Goal: Communication & Community: Answer question/provide support

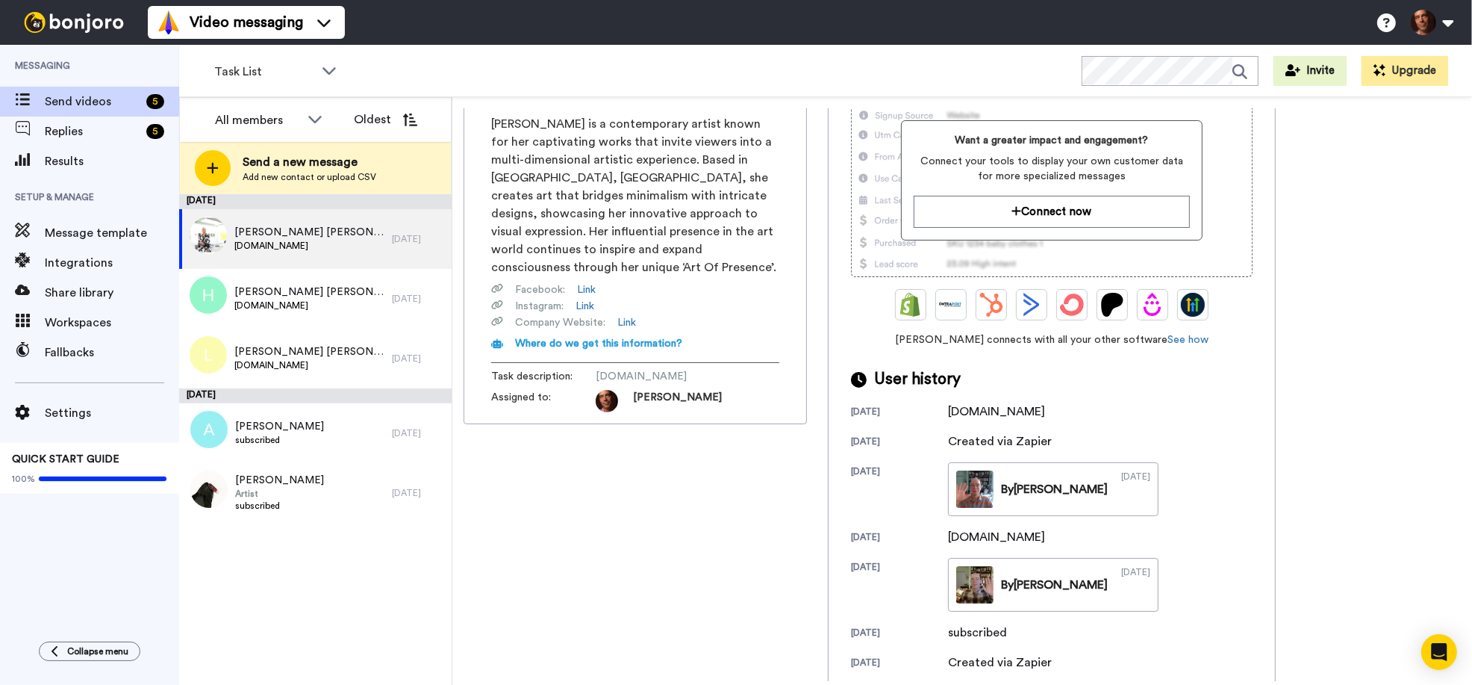
scroll to position [153, 0]
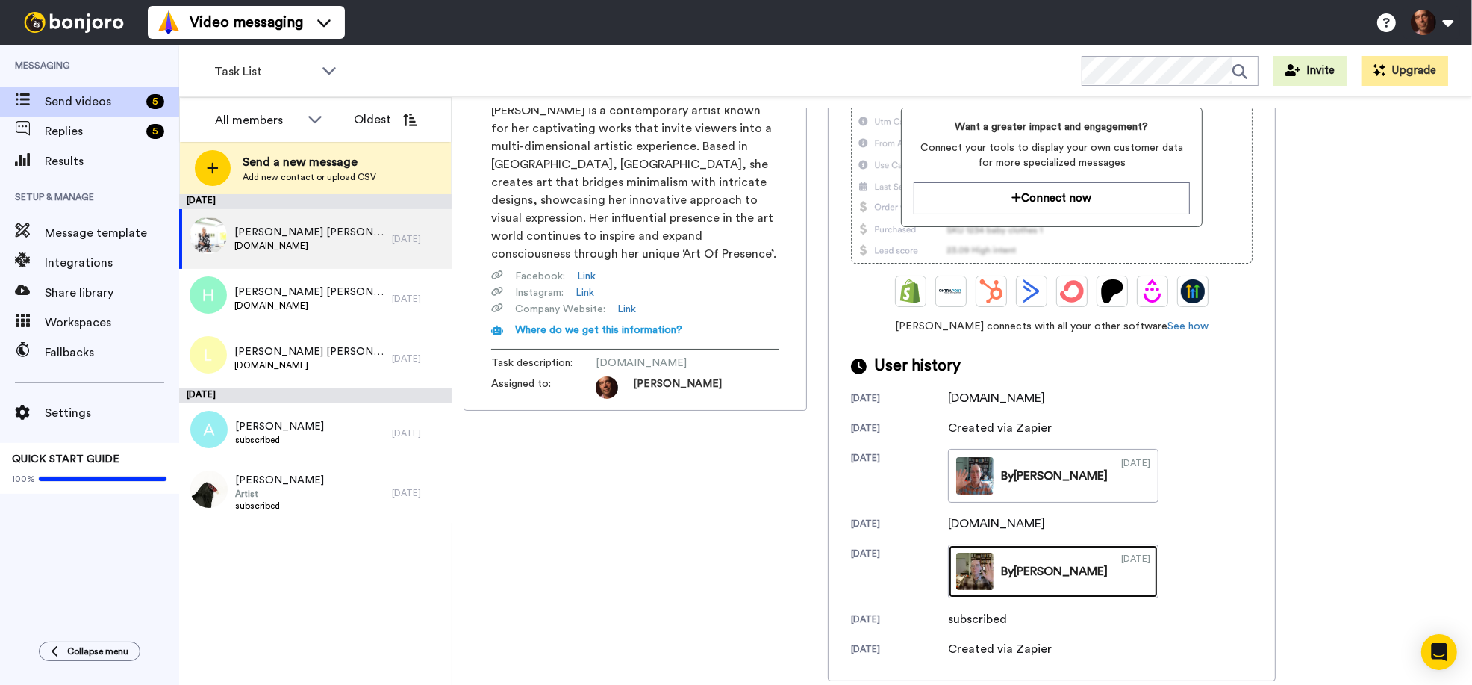
click at [1024, 591] on link "By Brainard 02/27/2025" at bounding box center [1053, 571] width 211 height 54
click at [1014, 580] on link "By Brainard 02/27/2025" at bounding box center [1053, 571] width 211 height 54
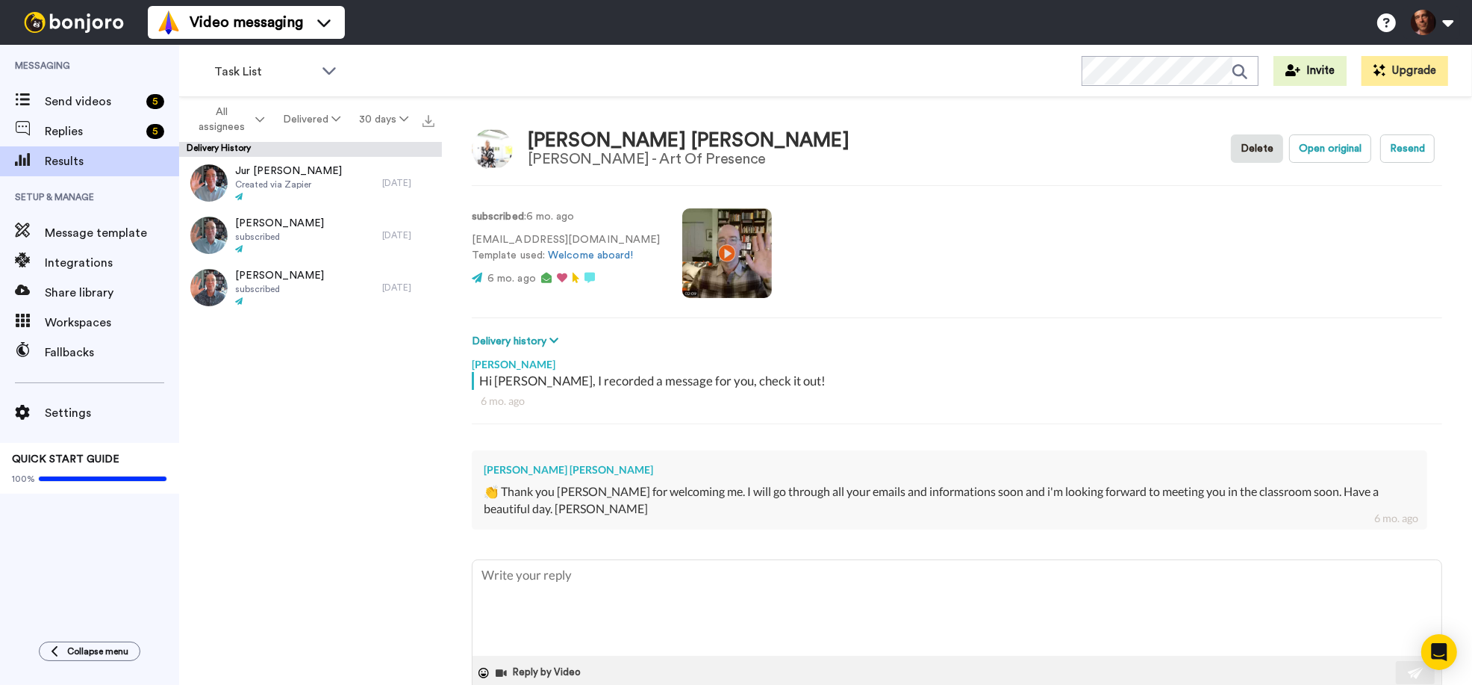
scroll to position [78, 0]
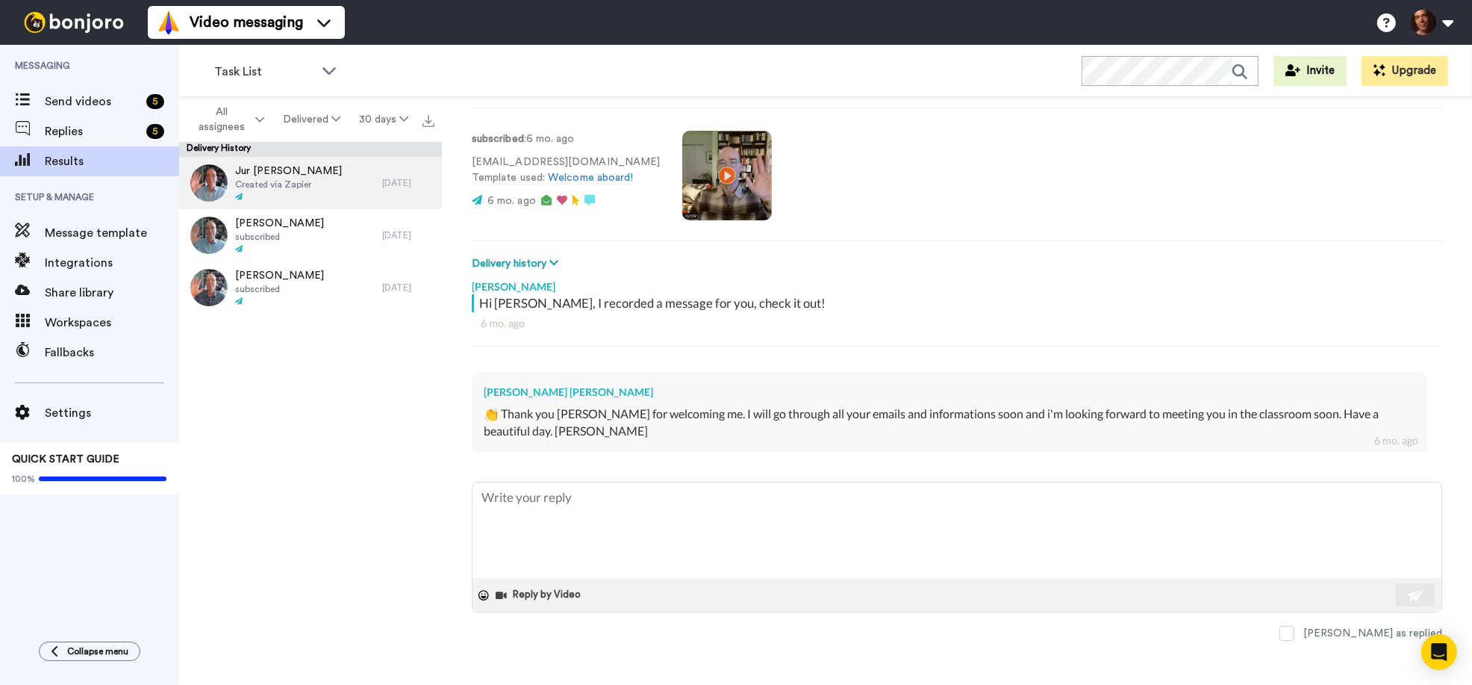
type textarea "x"
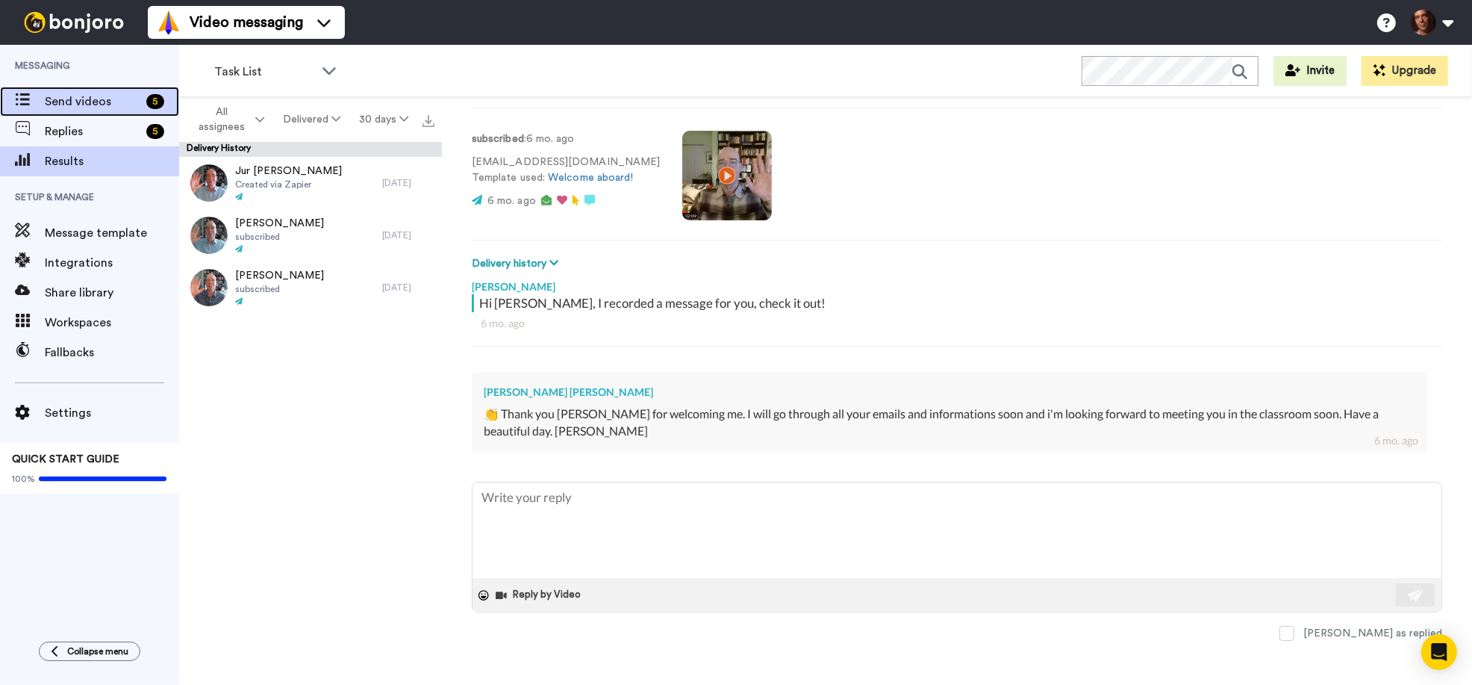
click at [108, 97] on span "Send videos" at bounding box center [93, 102] width 96 height 18
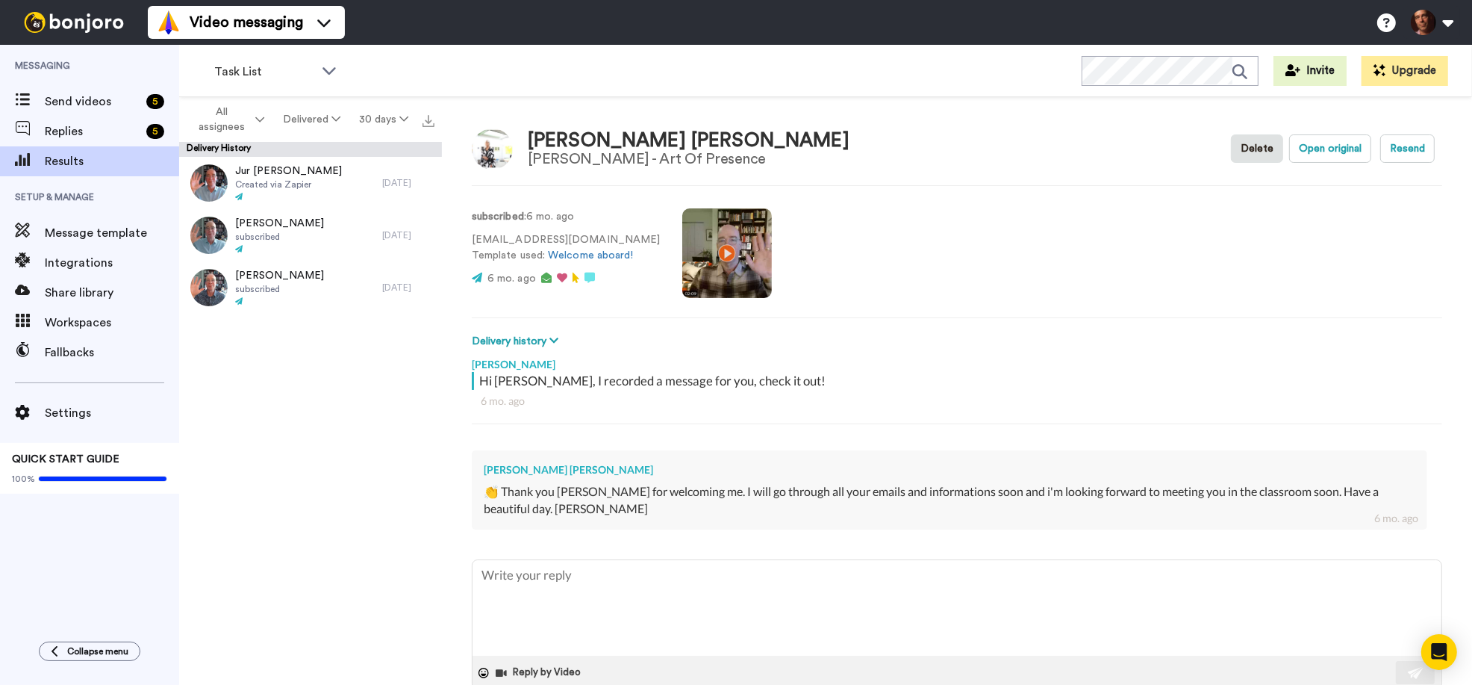
click at [693, 249] on video at bounding box center [727, 253] width 90 height 90
click at [108, 99] on span "Send videos" at bounding box center [93, 102] width 96 height 18
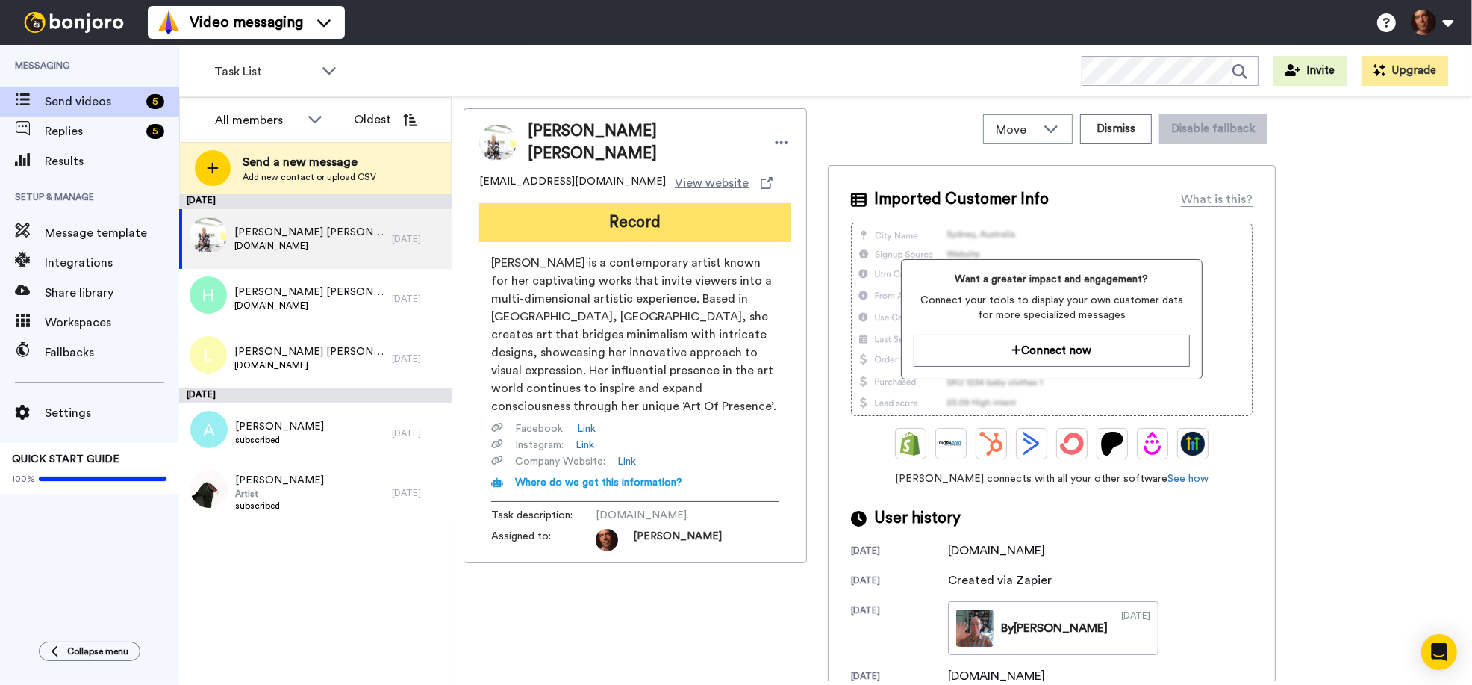
click at [644, 210] on button "Record" at bounding box center [635, 222] width 312 height 39
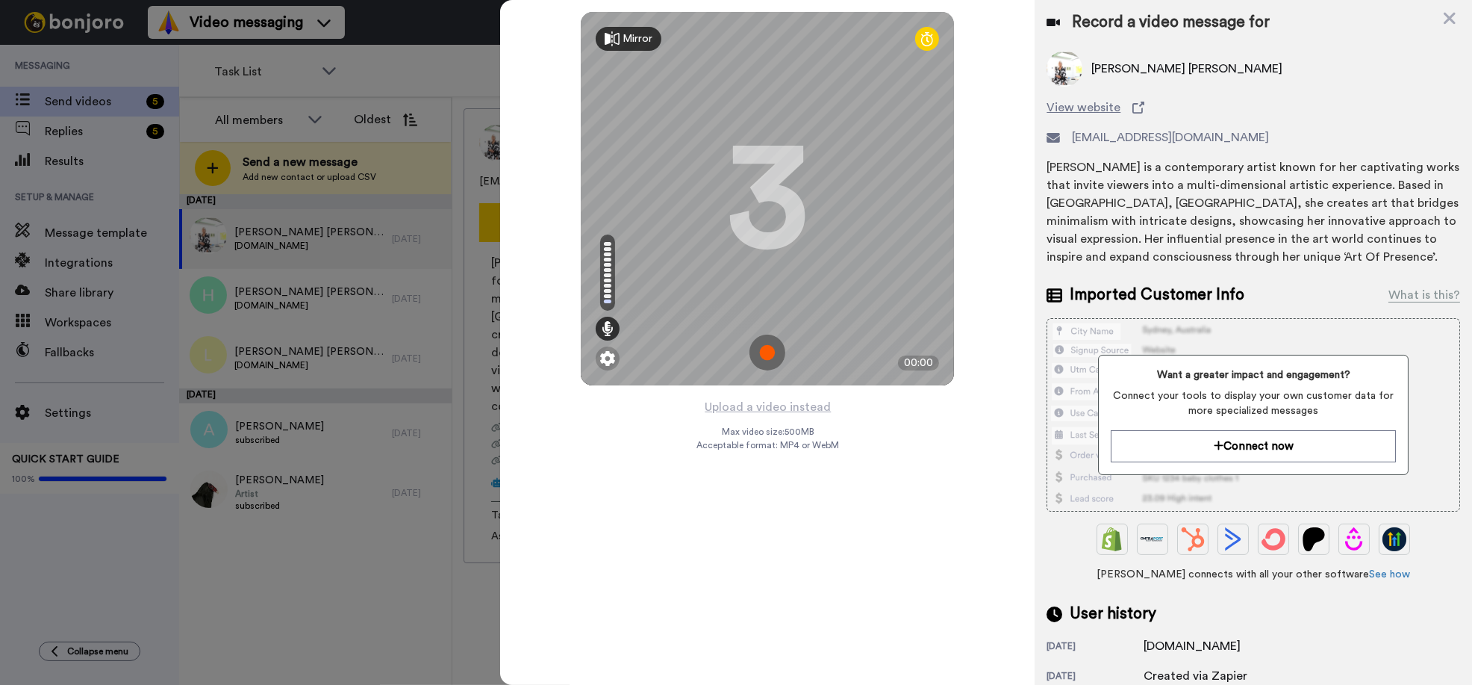
click at [771, 347] on img at bounding box center [768, 352] width 36 height 36
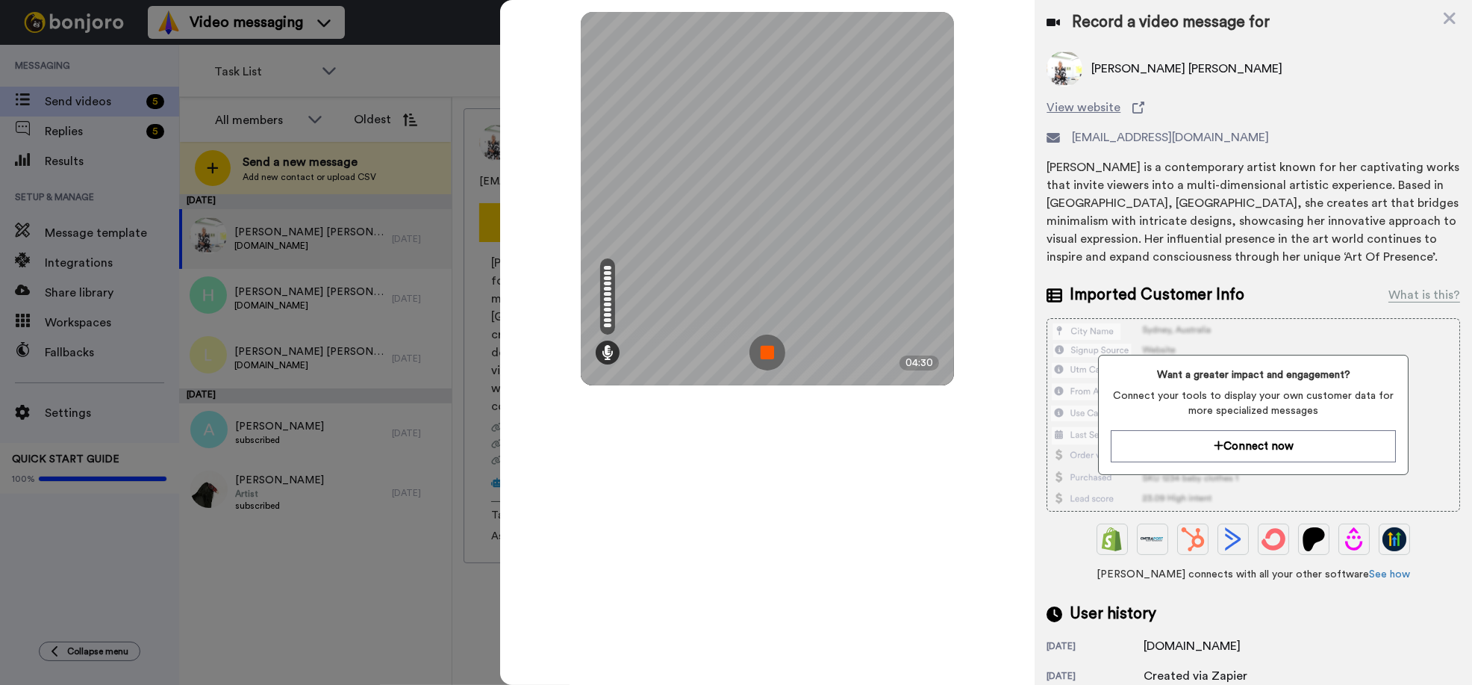
click at [771, 347] on img at bounding box center [768, 352] width 36 height 36
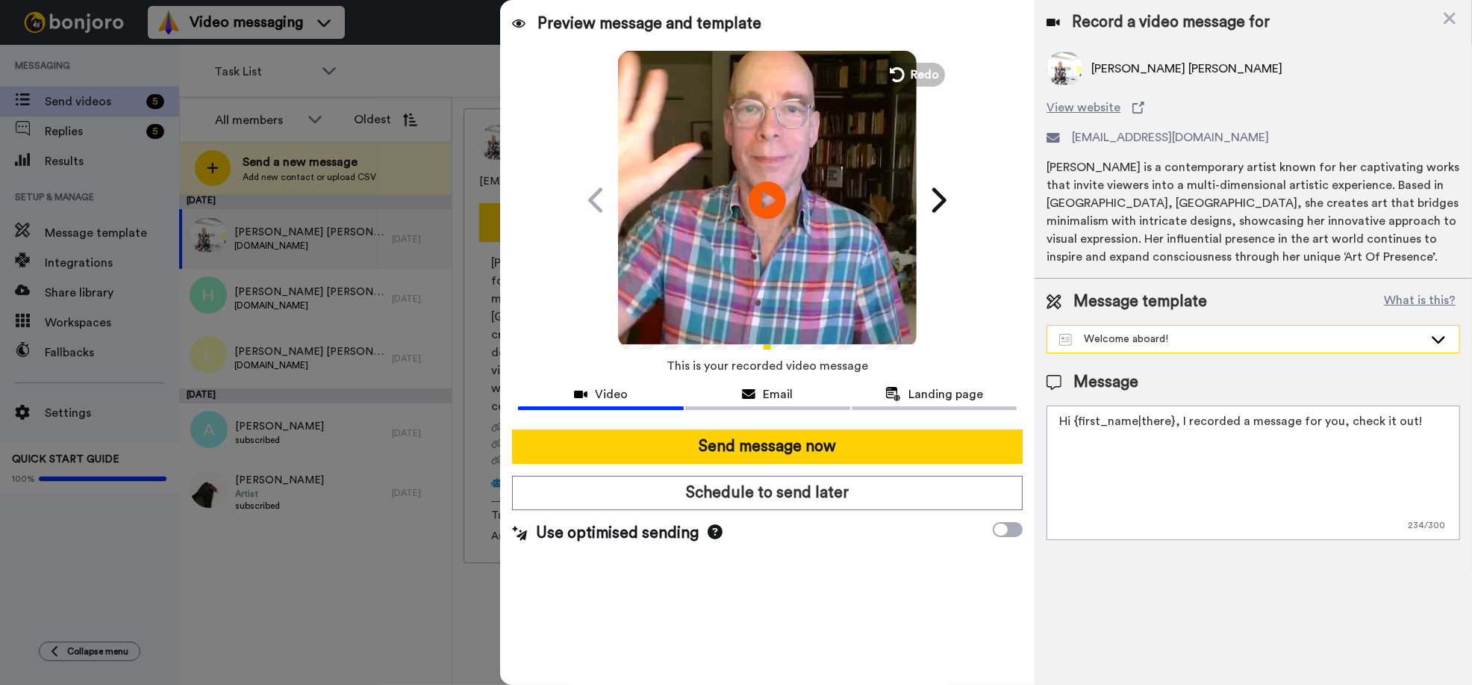
click at [1080, 333] on div "Welcome aboard!" at bounding box center [1241, 339] width 364 height 15
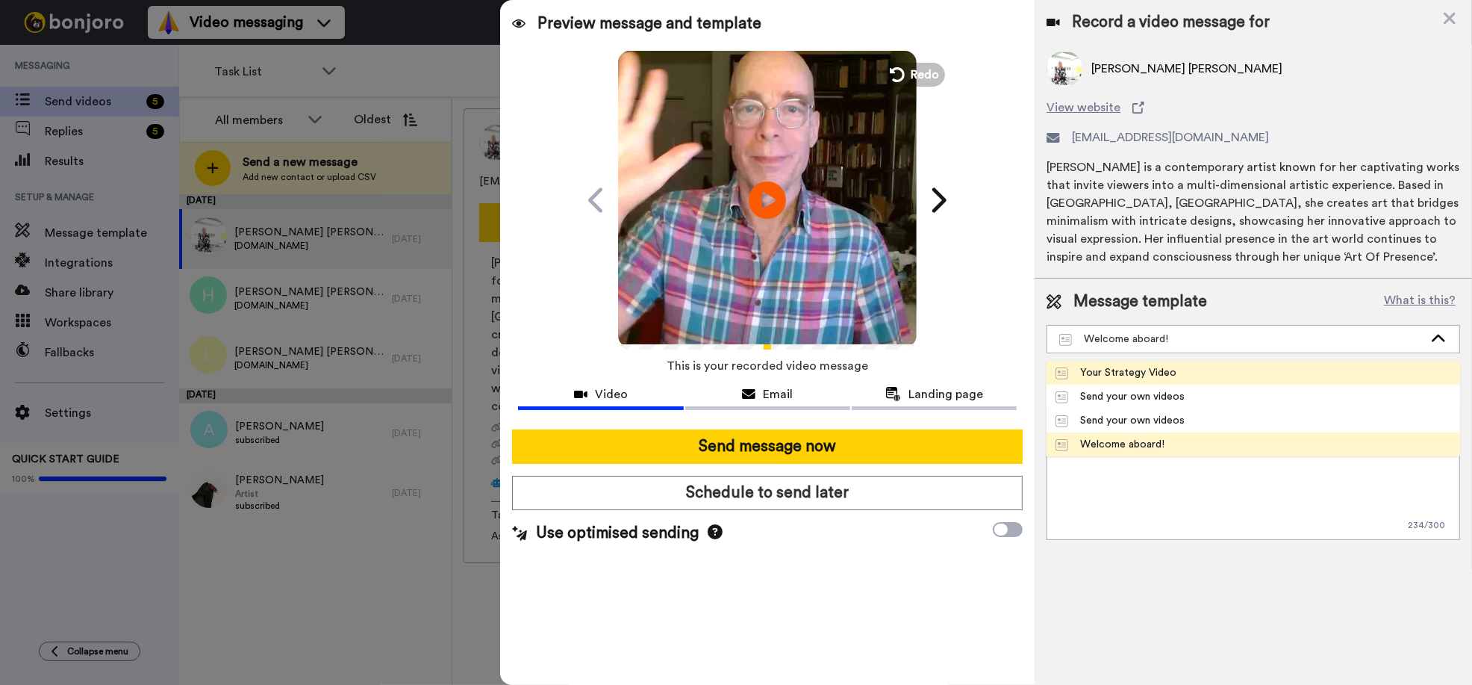
click at [1092, 373] on div "Your Strategy Video" at bounding box center [1116, 372] width 121 height 15
type textarea "Hi {first_name|there}, I recorded a message for you, about your next steps..."
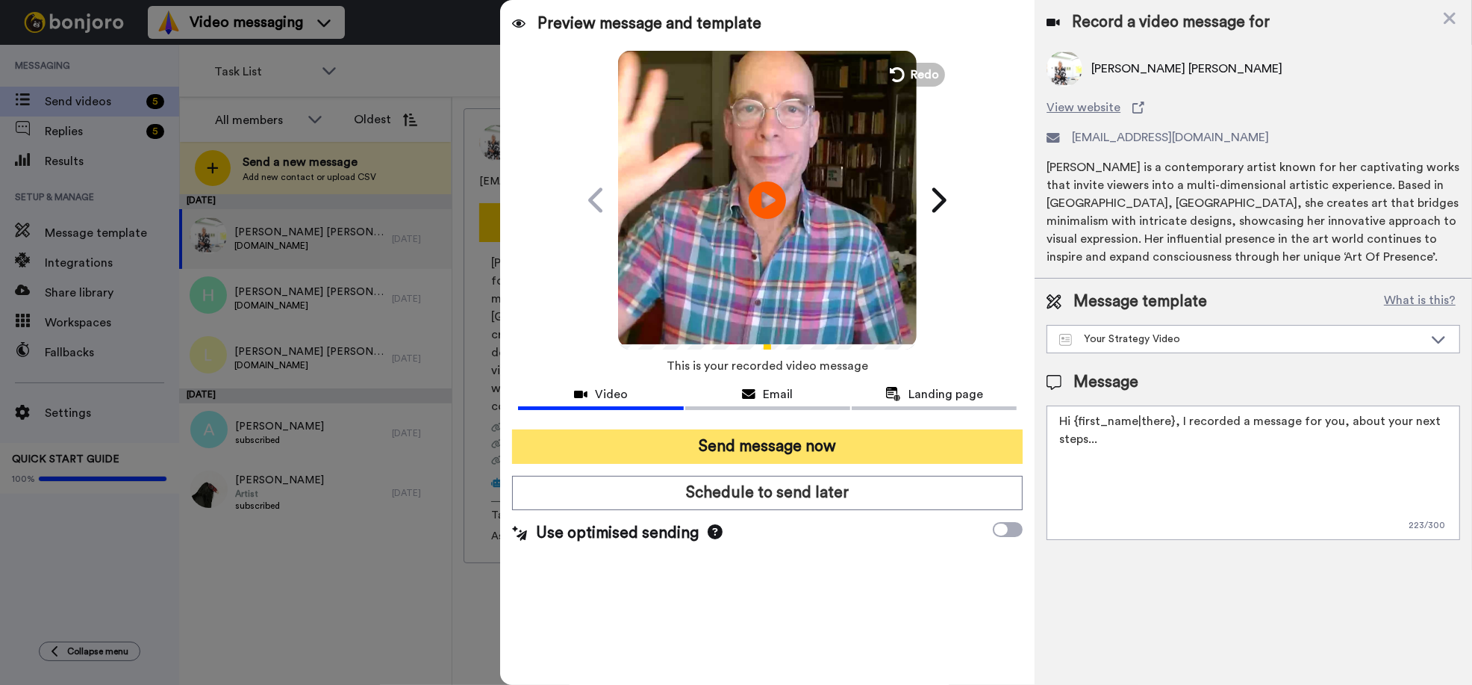
click at [846, 455] on button "Send message now" at bounding box center [767, 446] width 511 height 34
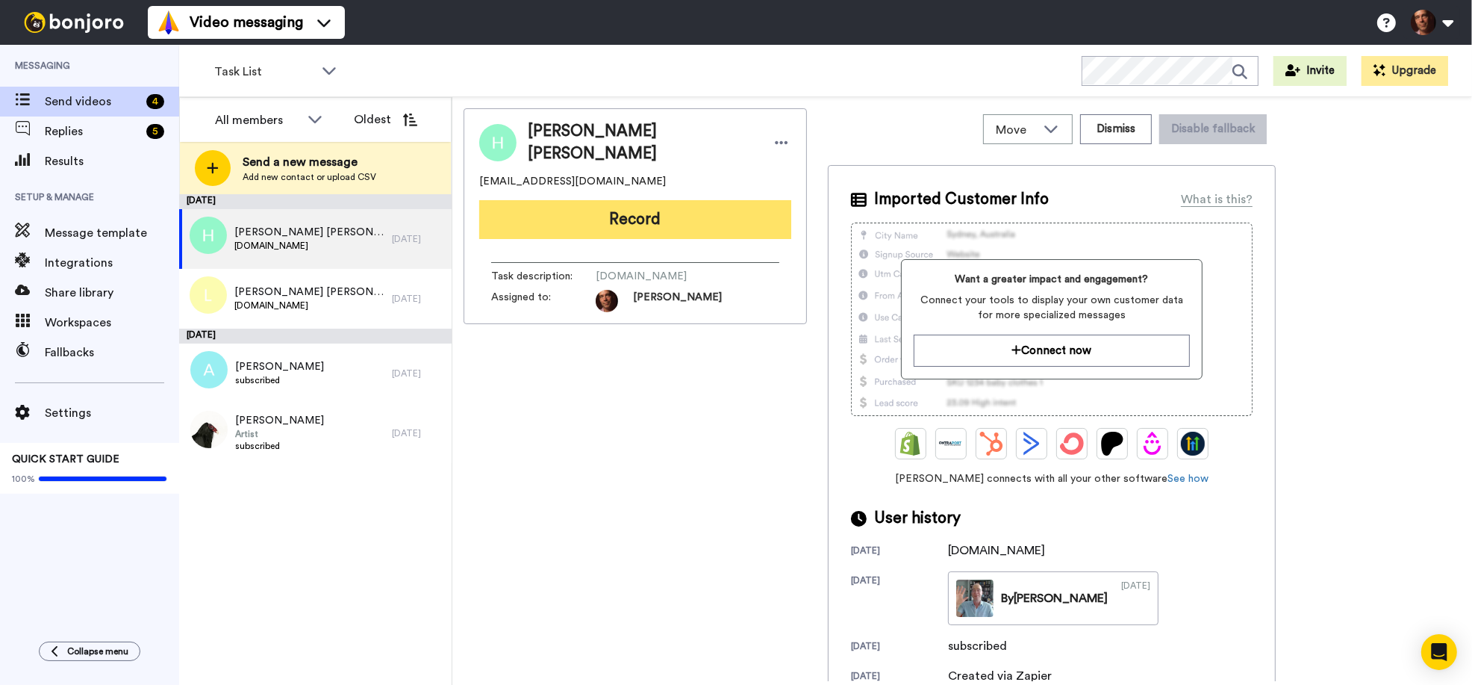
click at [612, 206] on button "Record" at bounding box center [635, 219] width 312 height 39
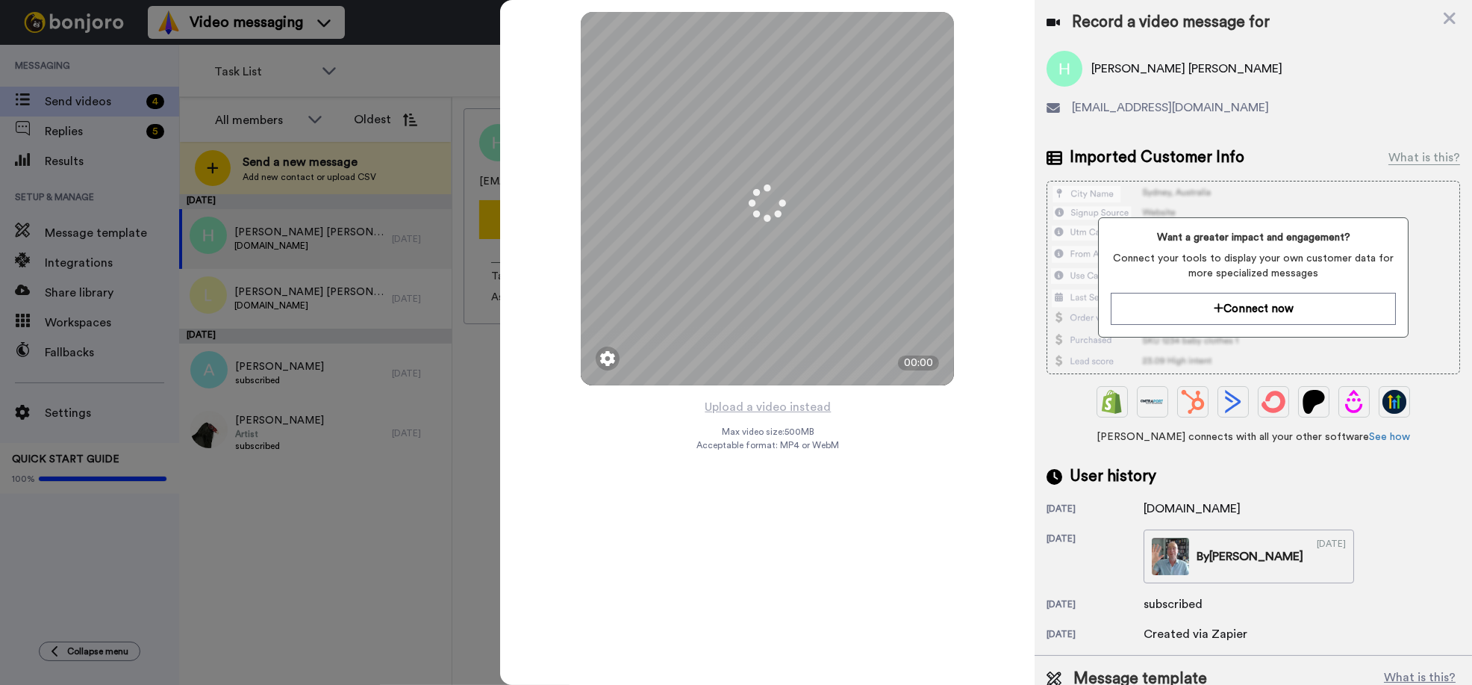
scroll to position [57, 0]
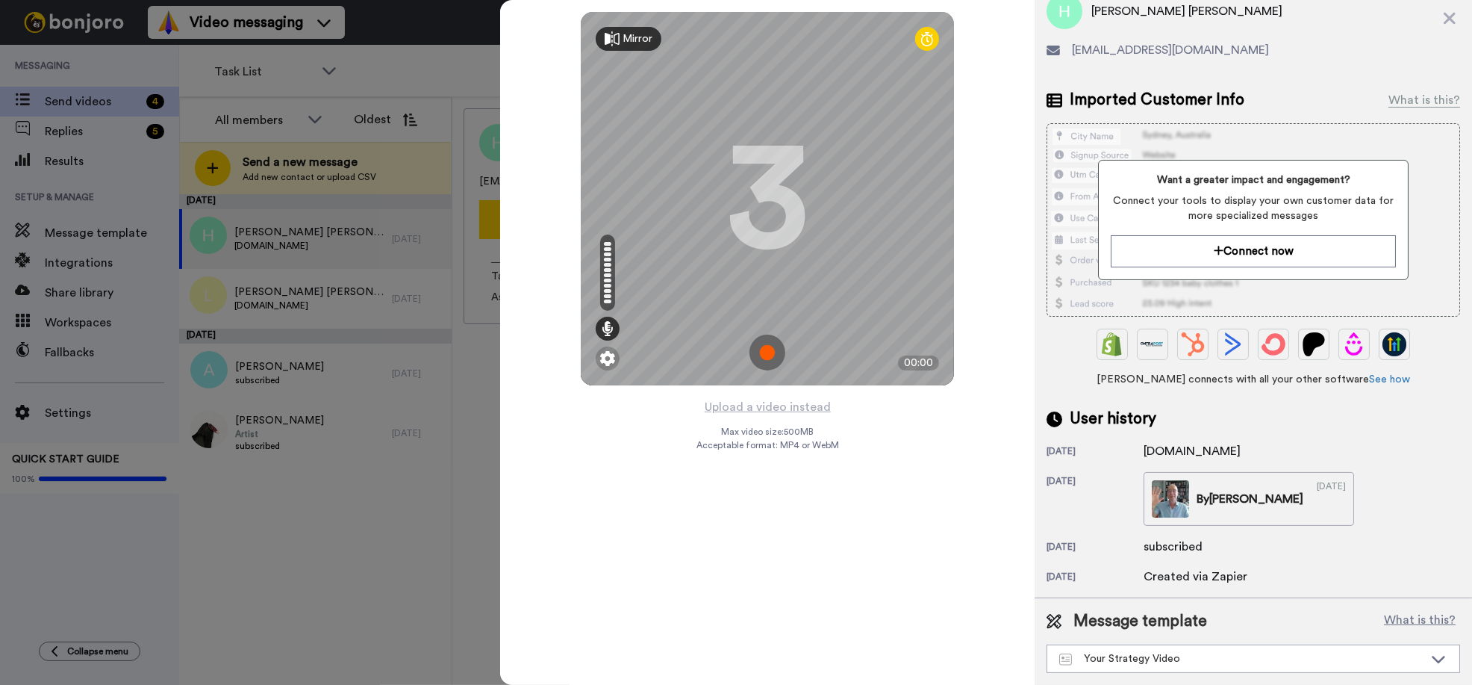
click at [765, 356] on img at bounding box center [768, 352] width 36 height 36
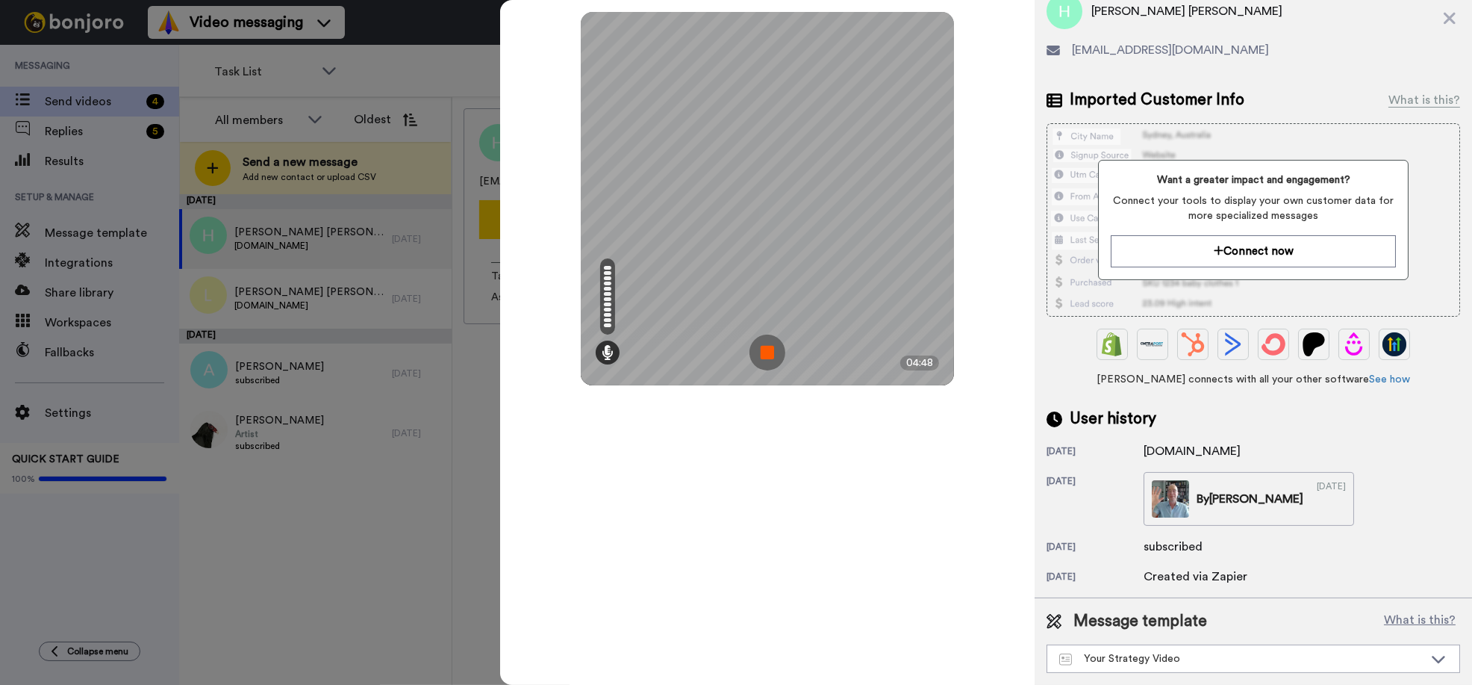
click at [765, 356] on img at bounding box center [768, 352] width 36 height 36
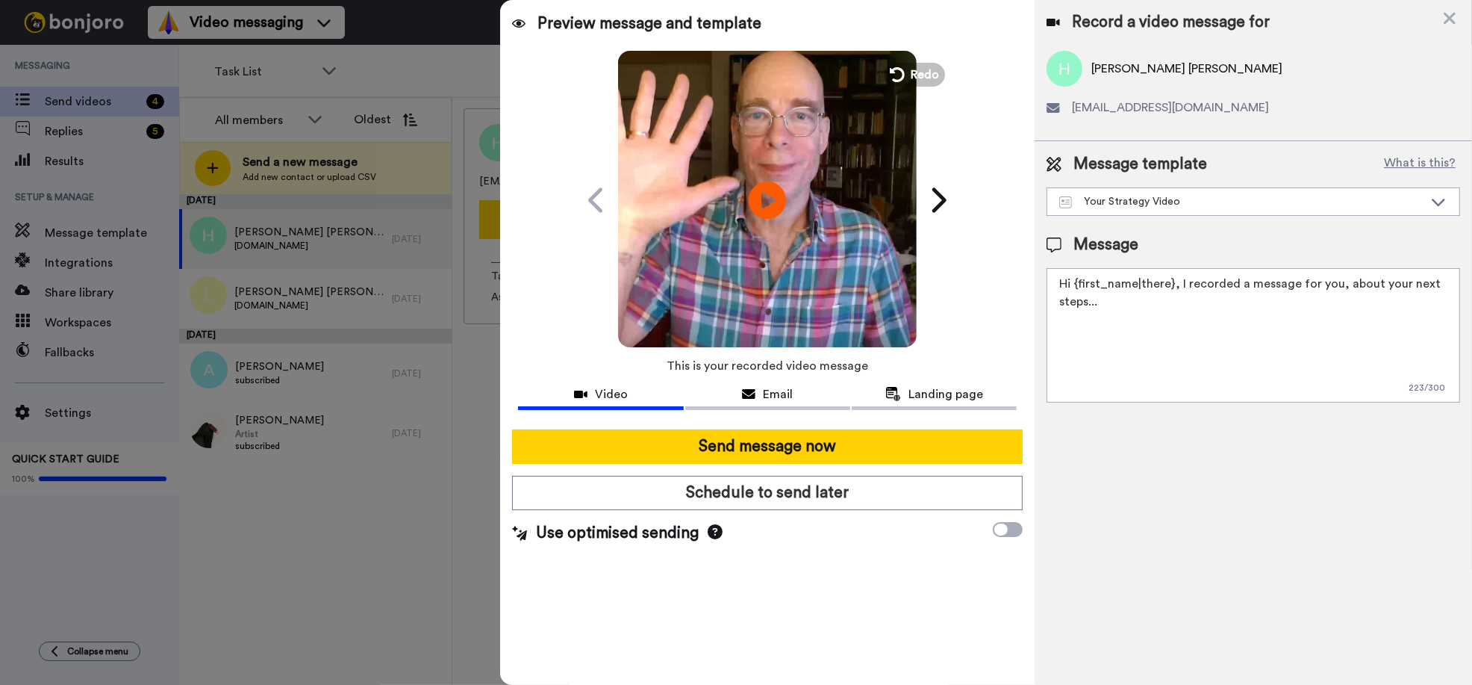
scroll to position [0, 0]
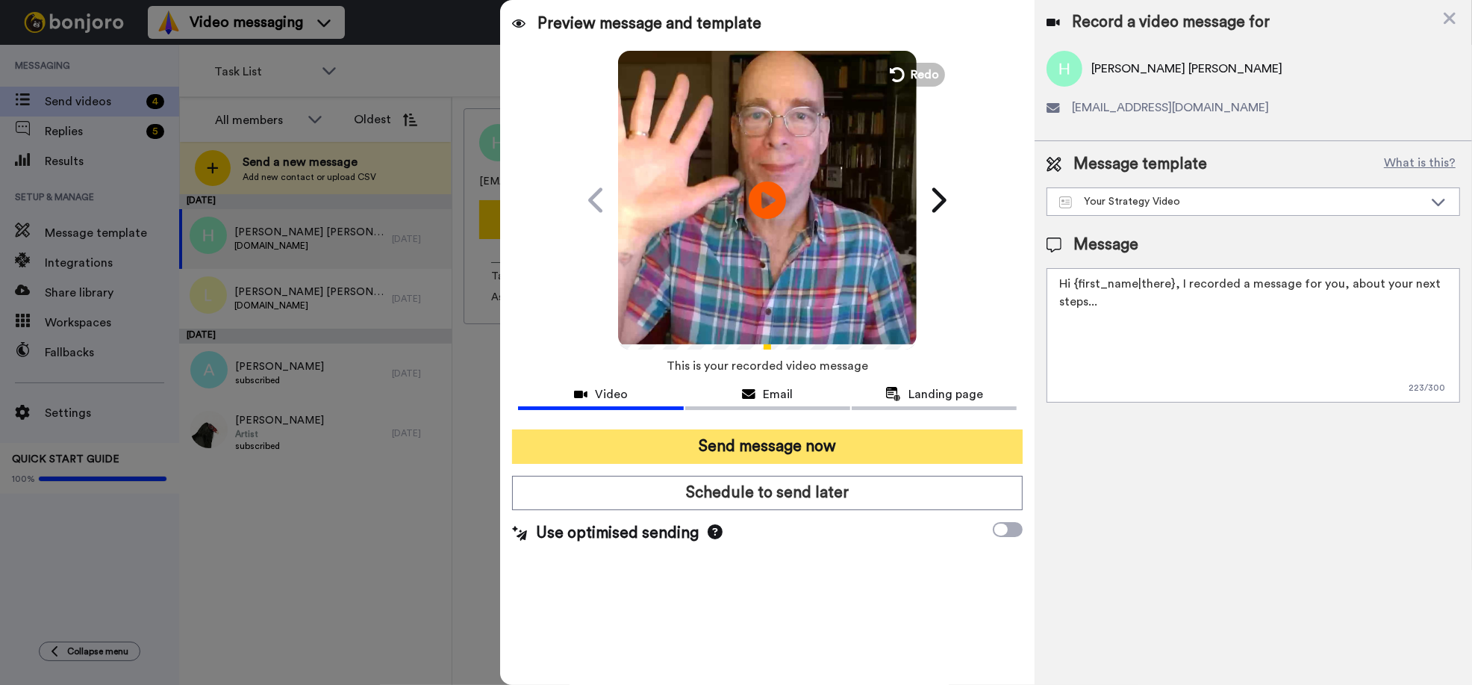
click at [744, 442] on button "Send message now" at bounding box center [767, 446] width 511 height 34
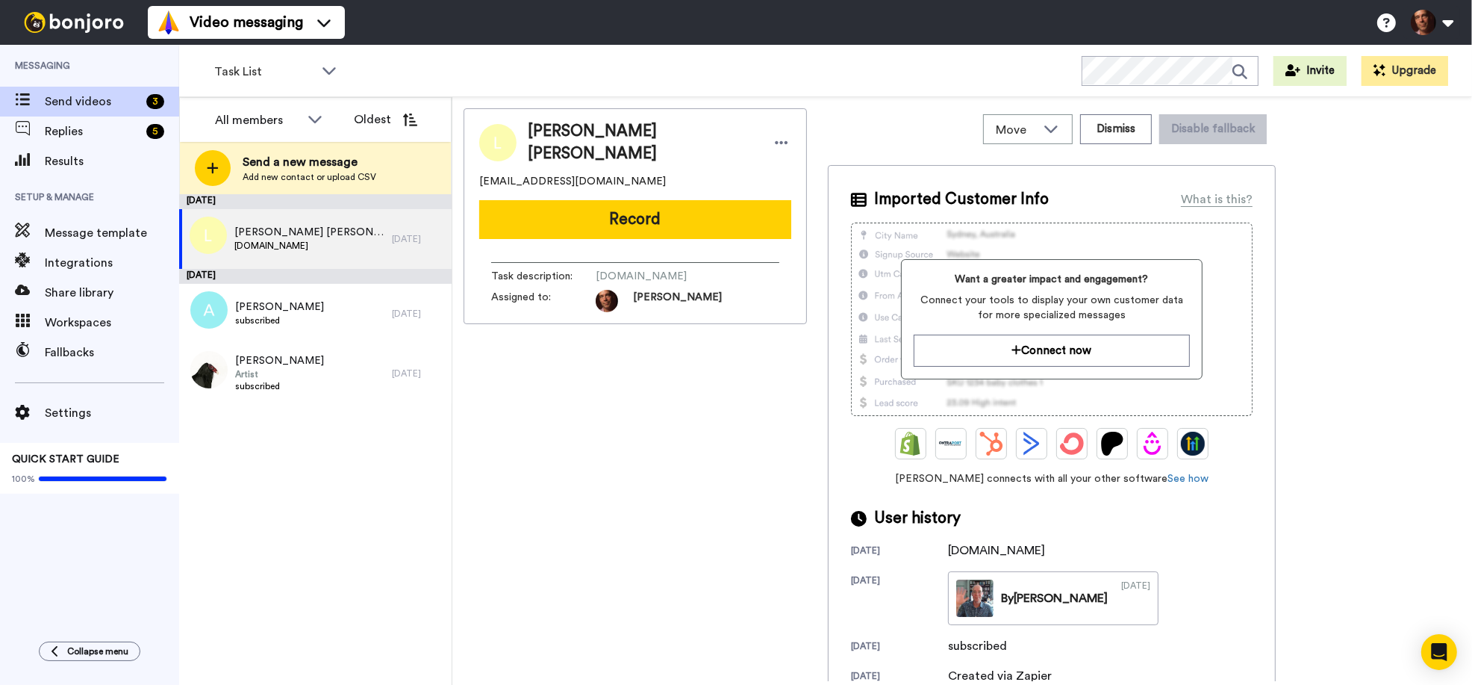
scroll to position [28, 0]
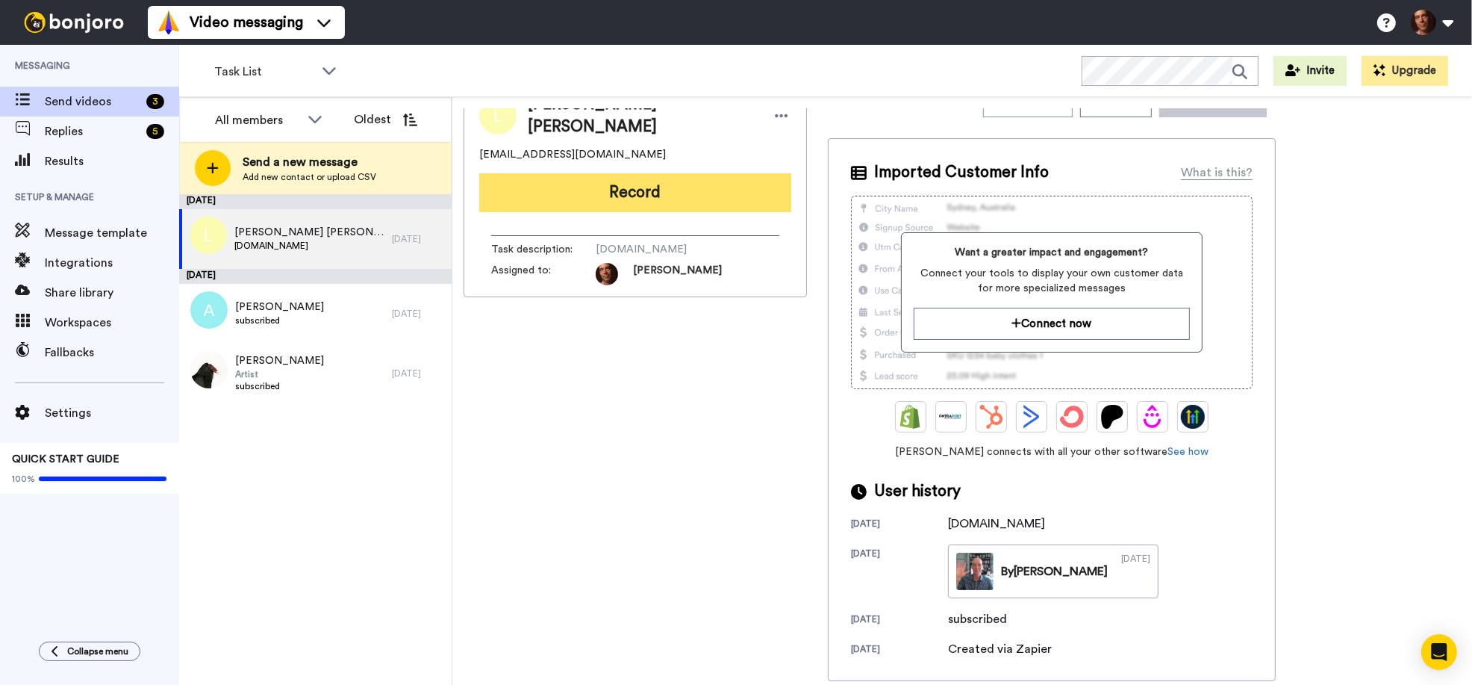
click at [612, 181] on button "Record" at bounding box center [635, 192] width 312 height 39
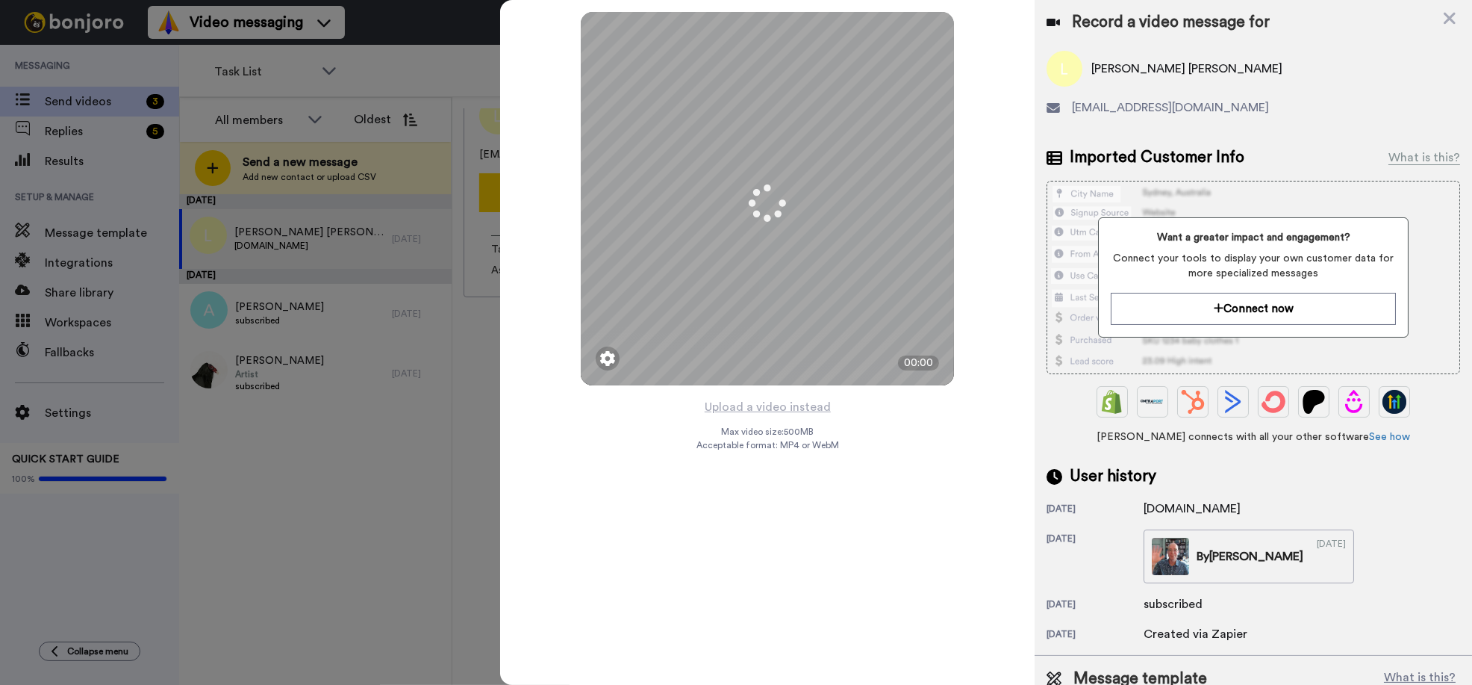
scroll to position [57, 0]
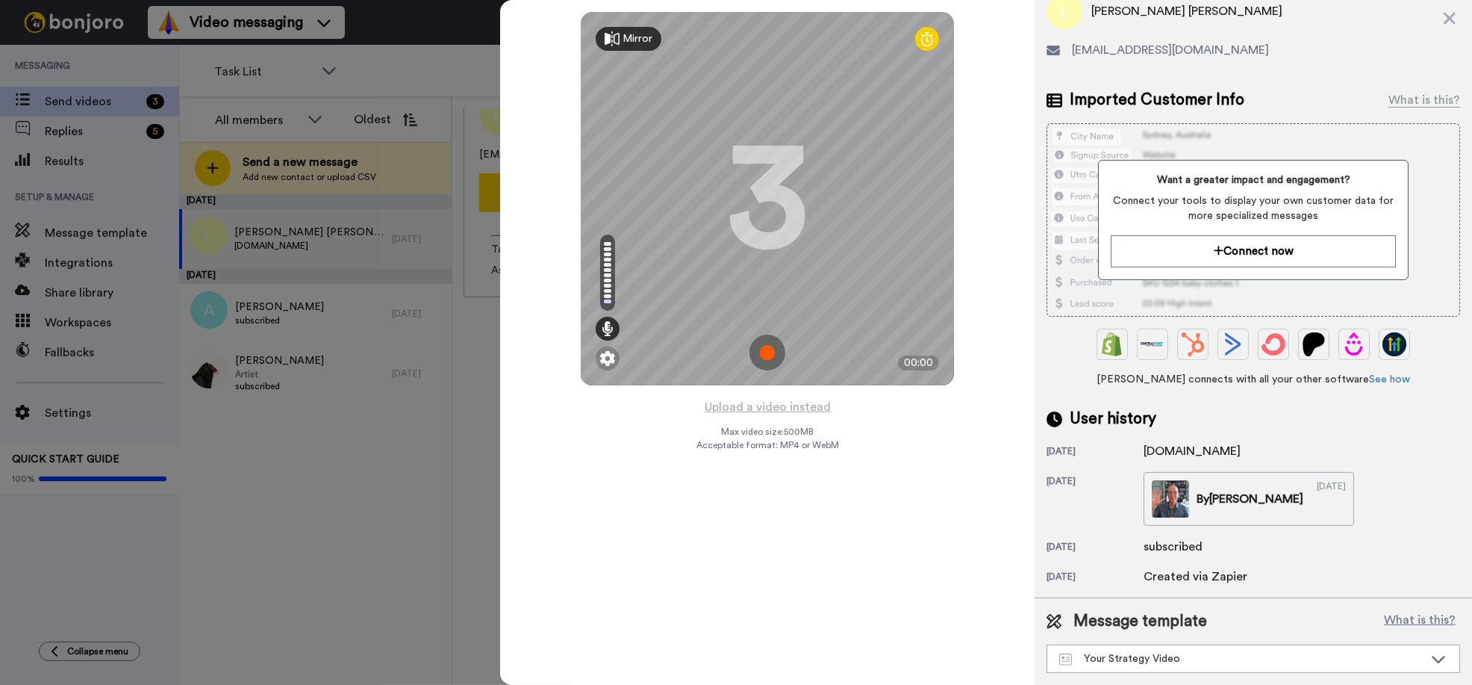
click at [769, 351] on img at bounding box center [768, 352] width 36 height 36
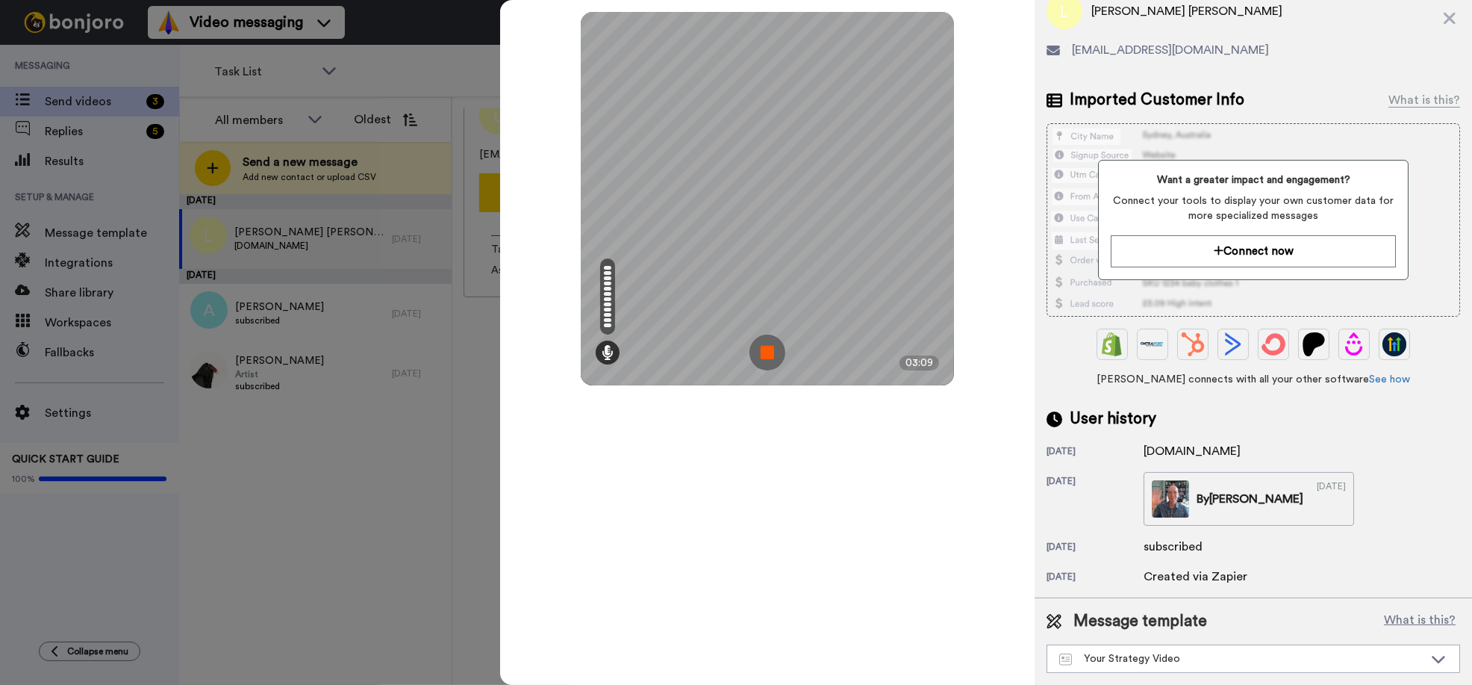
click at [769, 351] on img at bounding box center [768, 352] width 36 height 36
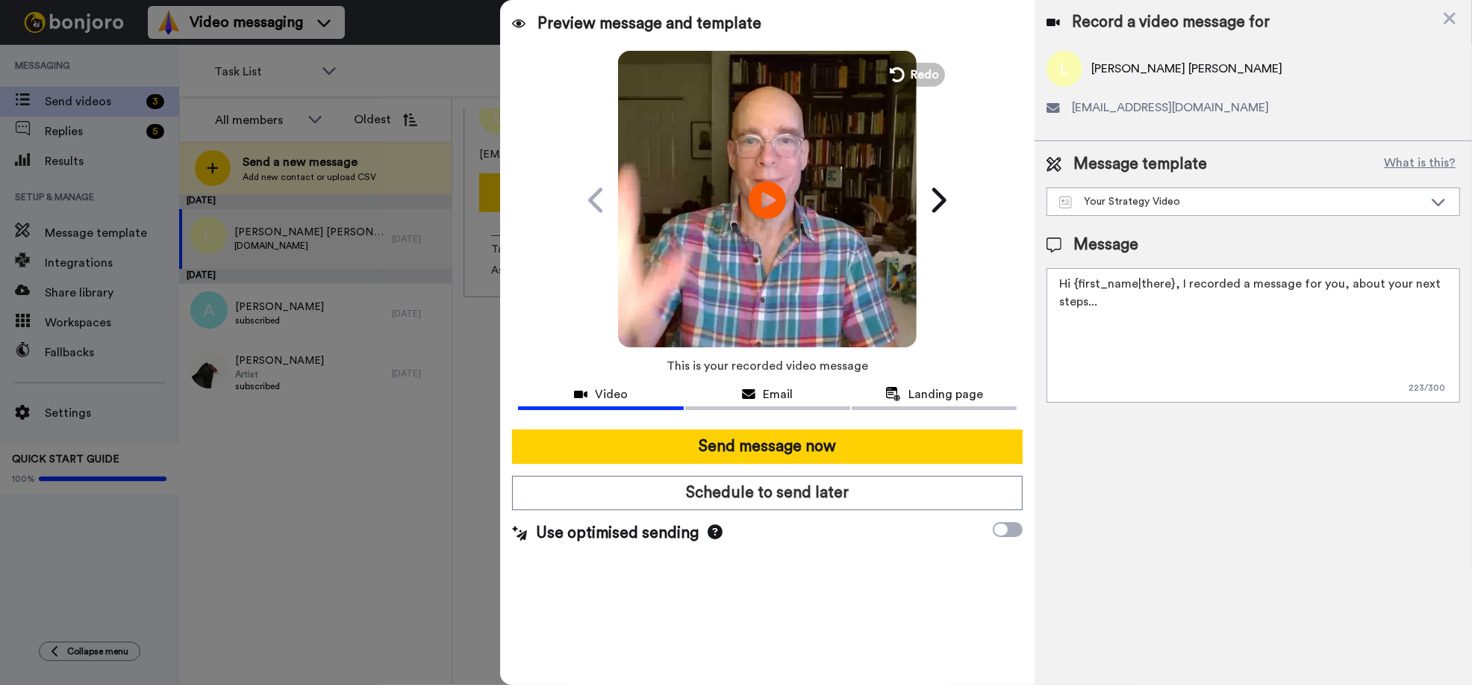
scroll to position [0, 0]
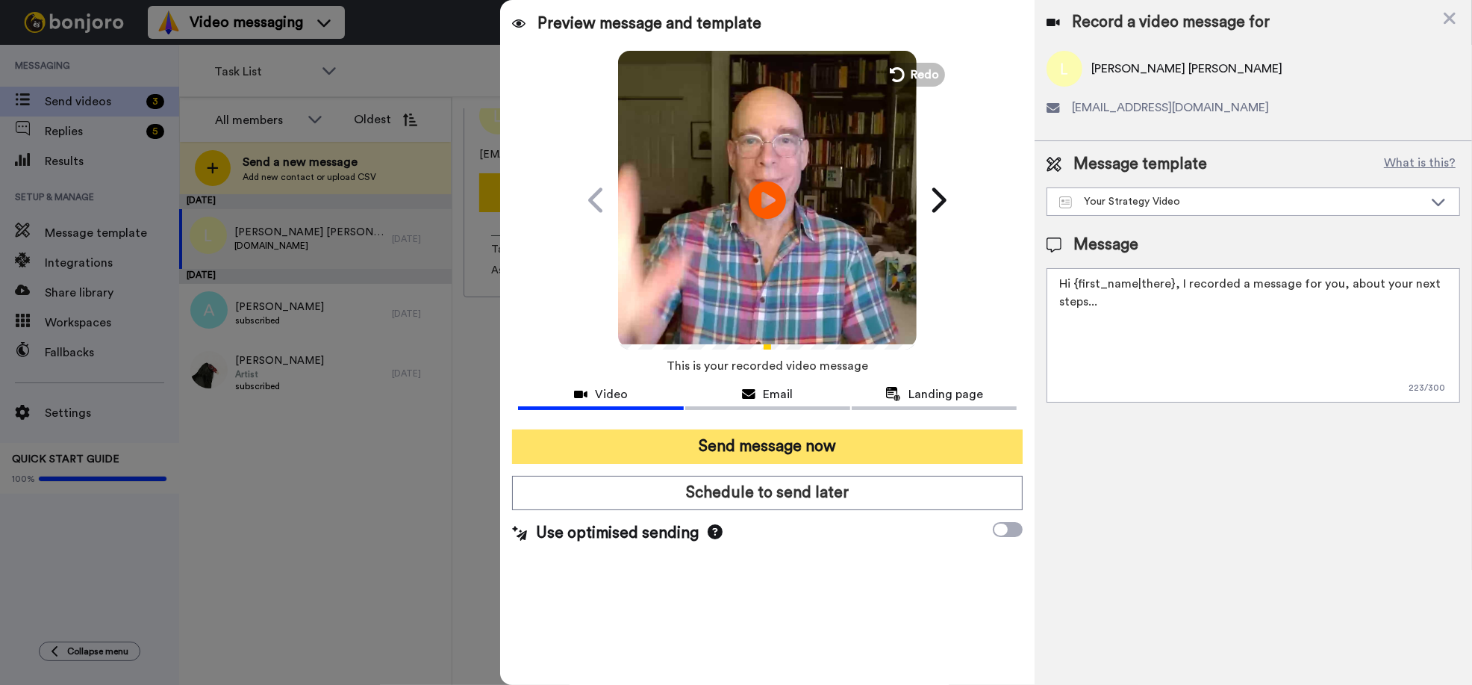
click at [775, 441] on button "Send message now" at bounding box center [767, 446] width 511 height 34
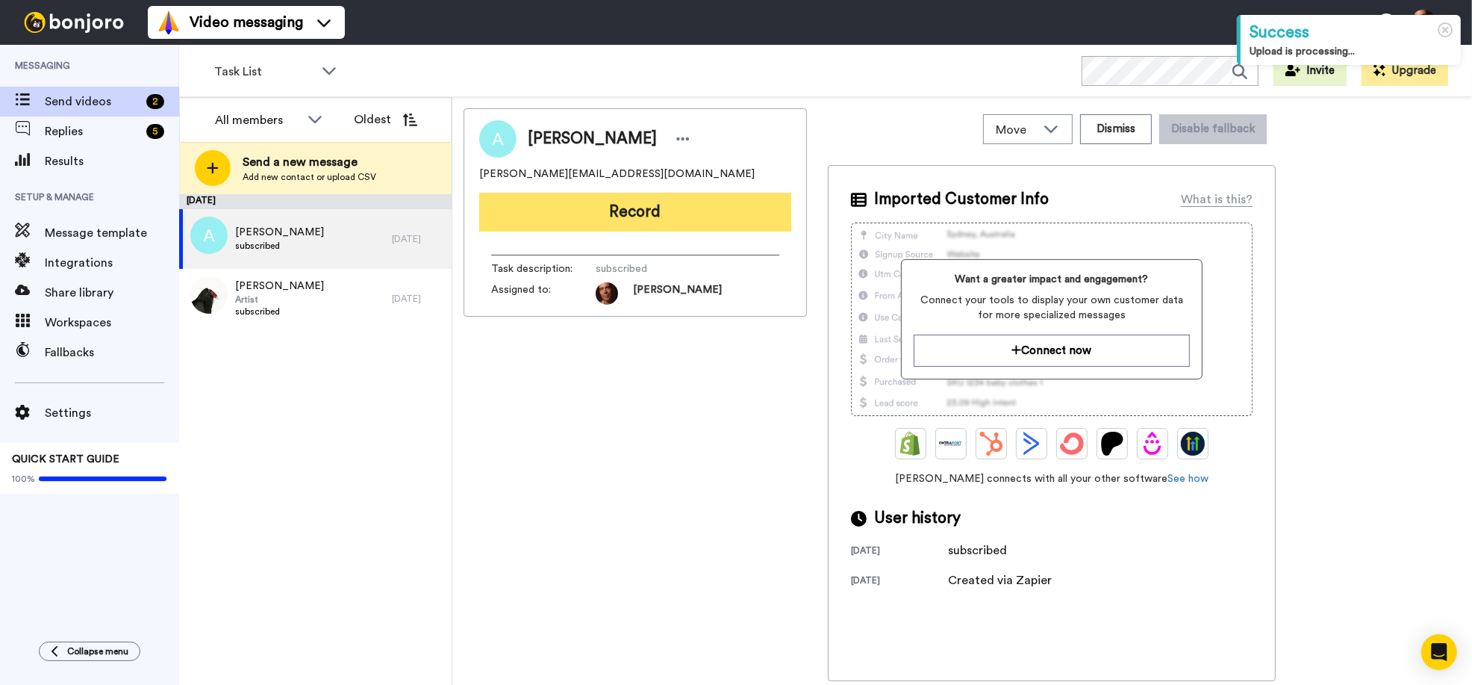
click at [656, 216] on button "Record" at bounding box center [635, 212] width 312 height 39
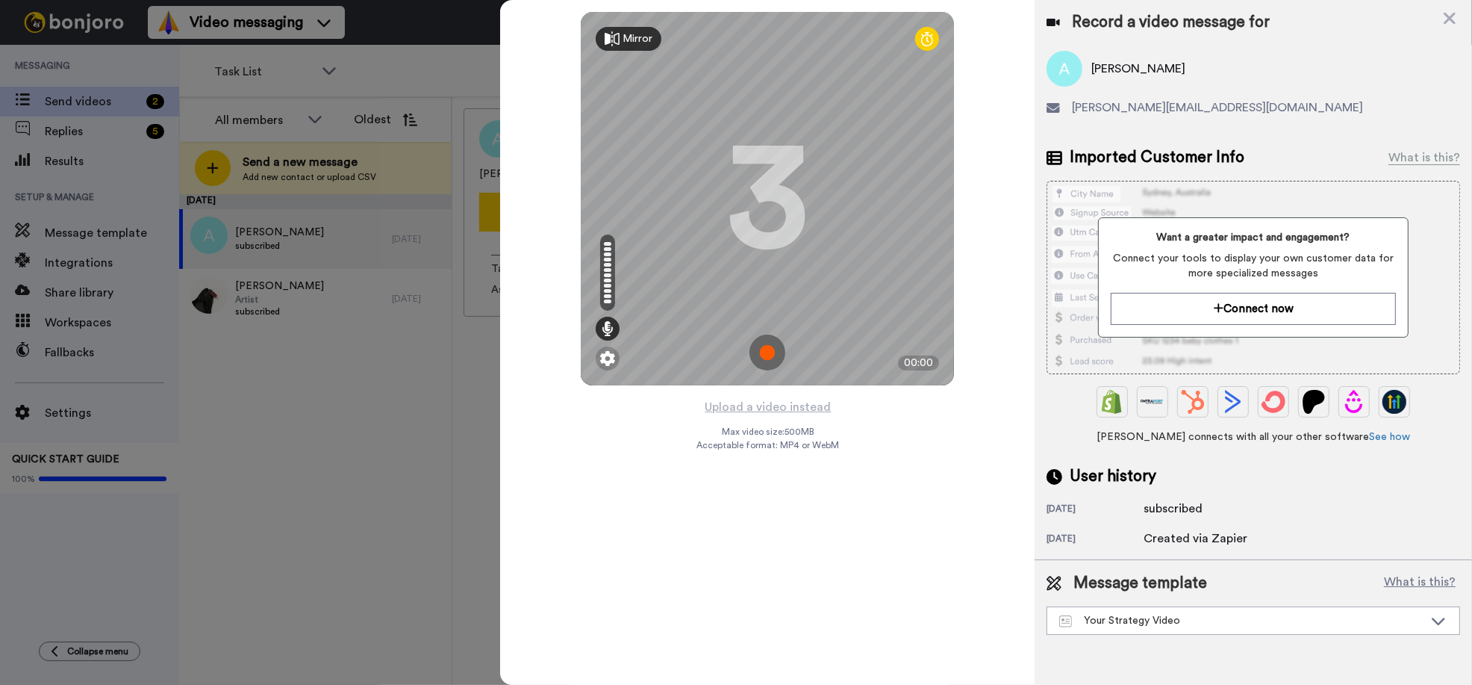
click at [773, 345] on img at bounding box center [768, 352] width 36 height 36
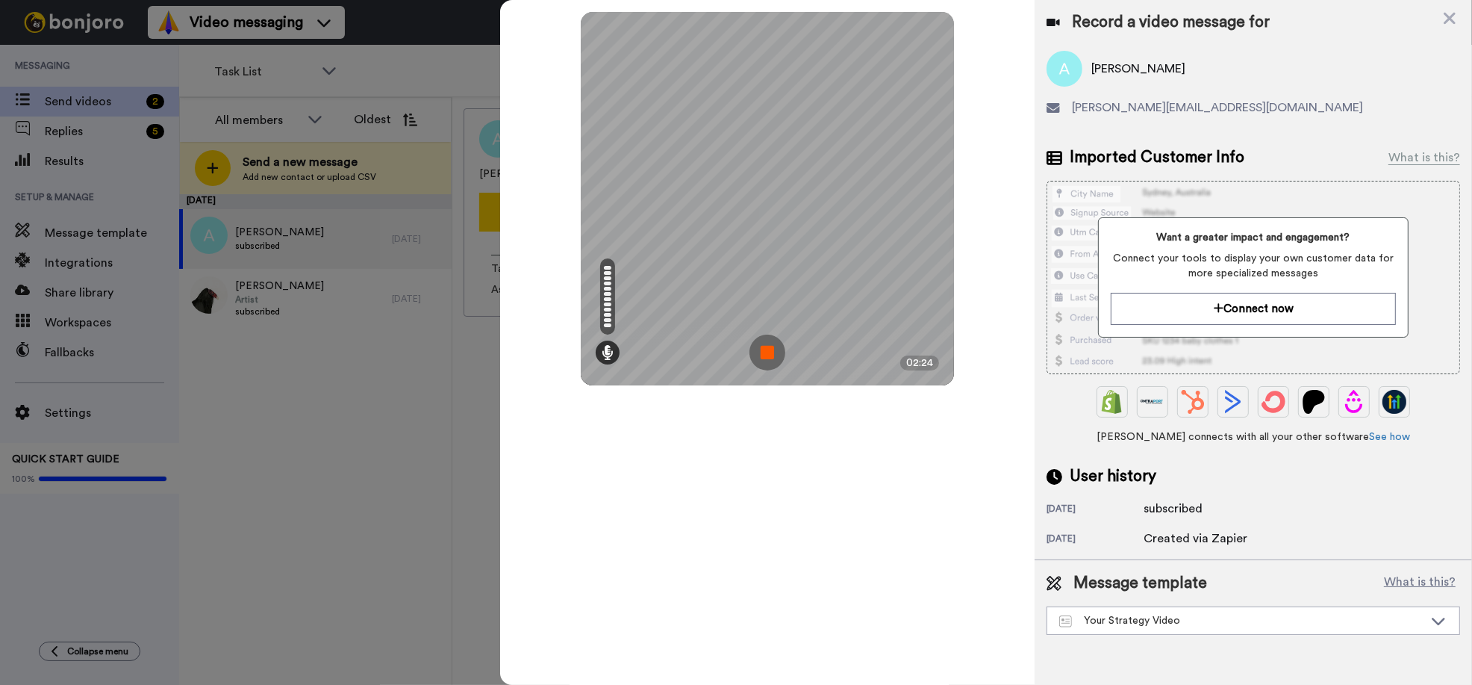
click at [773, 345] on img at bounding box center [768, 352] width 36 height 36
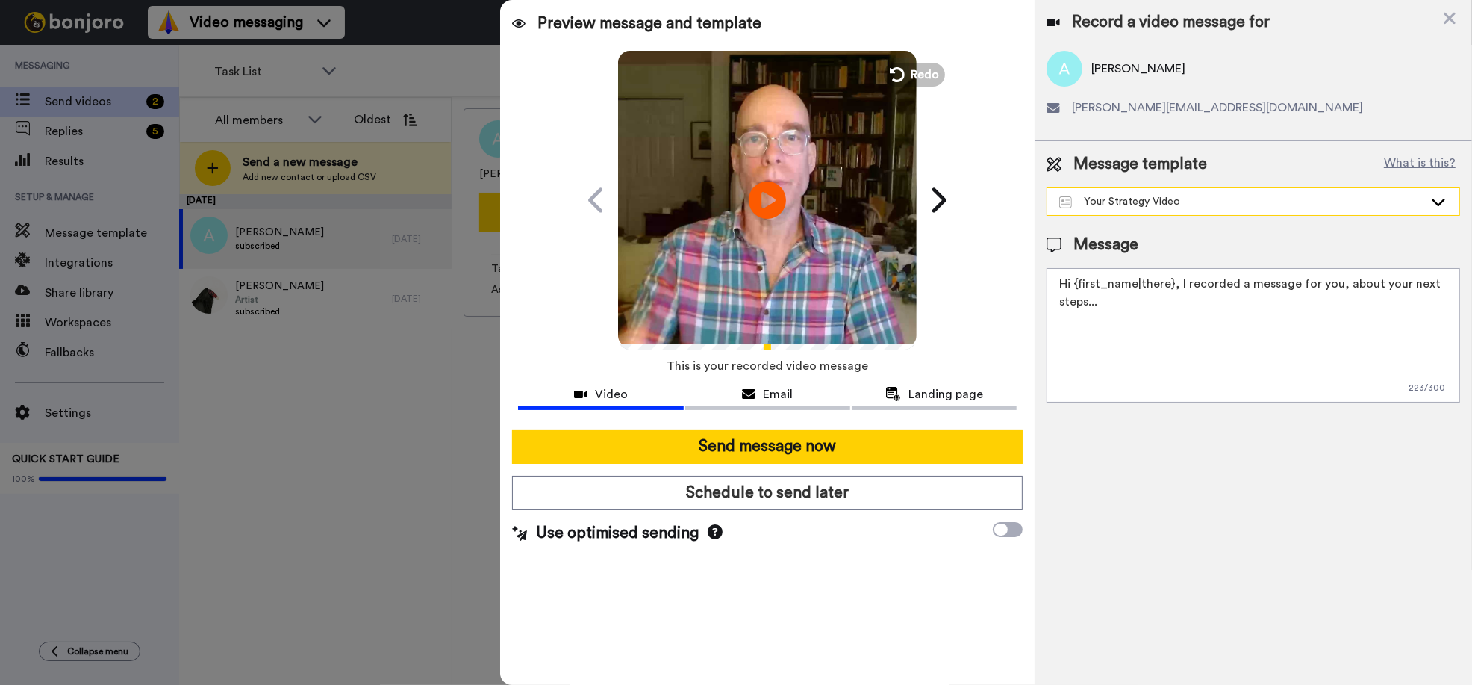
click at [1116, 203] on div "Your Strategy Video" at bounding box center [1241, 201] width 364 height 15
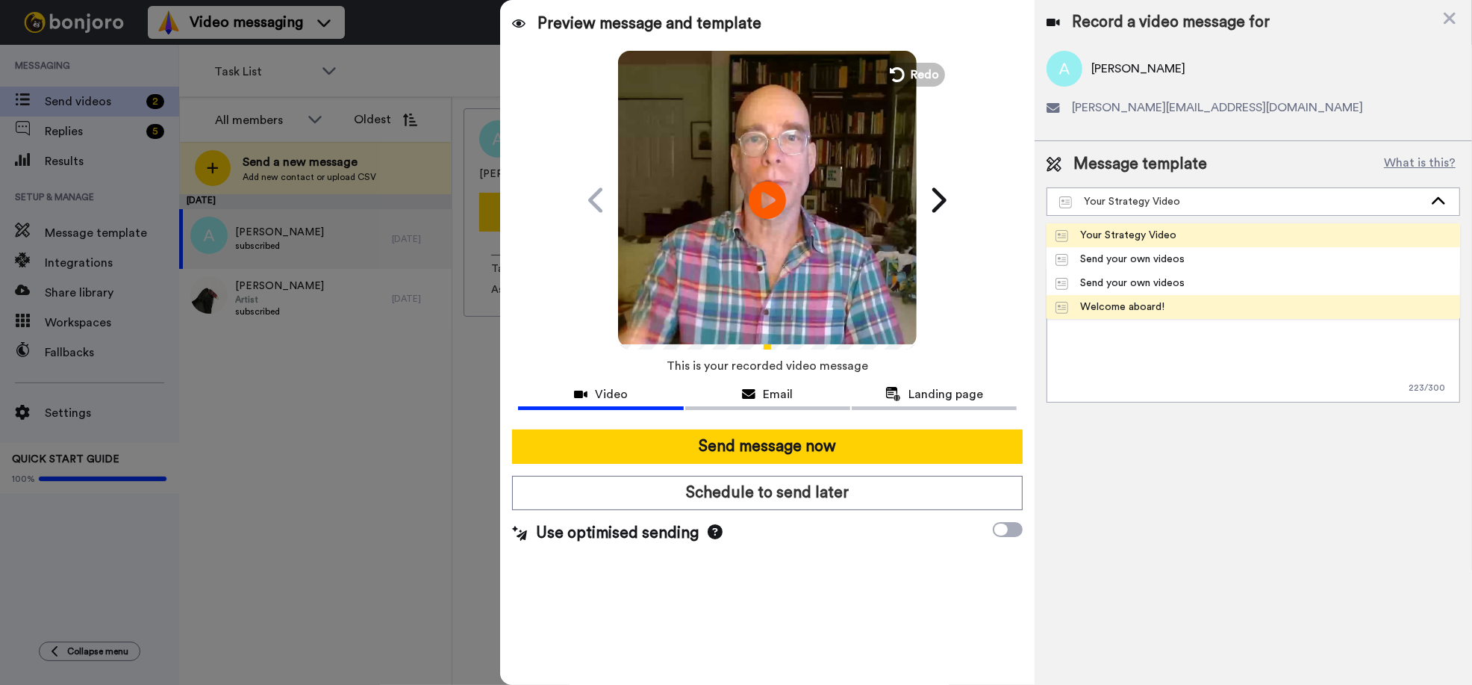
click at [1123, 310] on div "Welcome aboard!" at bounding box center [1110, 306] width 109 height 15
type textarea "Hi {first_name|there}, I recorded a message for you, check it out!"
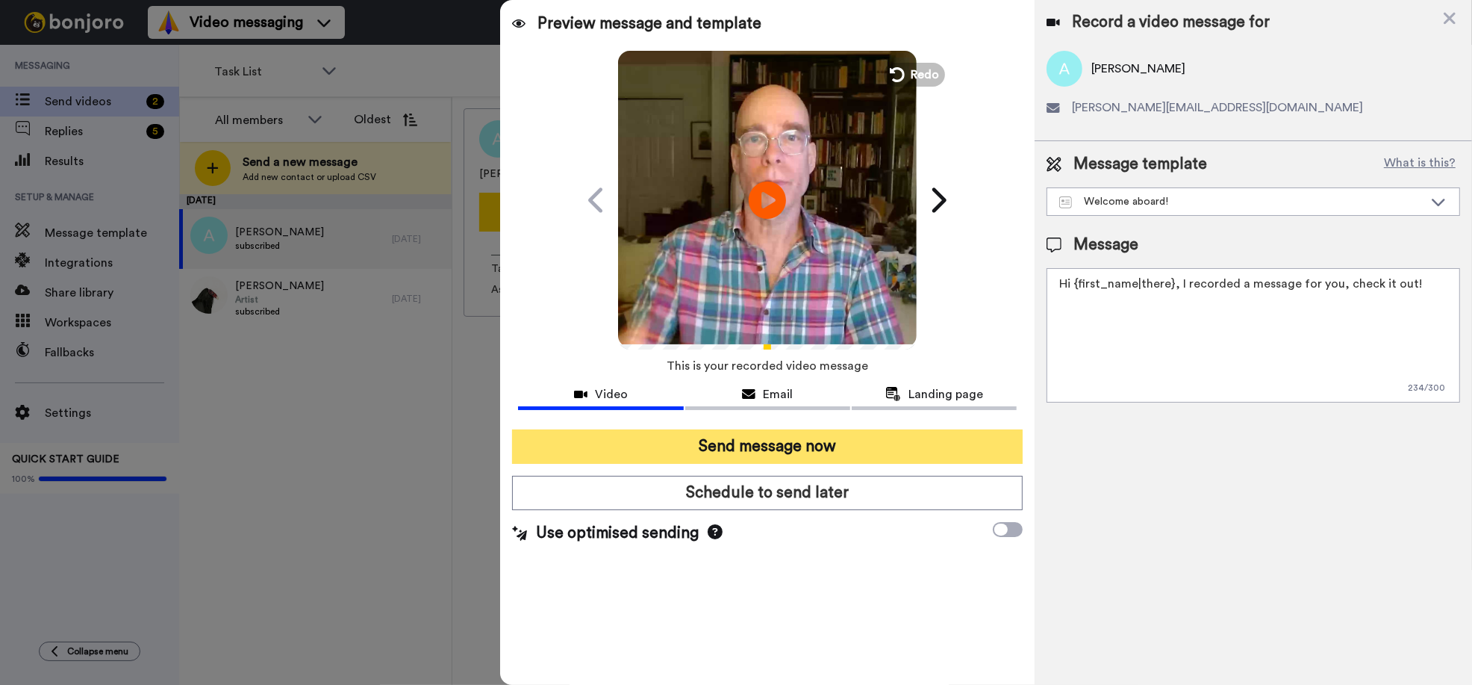
click at [854, 444] on button "Send message now" at bounding box center [767, 446] width 511 height 34
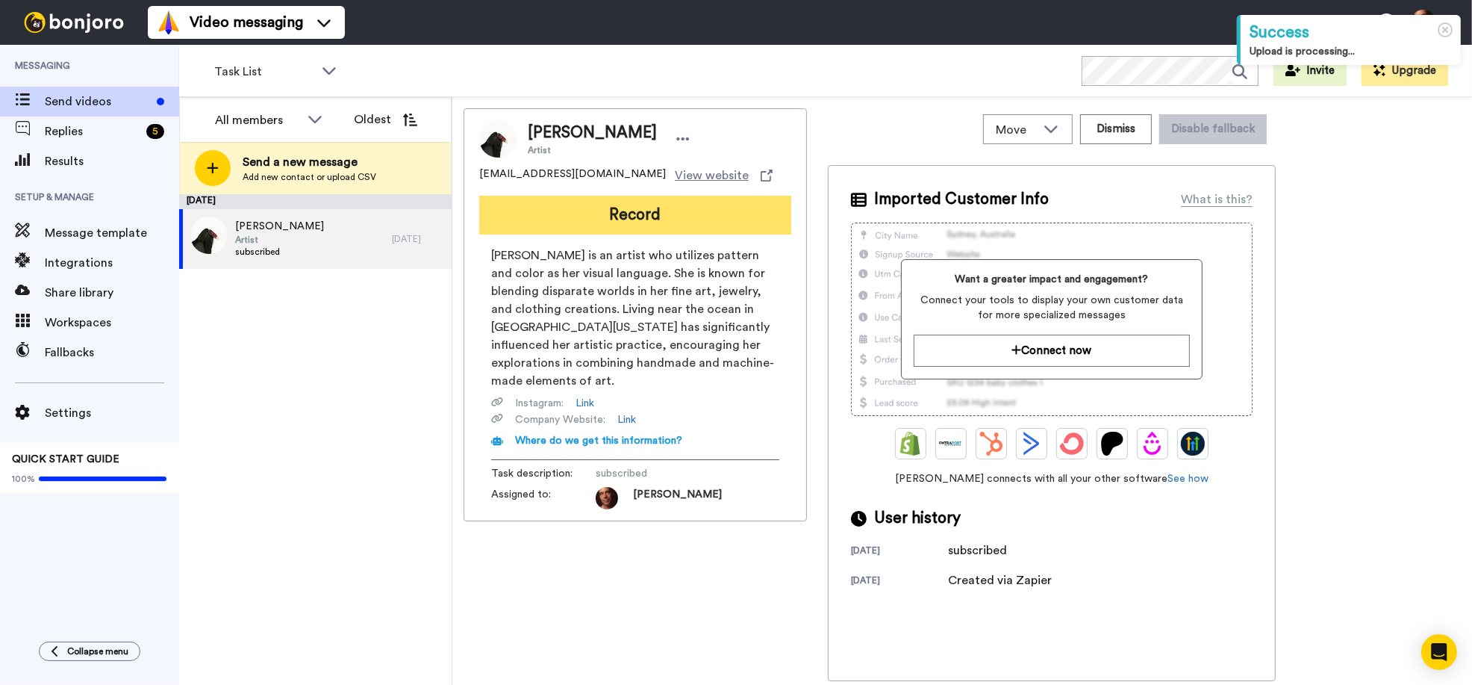
click at [581, 217] on button "Record" at bounding box center [635, 215] width 312 height 39
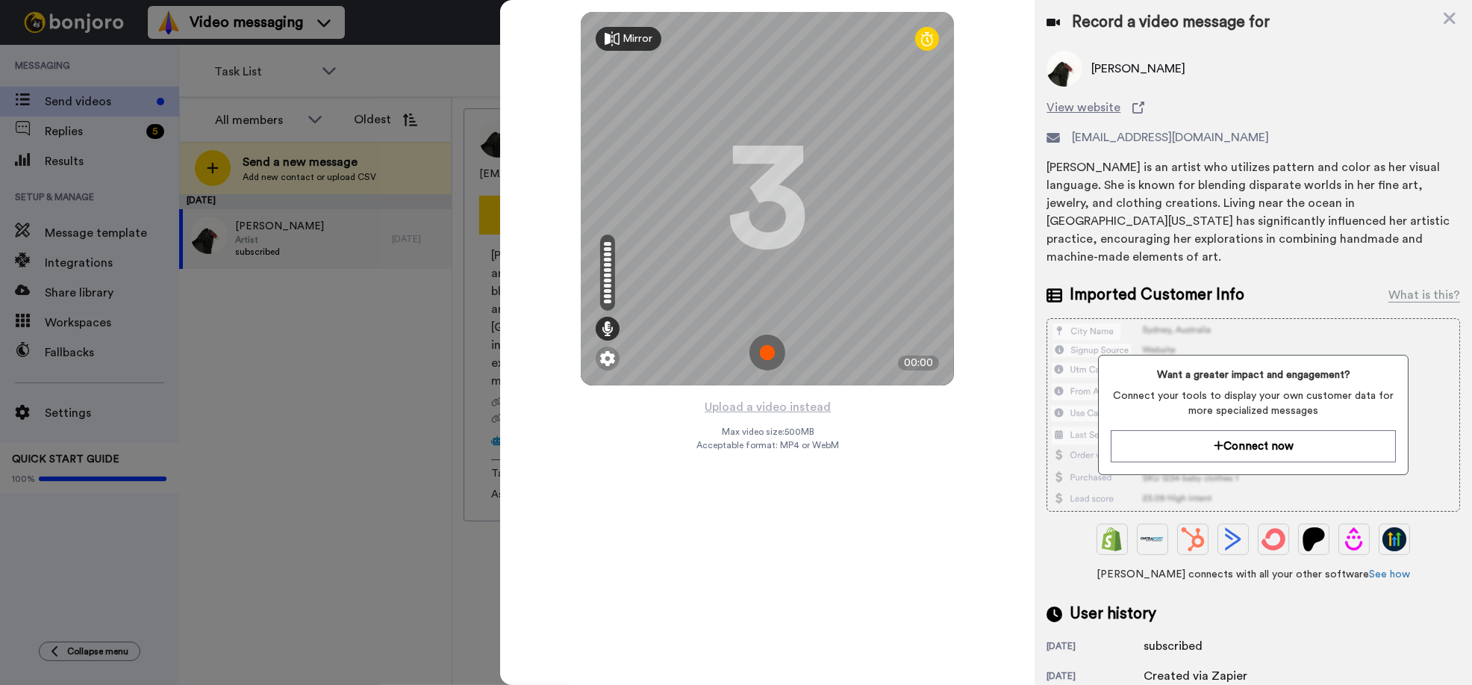
click at [765, 342] on img at bounding box center [768, 352] width 36 height 36
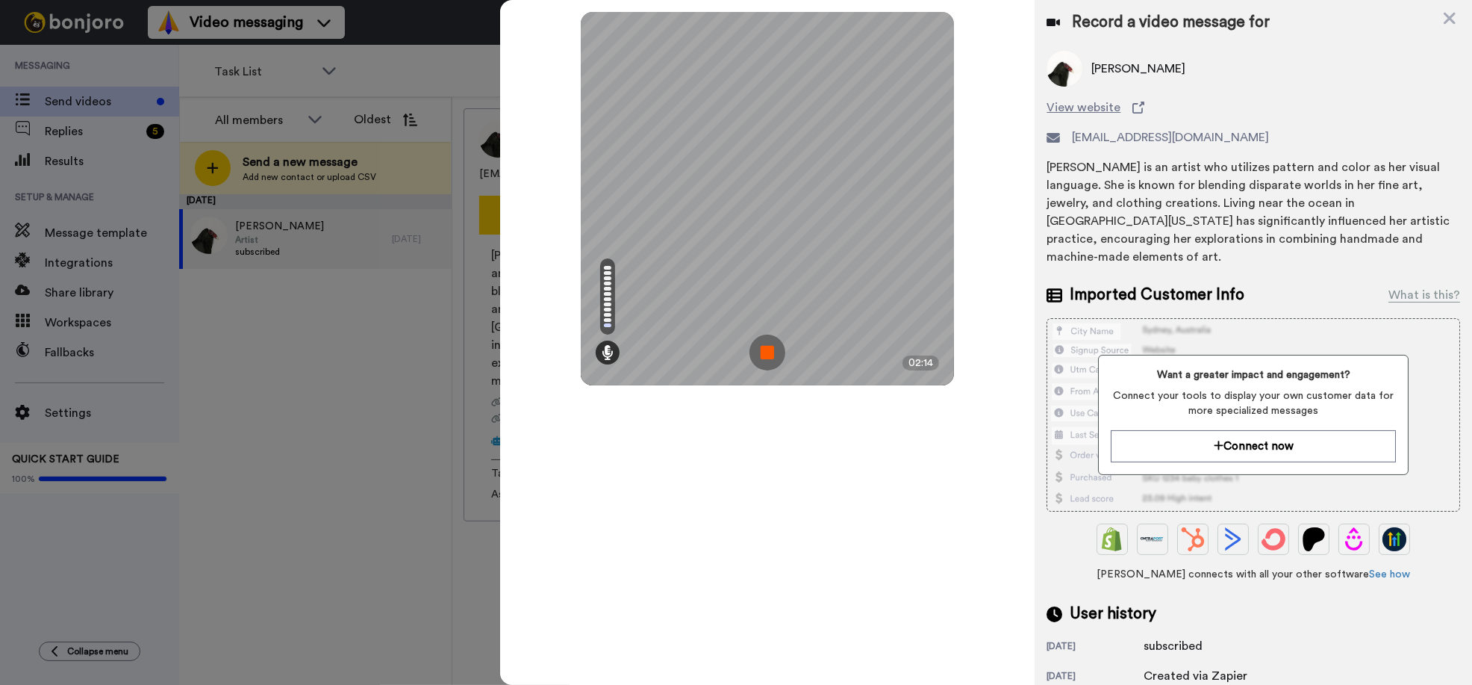
click at [765, 342] on img at bounding box center [768, 352] width 36 height 36
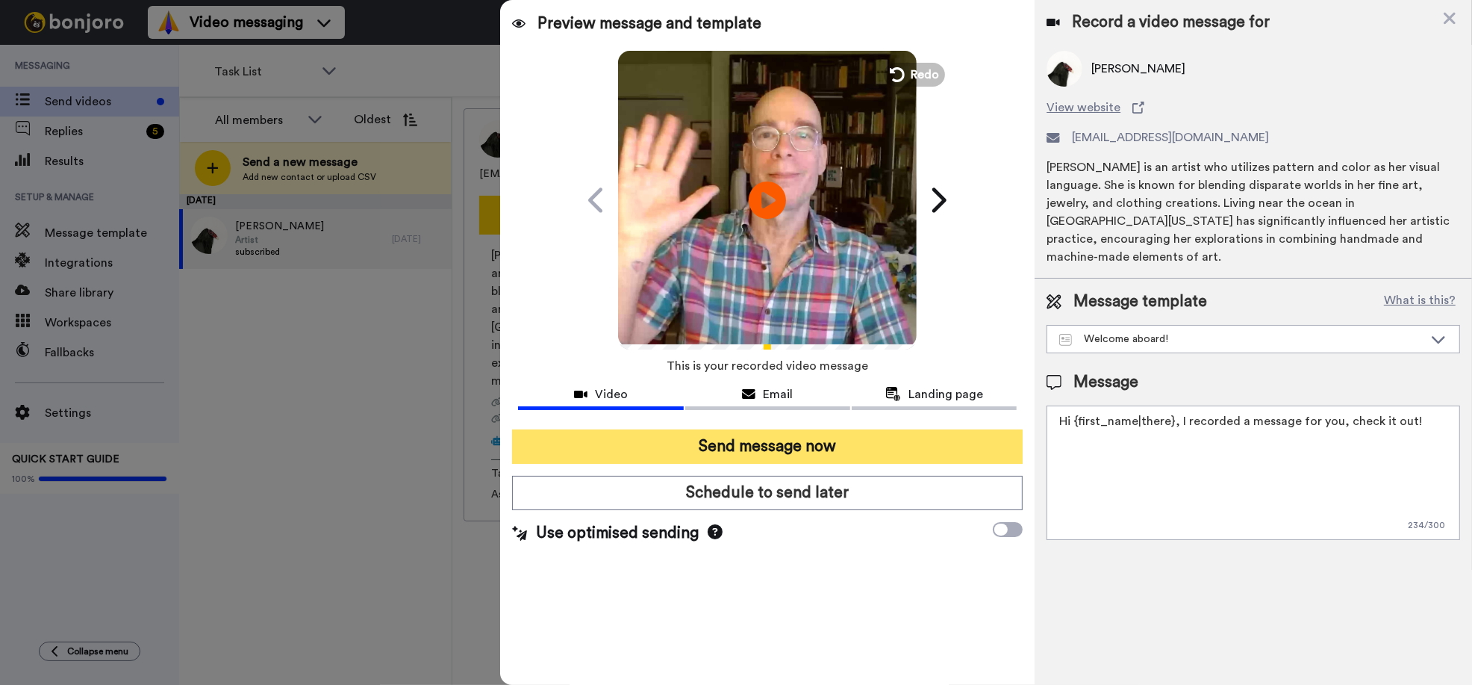
click at [755, 442] on button "Send message now" at bounding box center [767, 446] width 511 height 34
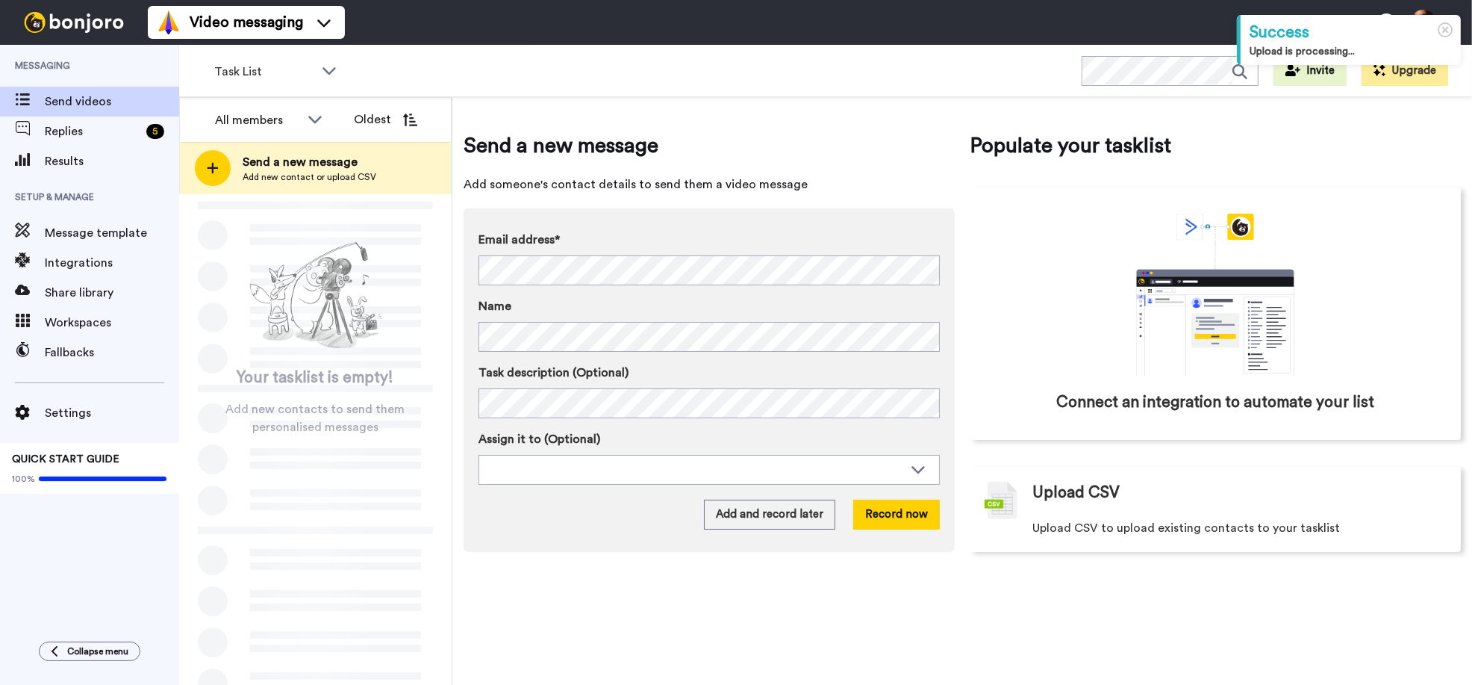
click at [117, 134] on span "Replies" at bounding box center [93, 131] width 96 height 18
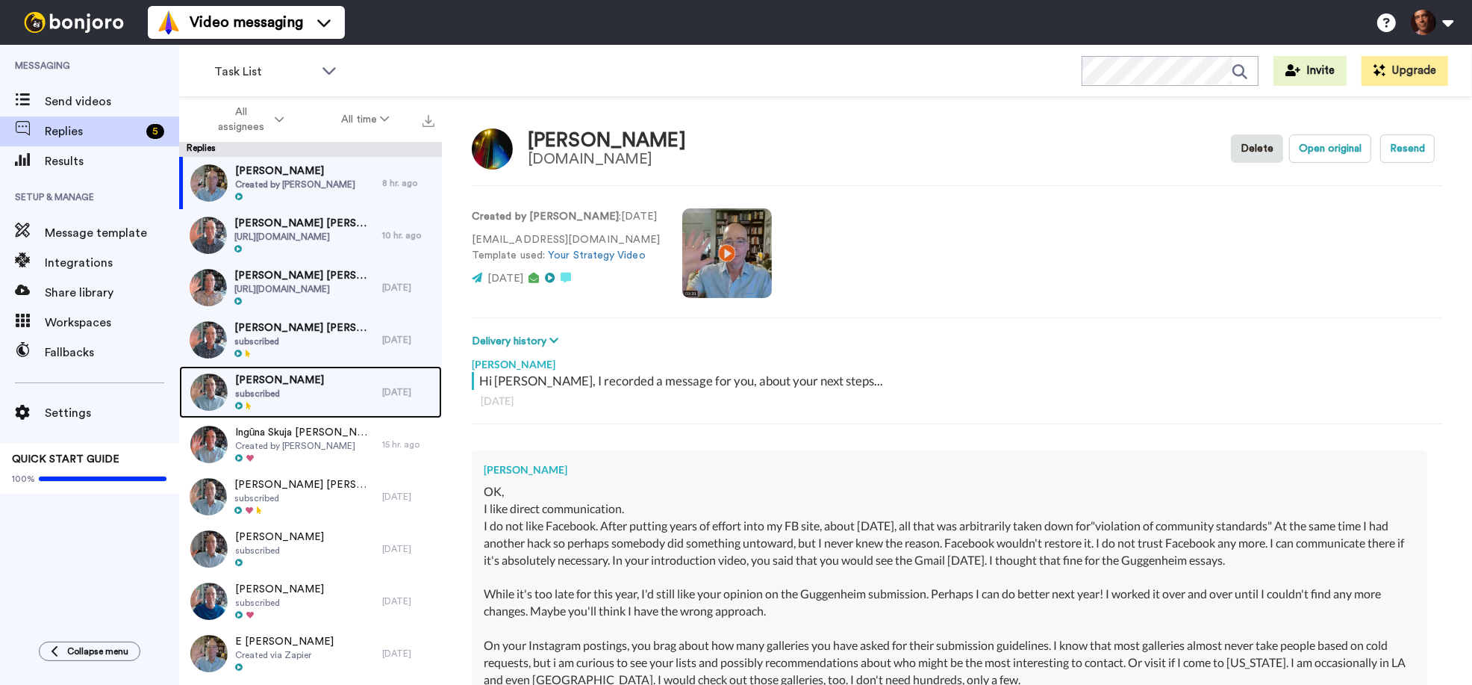
click at [311, 396] on div "Kelly O'Connor subscribed" at bounding box center [280, 392] width 203 height 52
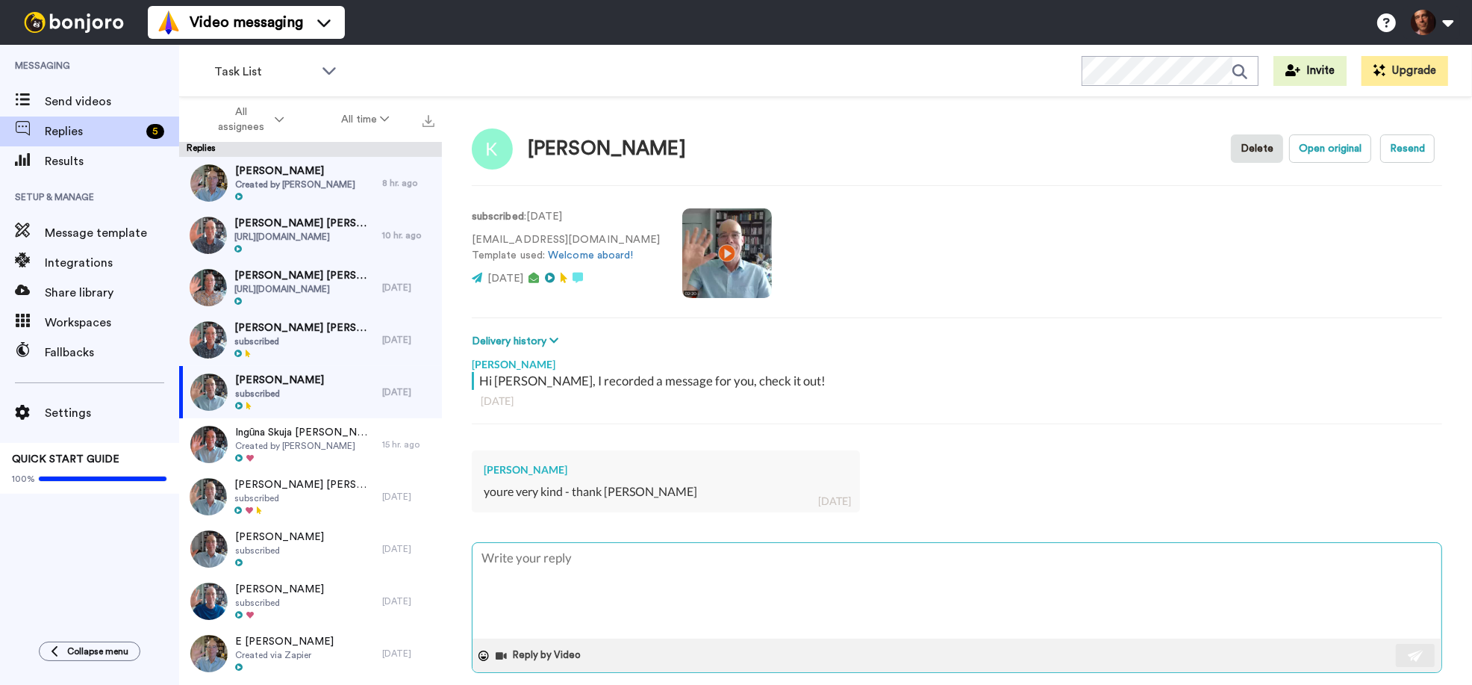
scroll to position [16, 0]
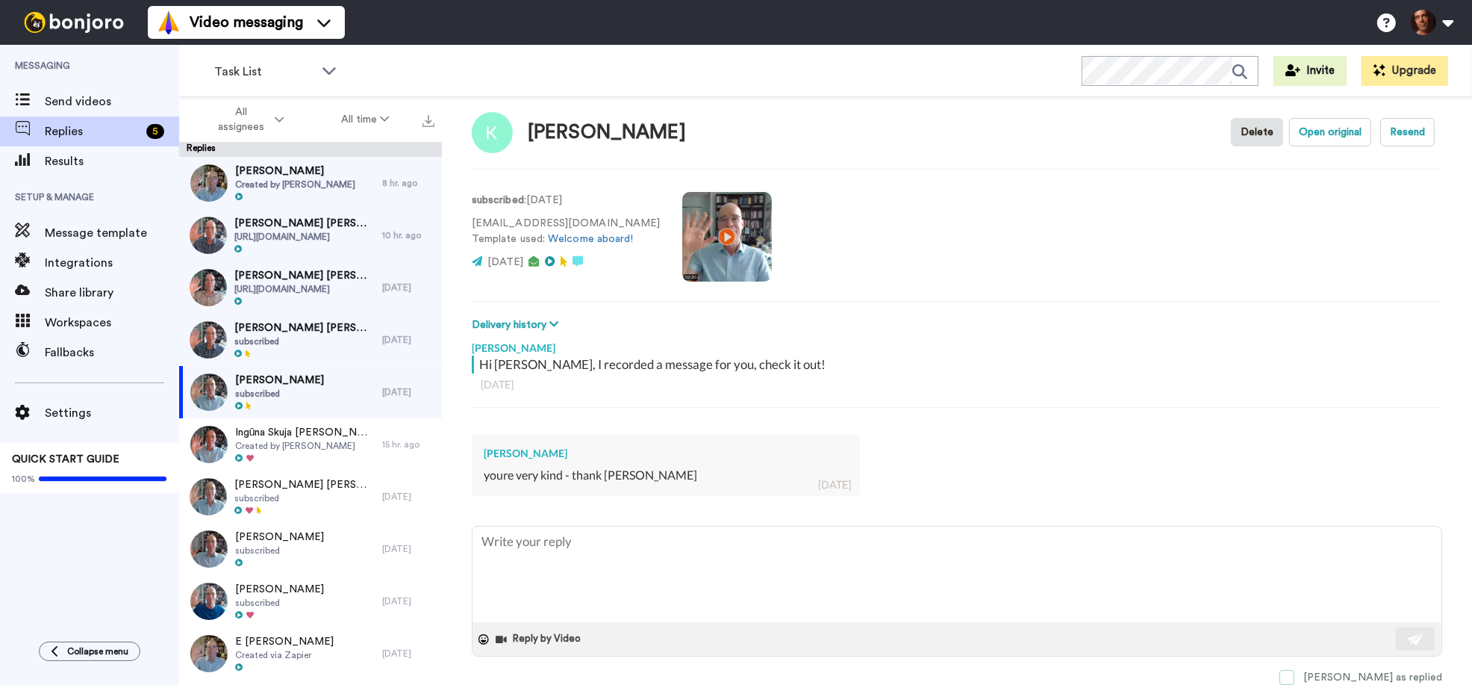
click at [1295, 676] on span at bounding box center [1287, 677] width 15 height 15
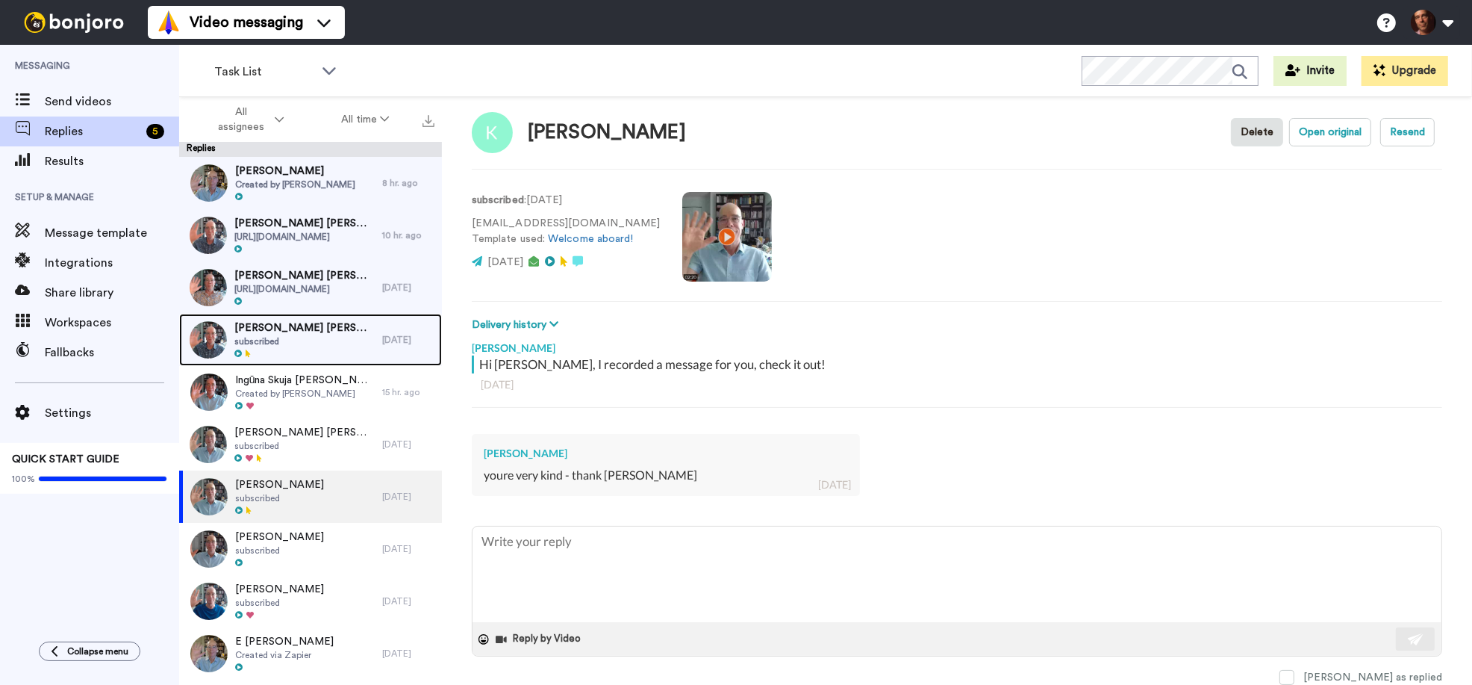
click at [327, 333] on span "[PERSON_NAME] [PERSON_NAME]" at bounding box center [304, 327] width 140 height 15
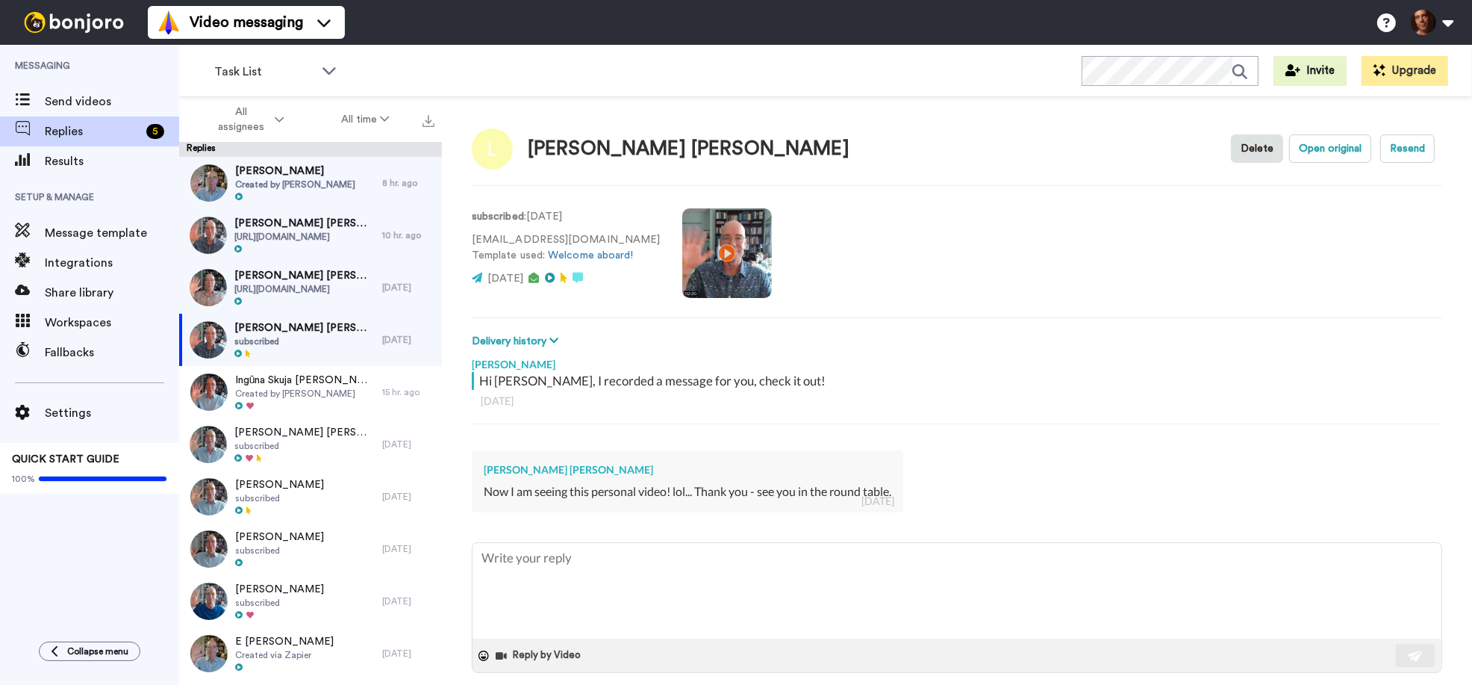
scroll to position [16, 0]
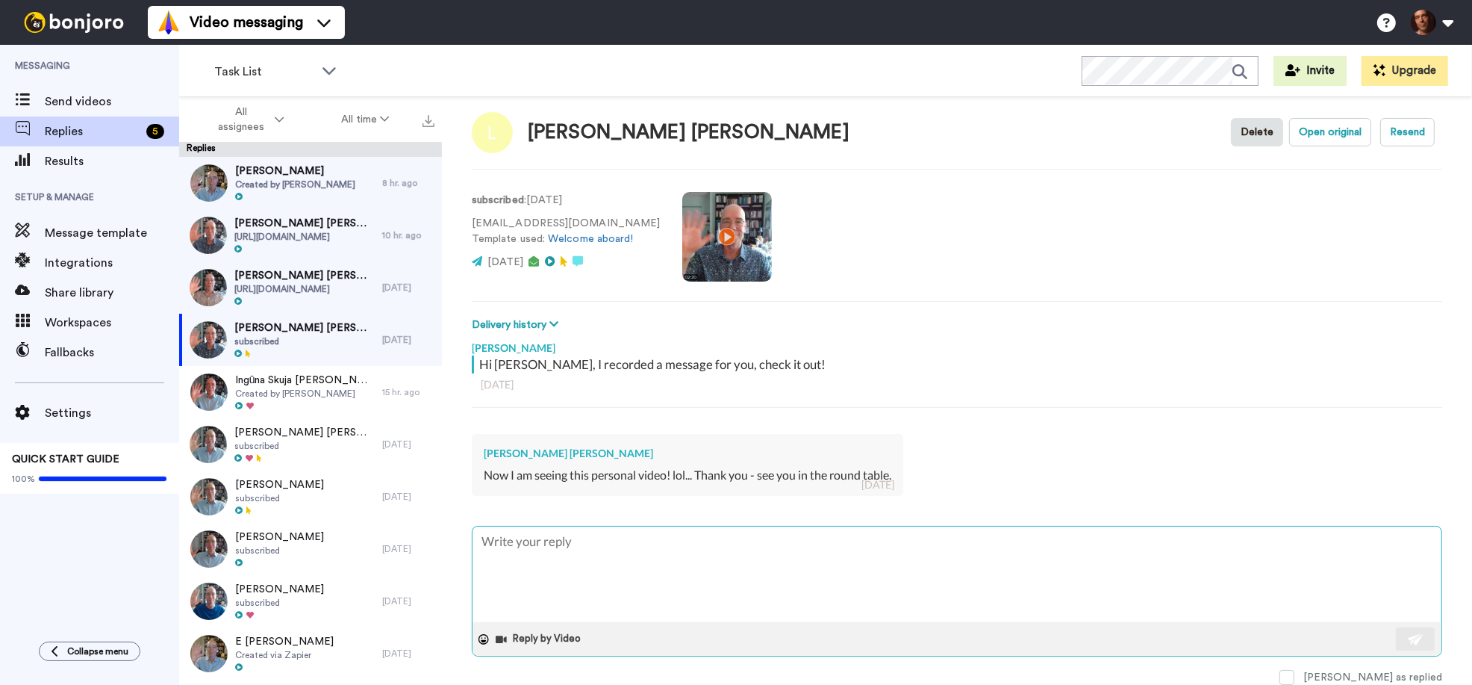
click at [1143, 564] on textarea at bounding box center [957, 574] width 969 height 96
type textarea "x"
type textarea "a"
type textarea "x"
type textarea "an"
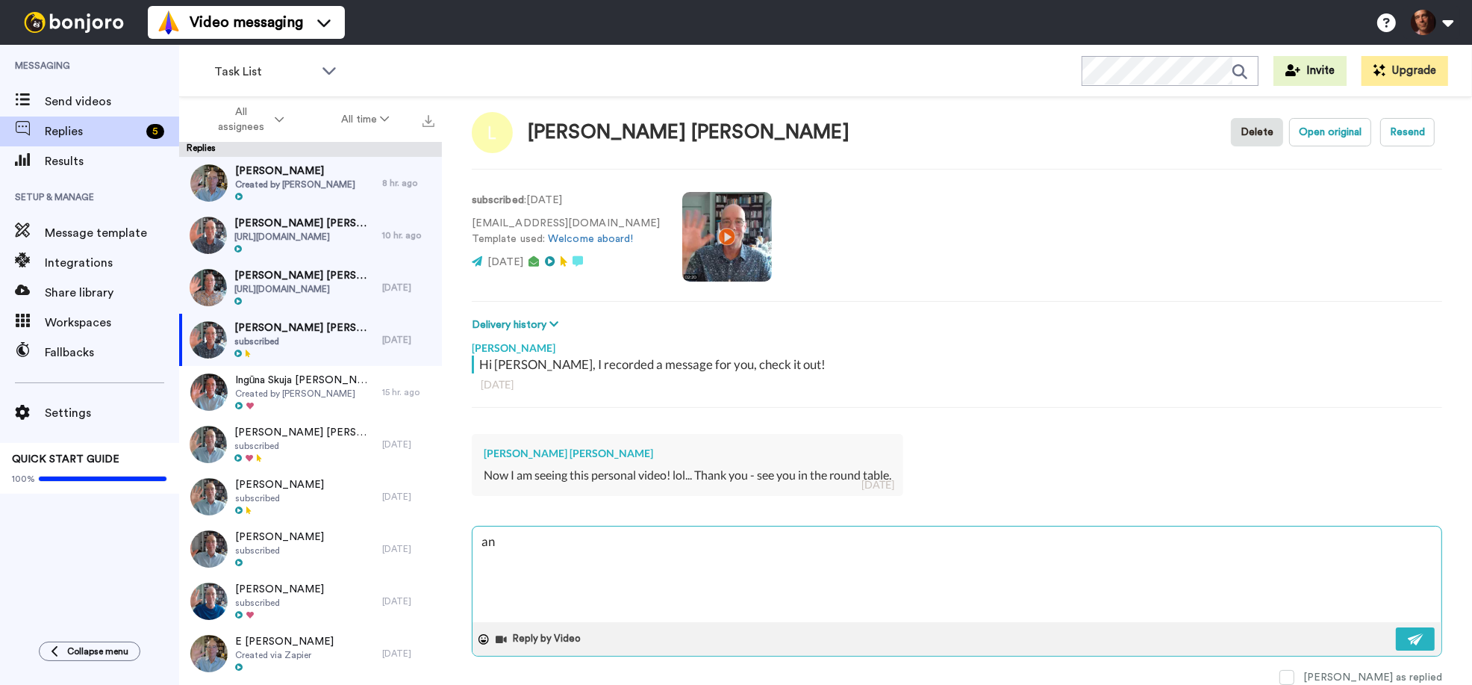
type textarea "x"
type textarea "ano"
type textarea "x"
type textarea "anoth"
type textarea "x"
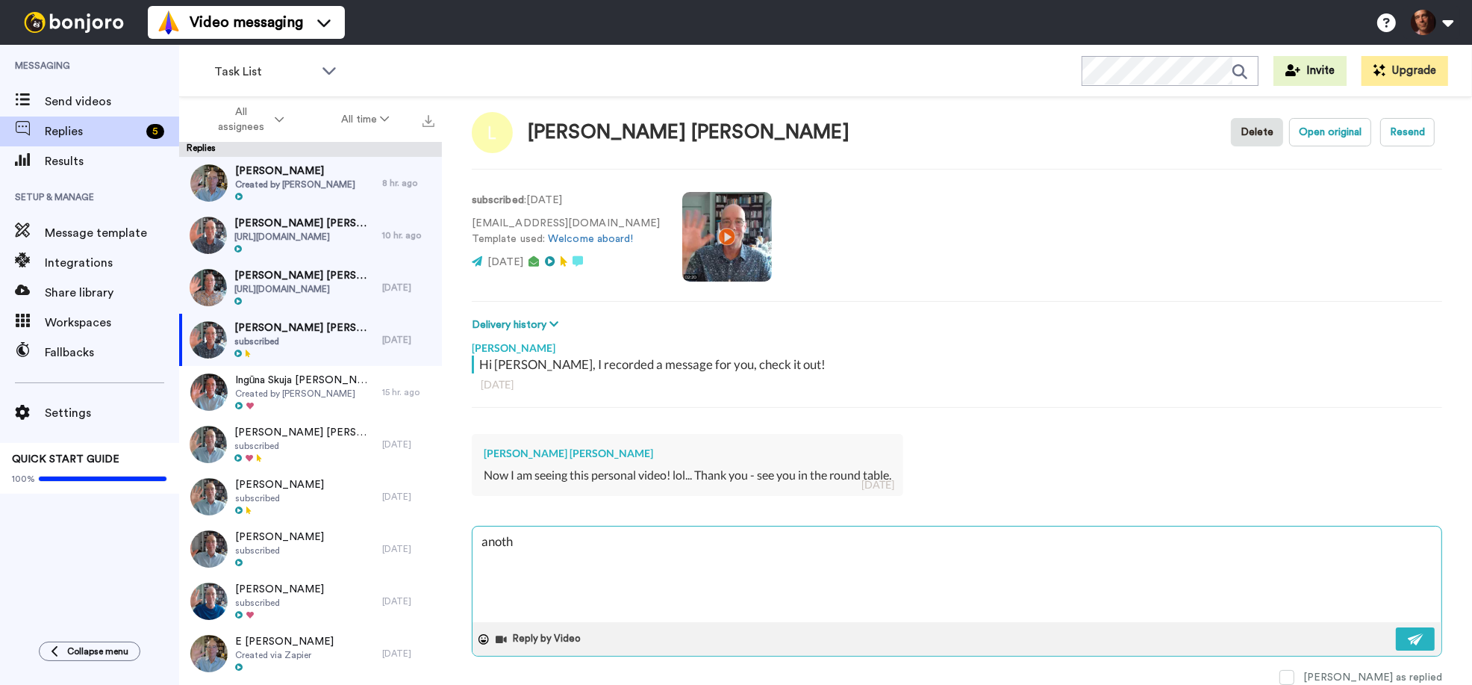
type textarea "anothe"
type textarea "x"
type textarea "another"
type textarea "x"
type textarea "another"
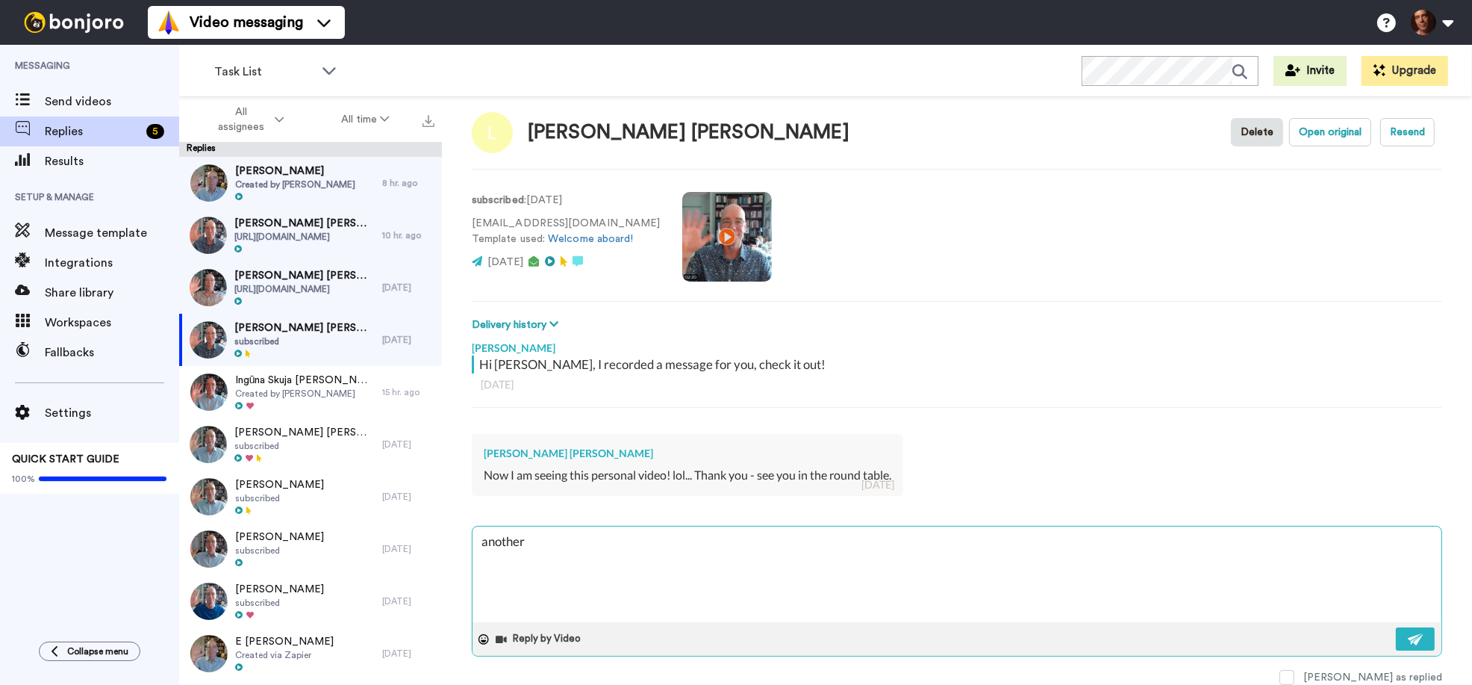
type textarea "x"
type textarea "another v"
type textarea "x"
type textarea "another vi"
type textarea "x"
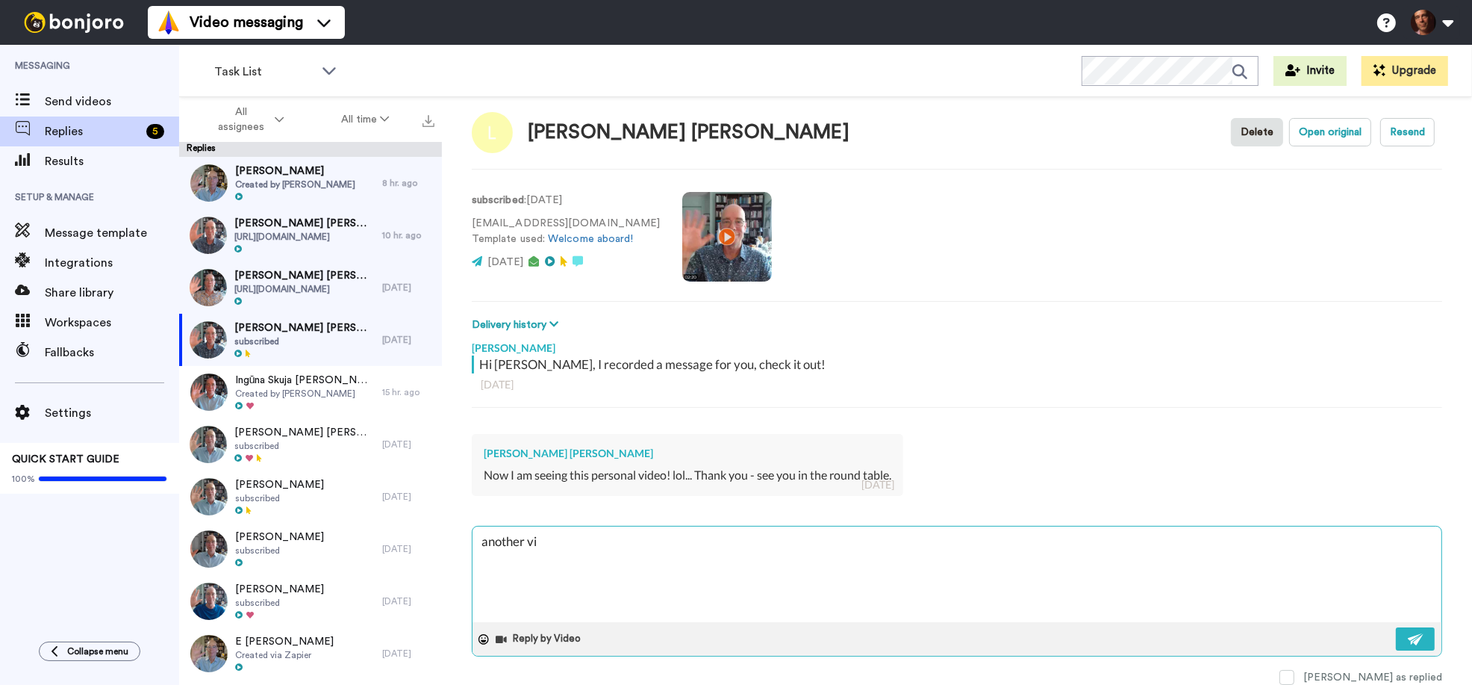
type textarea "another vid"
type textarea "x"
type textarea "another vide"
type textarea "x"
type textarea "another video"
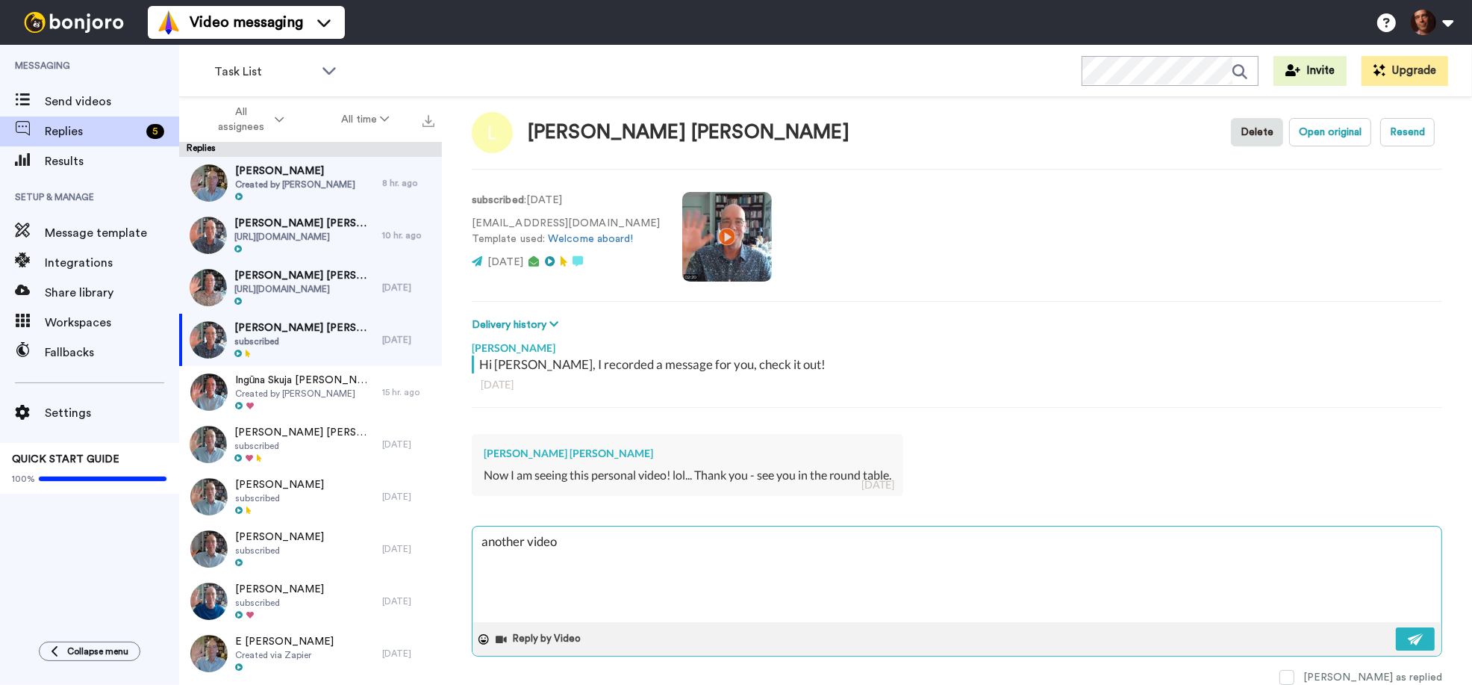
type textarea "x"
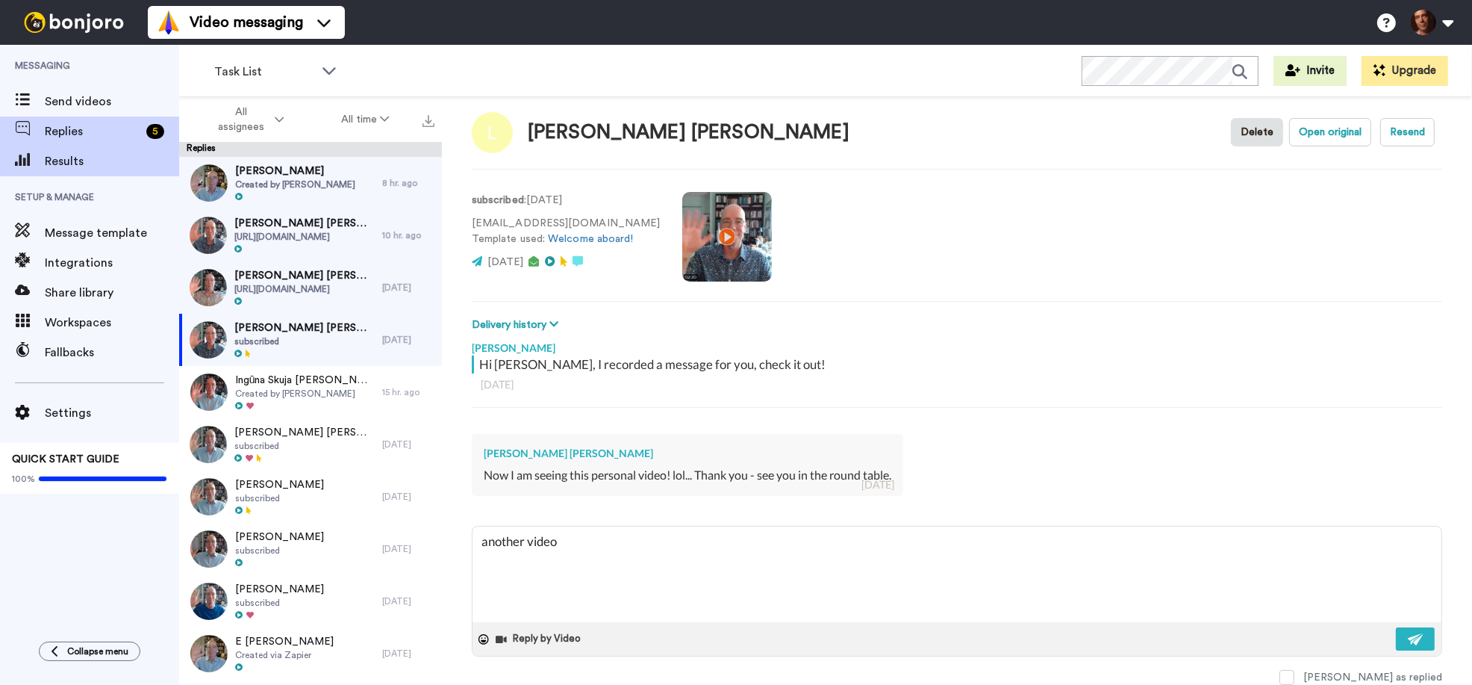
type textarea "another video"
click at [119, 161] on span "Results" at bounding box center [112, 161] width 134 height 18
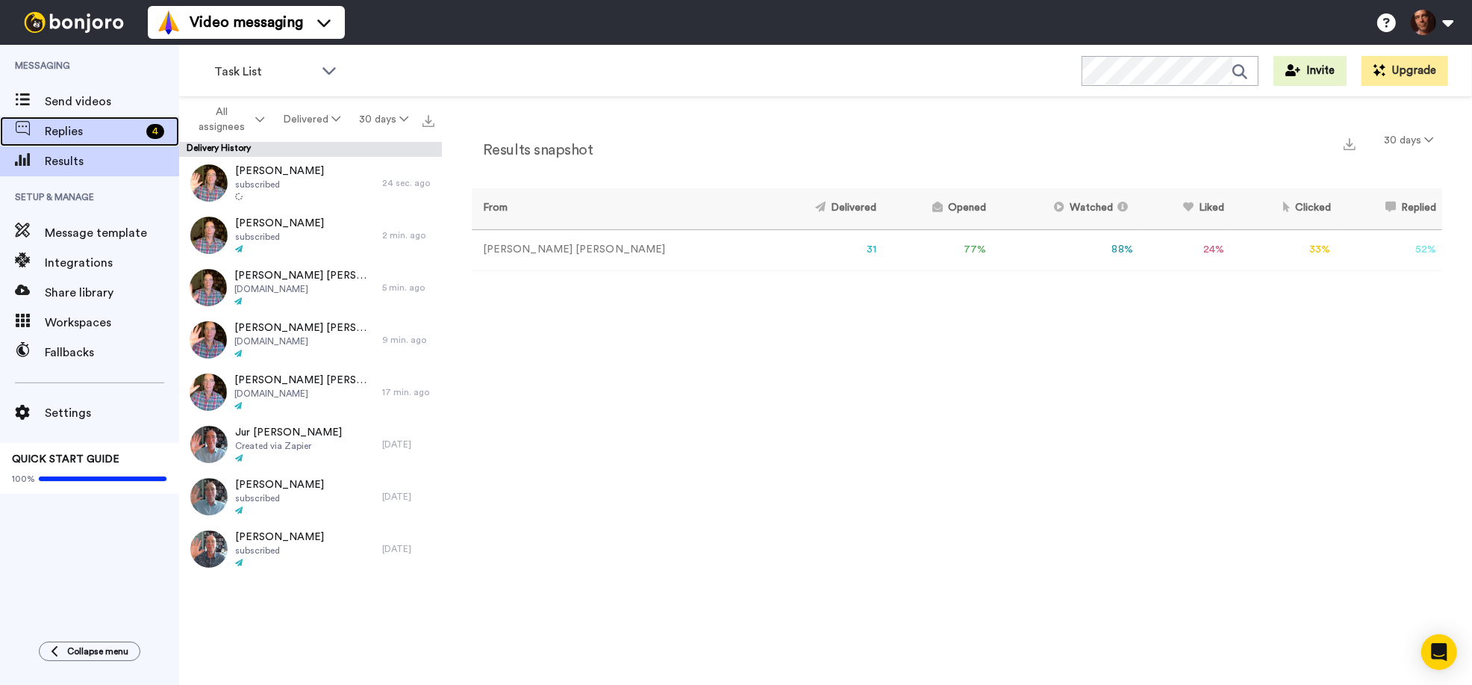
click at [104, 133] on span "Replies" at bounding box center [93, 131] width 96 height 18
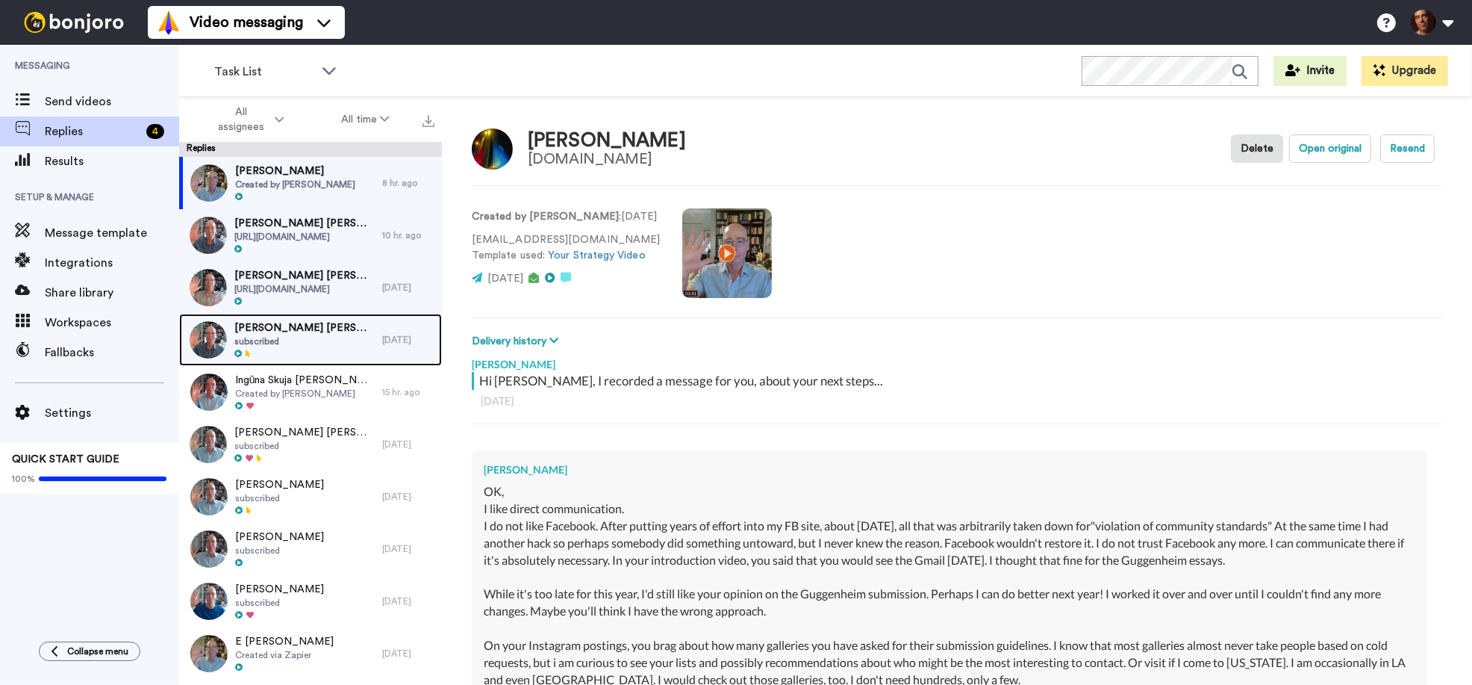
click at [345, 327] on div "[PERSON_NAME] [PERSON_NAME] subscribed" at bounding box center [280, 340] width 203 height 52
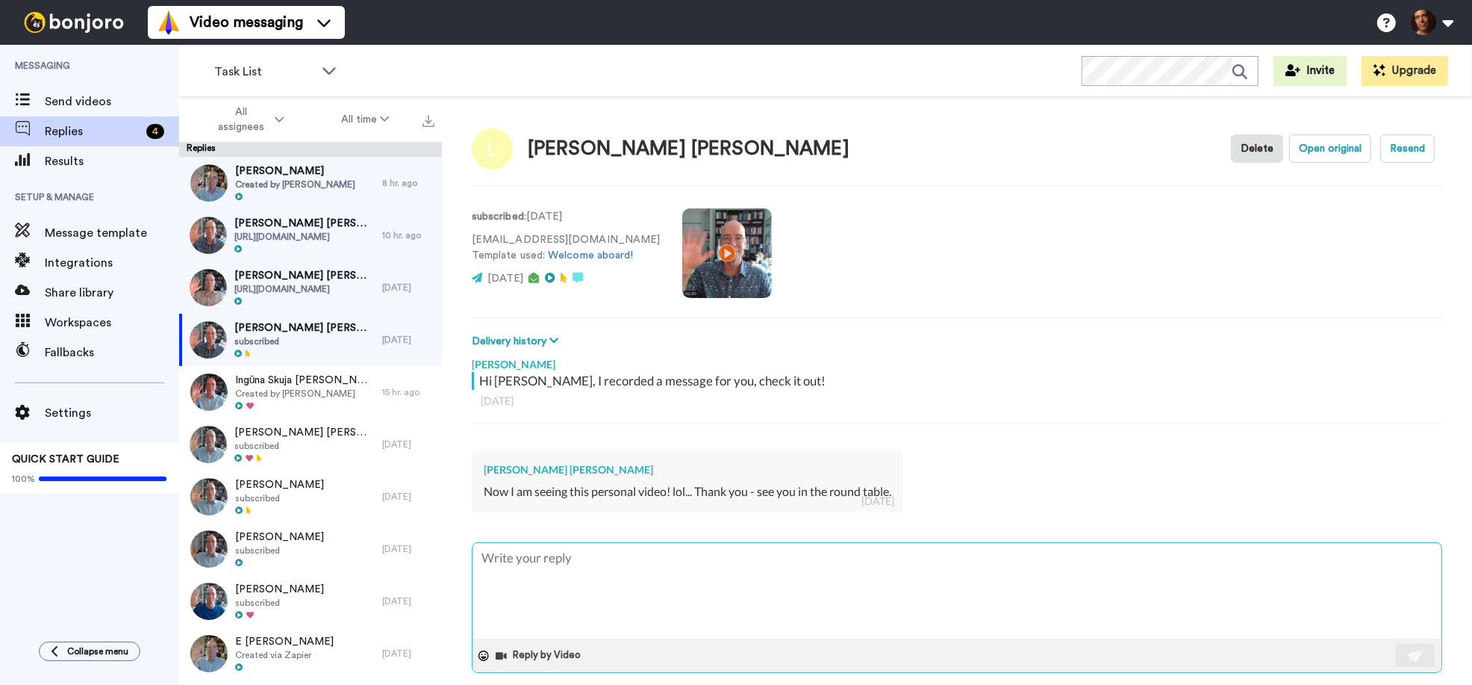
type textarea "x"
type textarea "I"
type textarea "x"
type textarea "I"
type textarea "x"
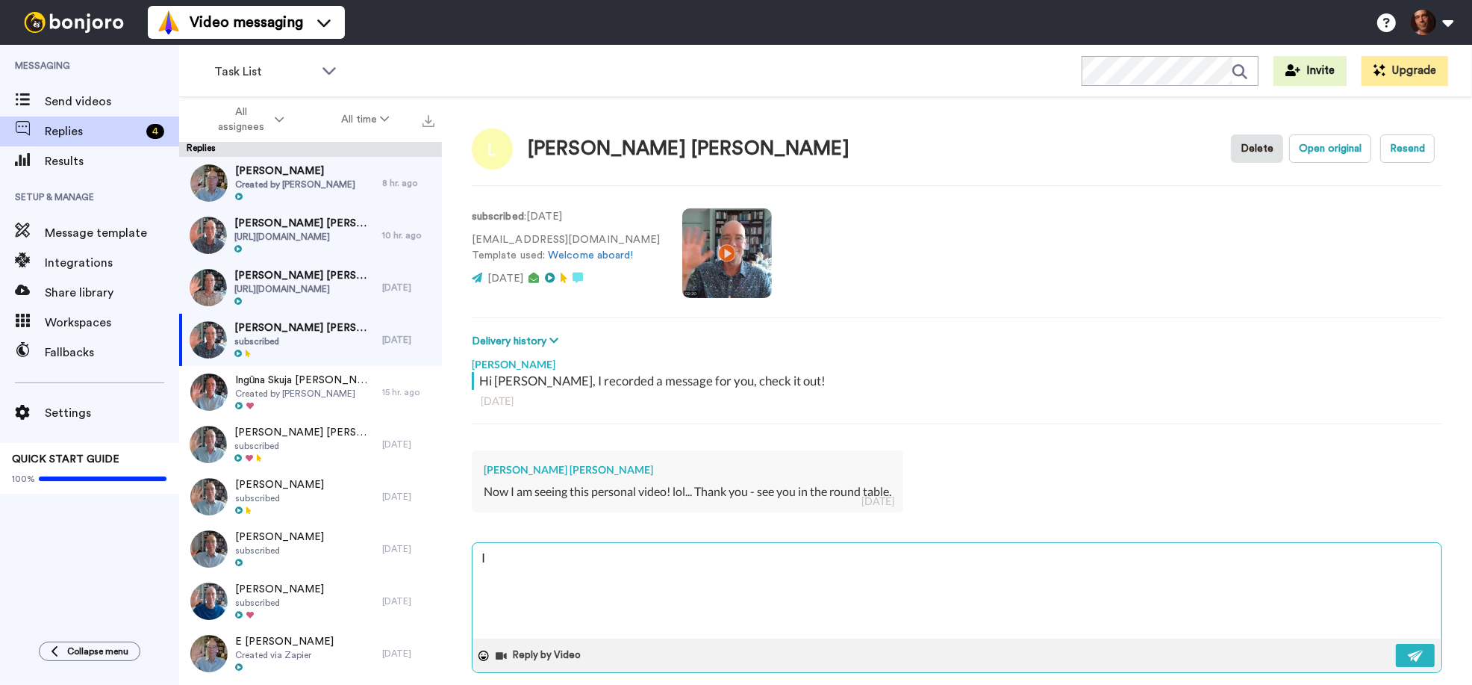
type textarea "I j"
type textarea "x"
type textarea "I ju"
type textarea "x"
type textarea "I jus"
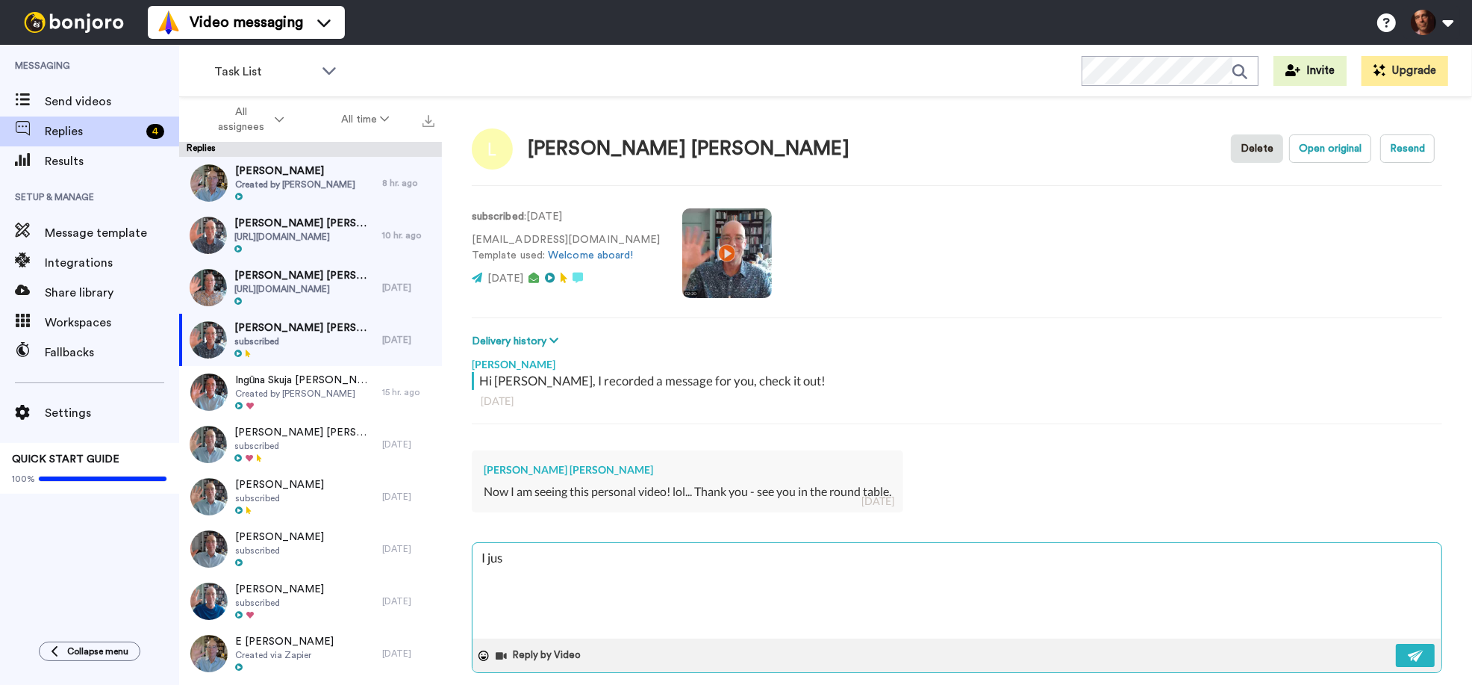
type textarea "x"
type textarea "I just"
type textarea "x"
type textarea "I just"
type textarea "x"
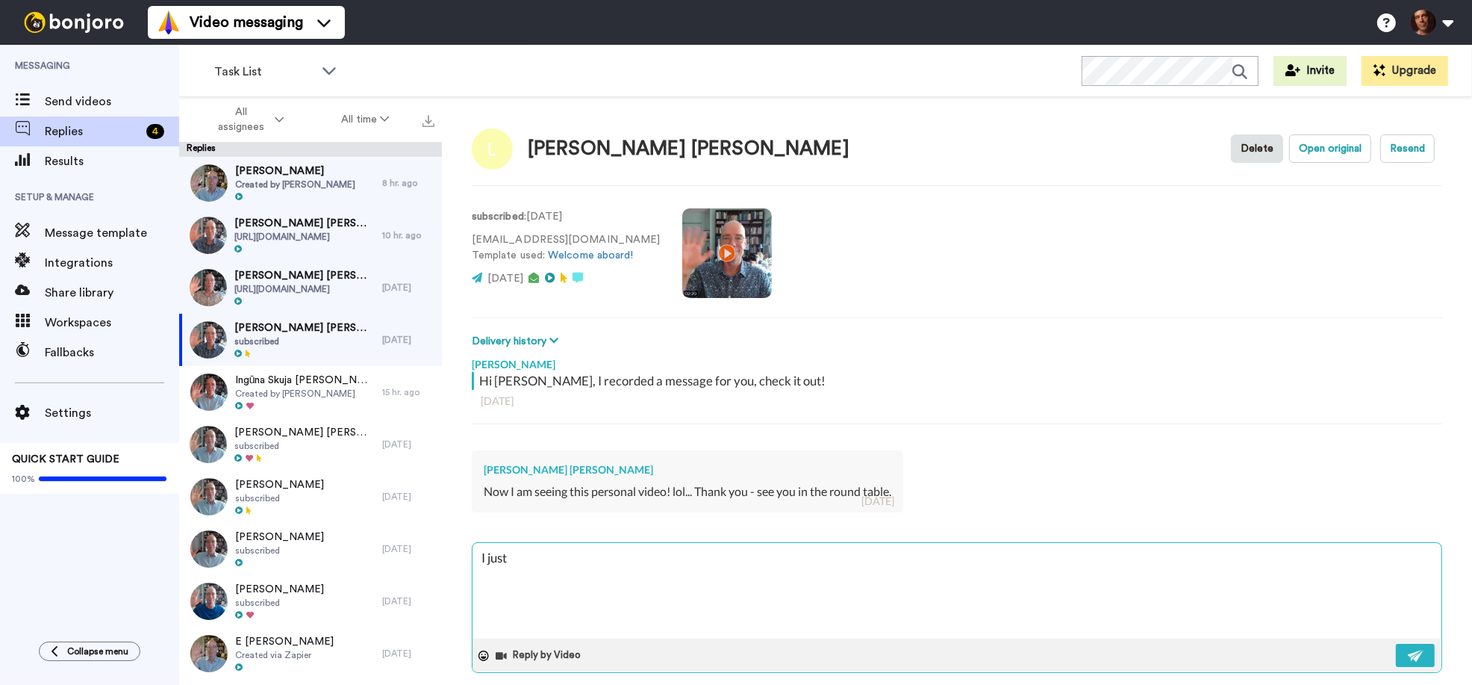
type textarea "I just s"
type textarea "x"
type textarea "I just se"
type textarea "x"
type textarea "I just sen"
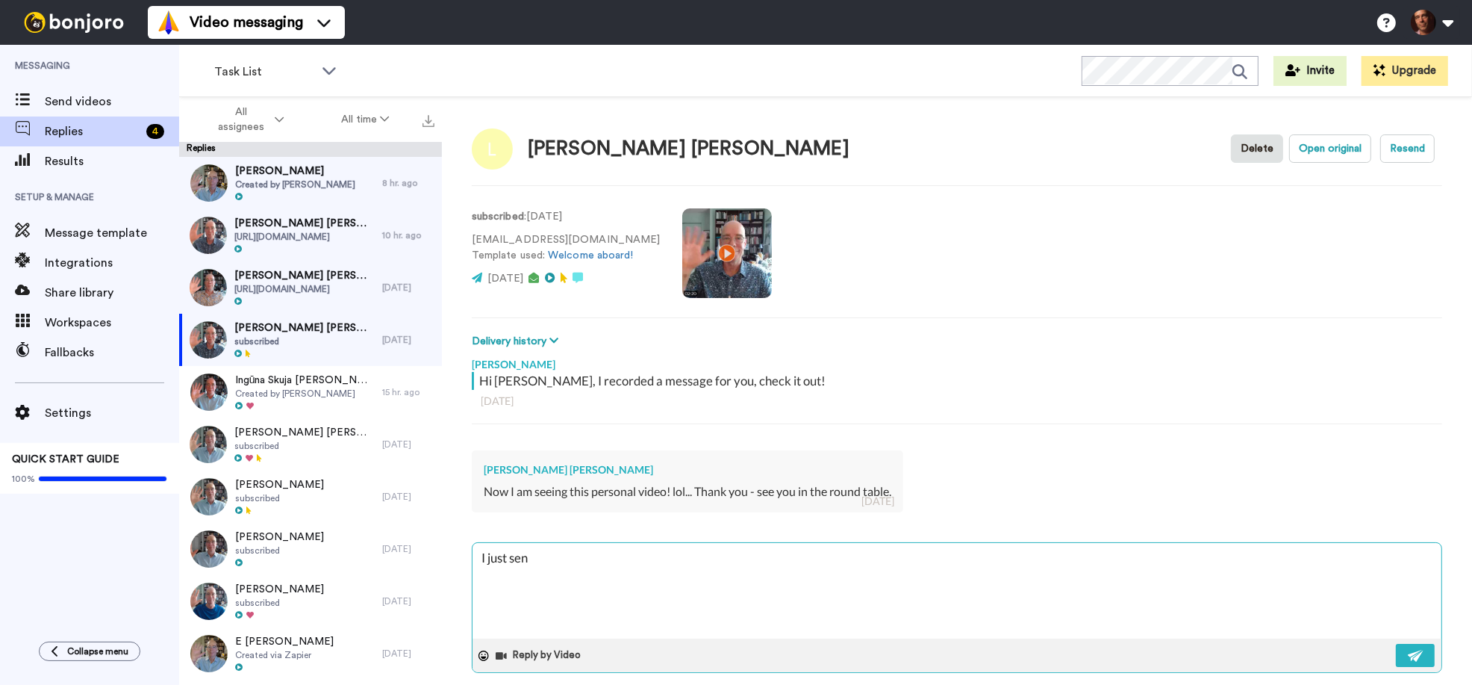
type textarea "x"
type textarea "I just sent"
type textarea "x"
type textarea "I just sent"
type textarea "x"
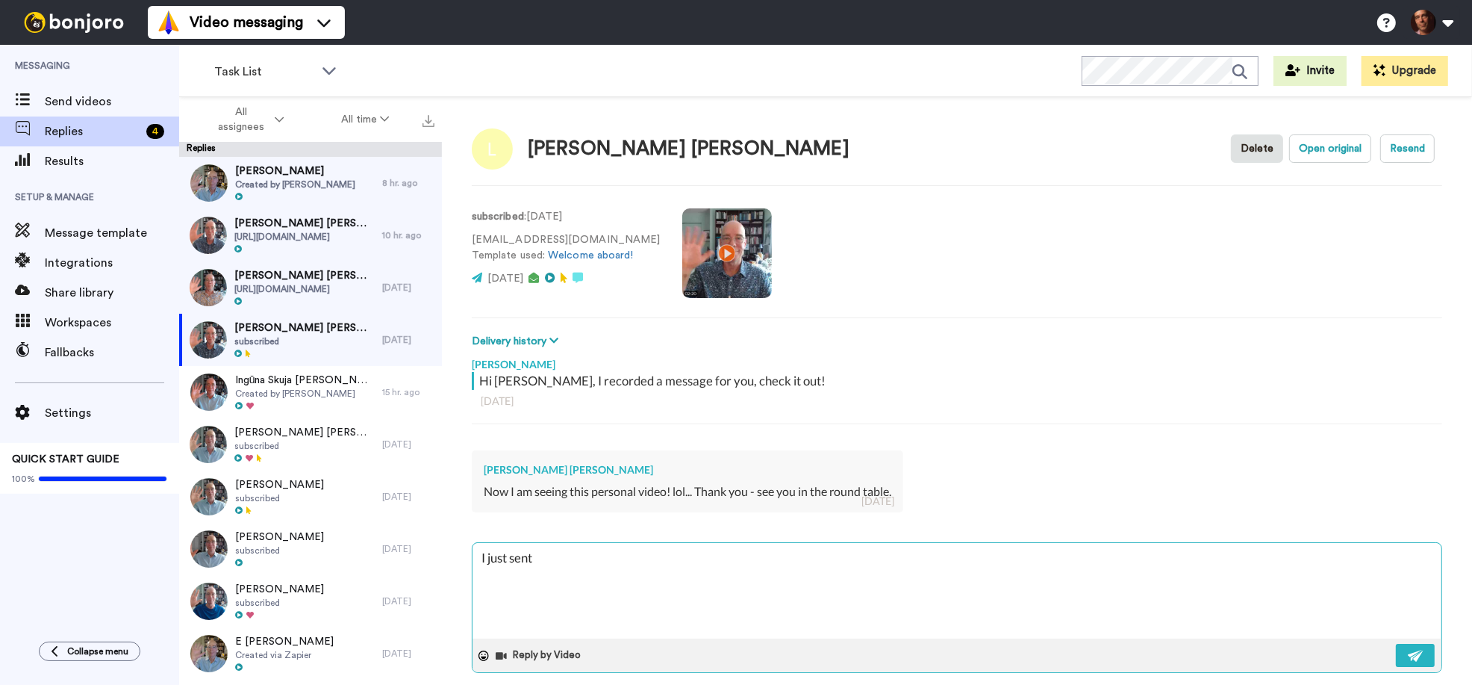
type textarea "I just sent a"
type textarea "x"
type textarea "I just sent an"
type textarea "x"
type textarea "I just sent ano"
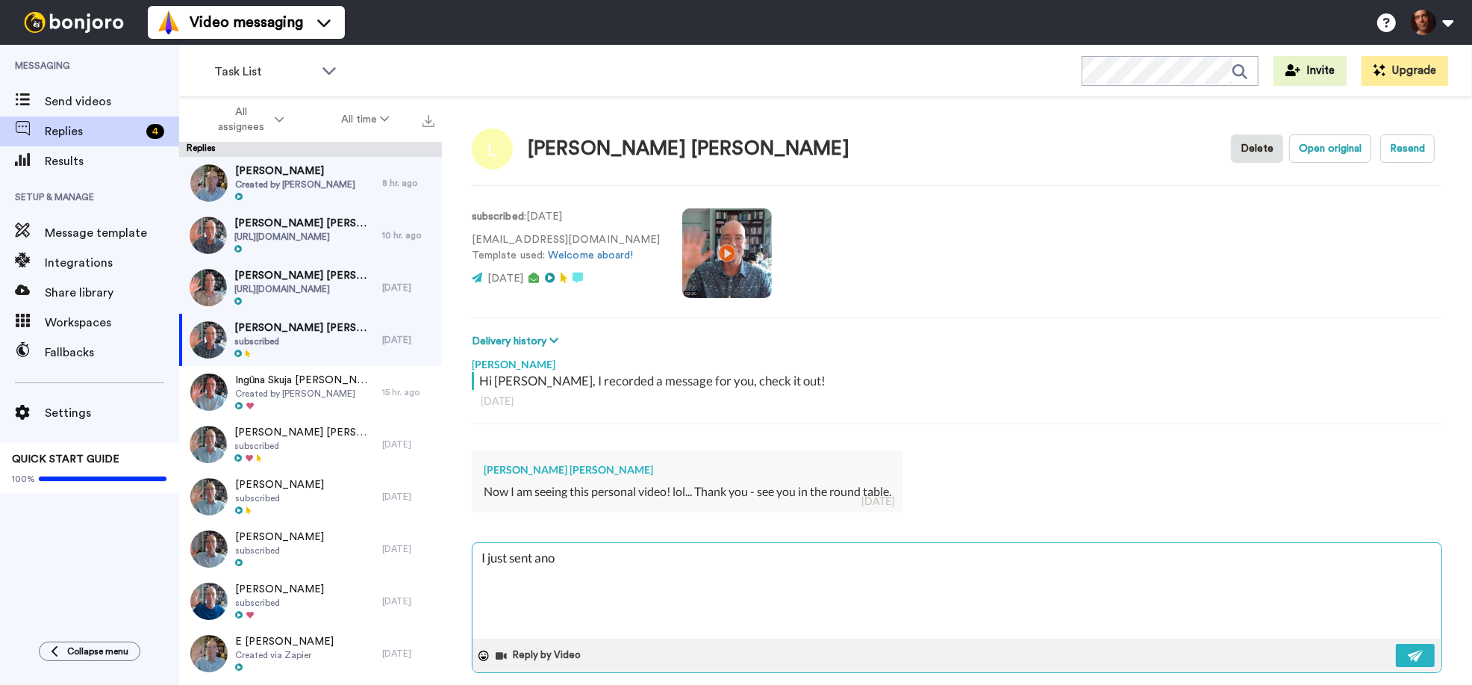
type textarea "x"
type textarea "I just sent anot"
type textarea "x"
type textarea "I just sent anoth"
type textarea "x"
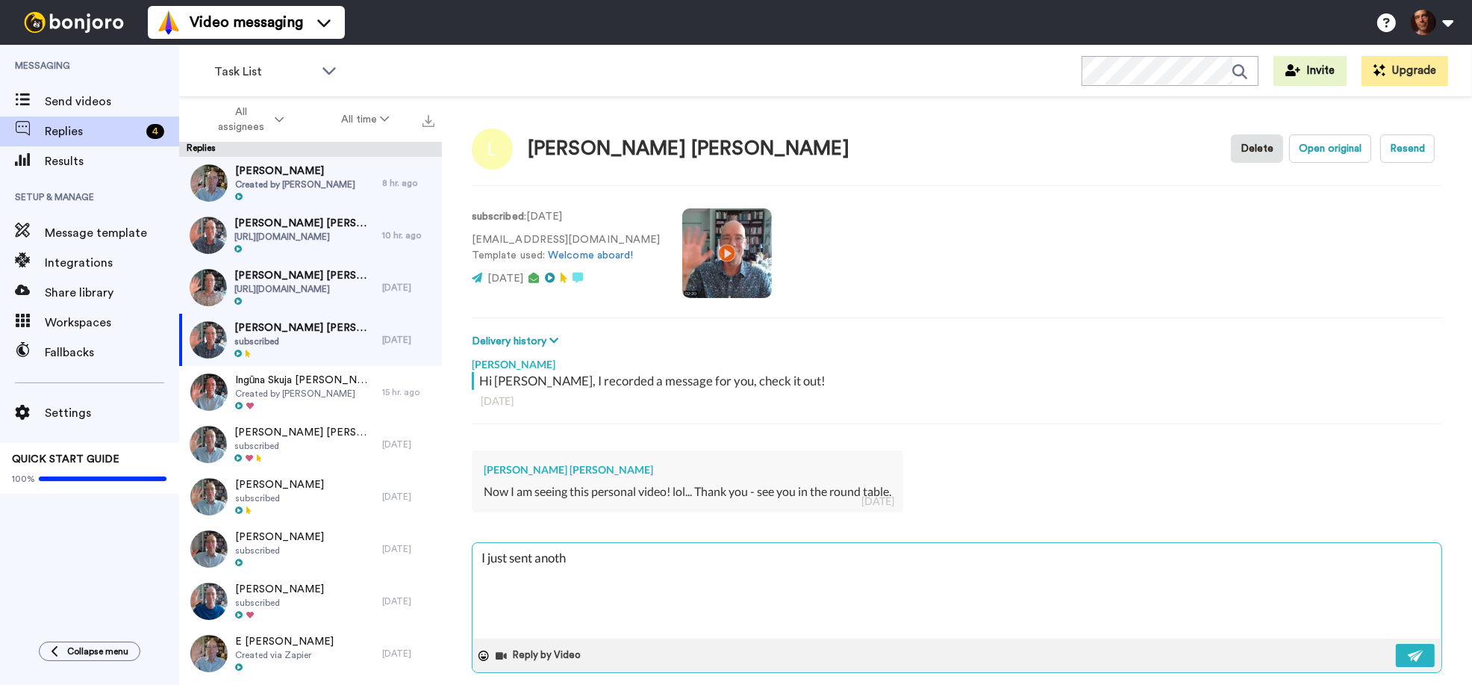
type textarea "I just sent anothe"
type textarea "x"
type textarea "I just sent another"
type textarea "x"
type textarea "I just sent another"
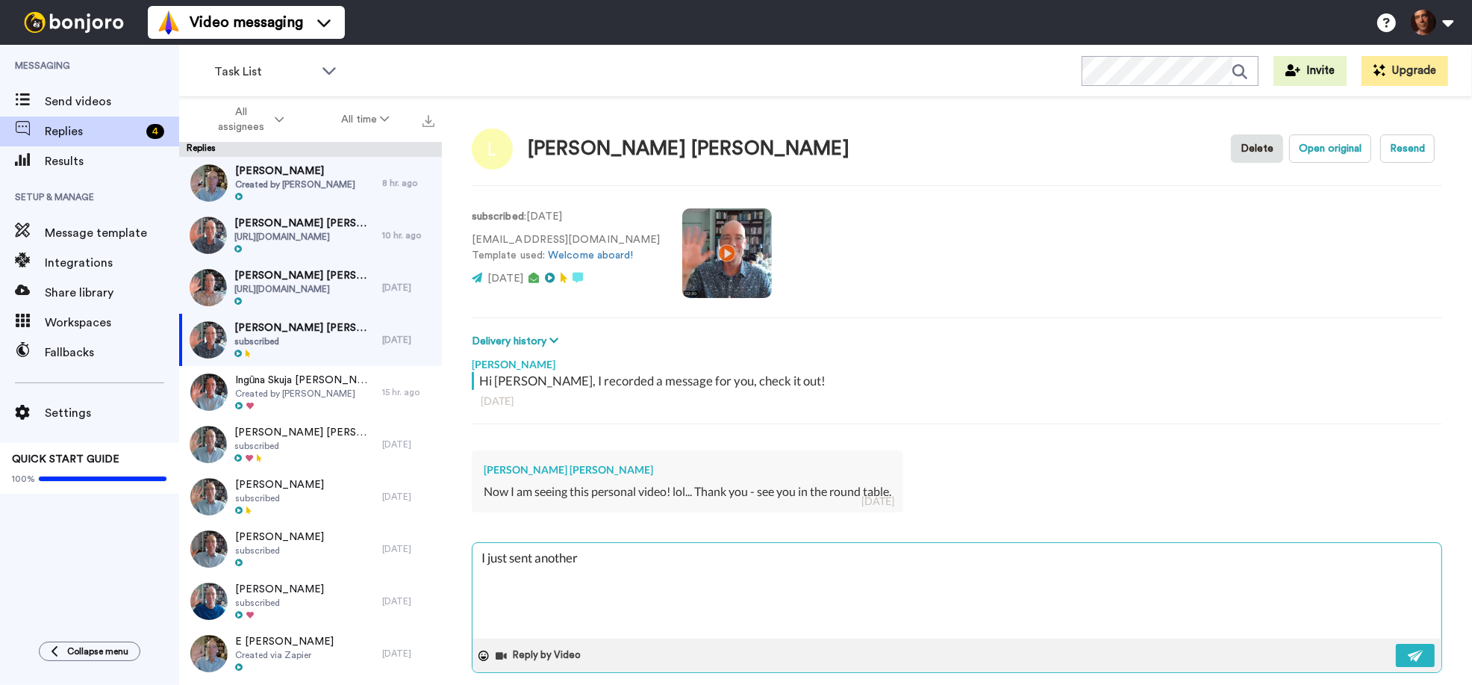
type textarea "x"
type textarea "I just sent another v"
type textarea "x"
type textarea "I just sent another vi"
type textarea "x"
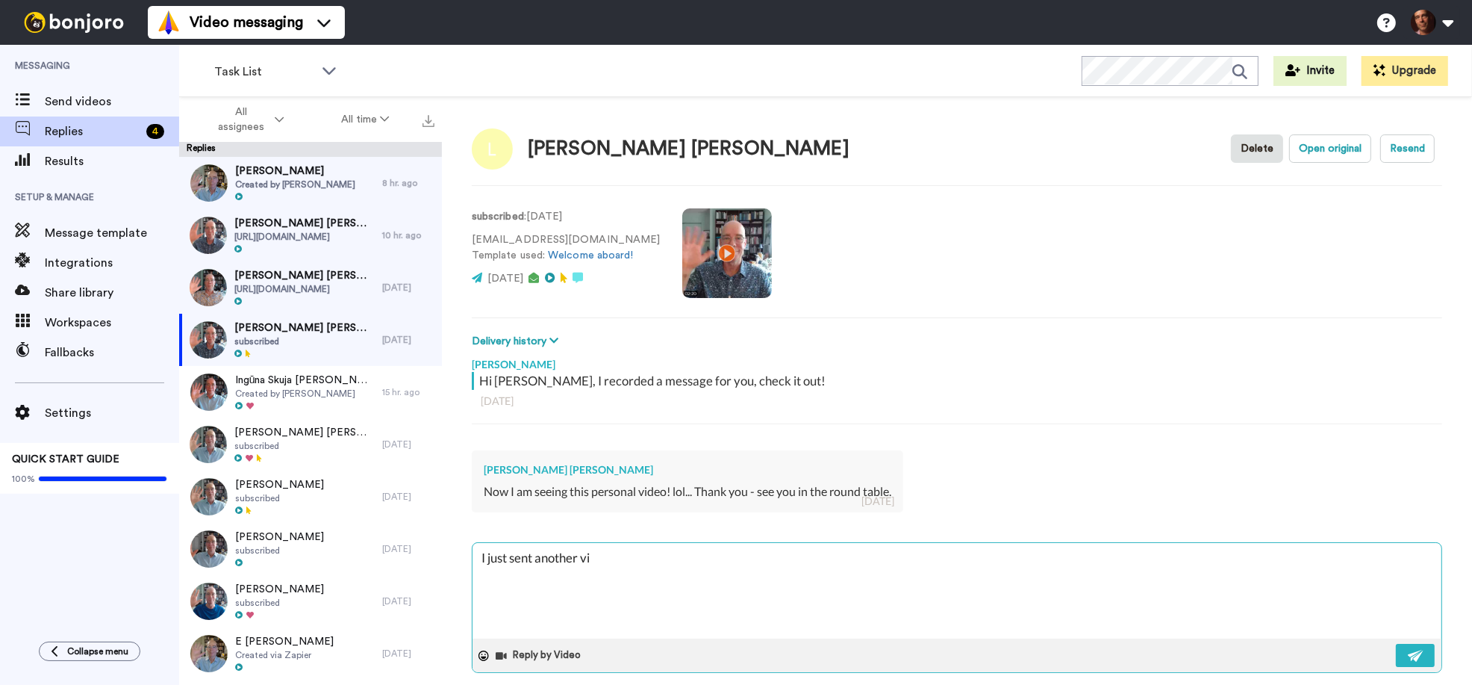
type textarea "I just sent another vid"
type textarea "x"
type textarea "I just sent another vide"
type textarea "x"
type textarea "I just sent another video"
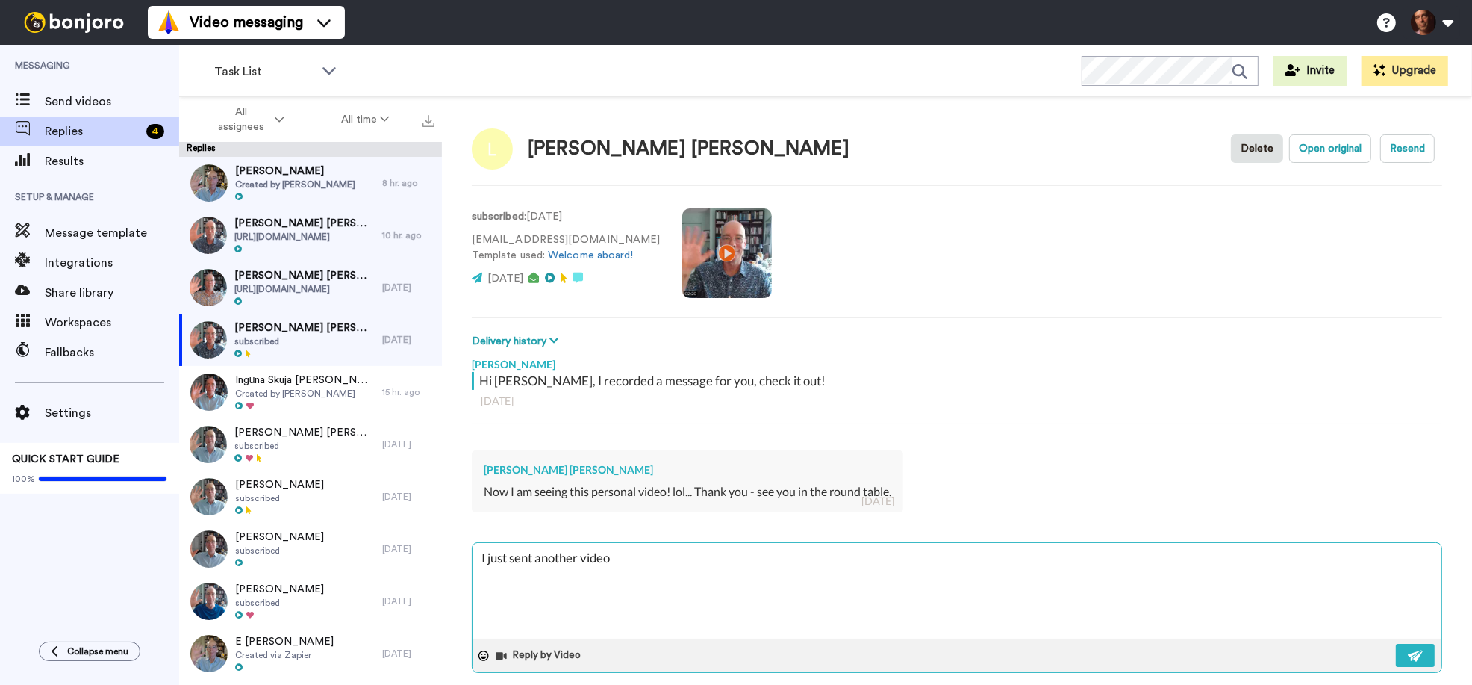
type textarea "x"
type textarea "I just sent another video"
type textarea "x"
type textarea "I just sent another video a"
type textarea "x"
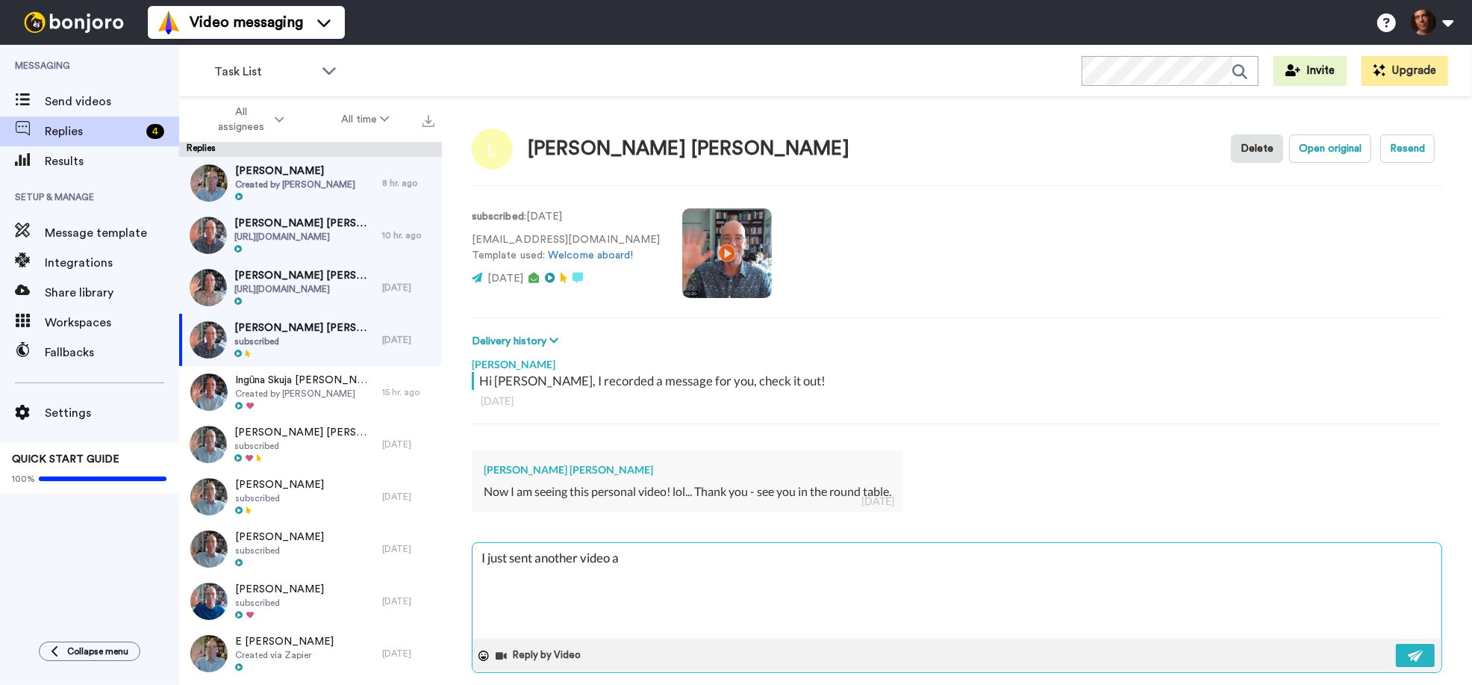
type textarea "I just sent another video ab"
type textarea "x"
type textarea "I just sent another video abo"
type textarea "x"
type textarea "I just sent another video abou"
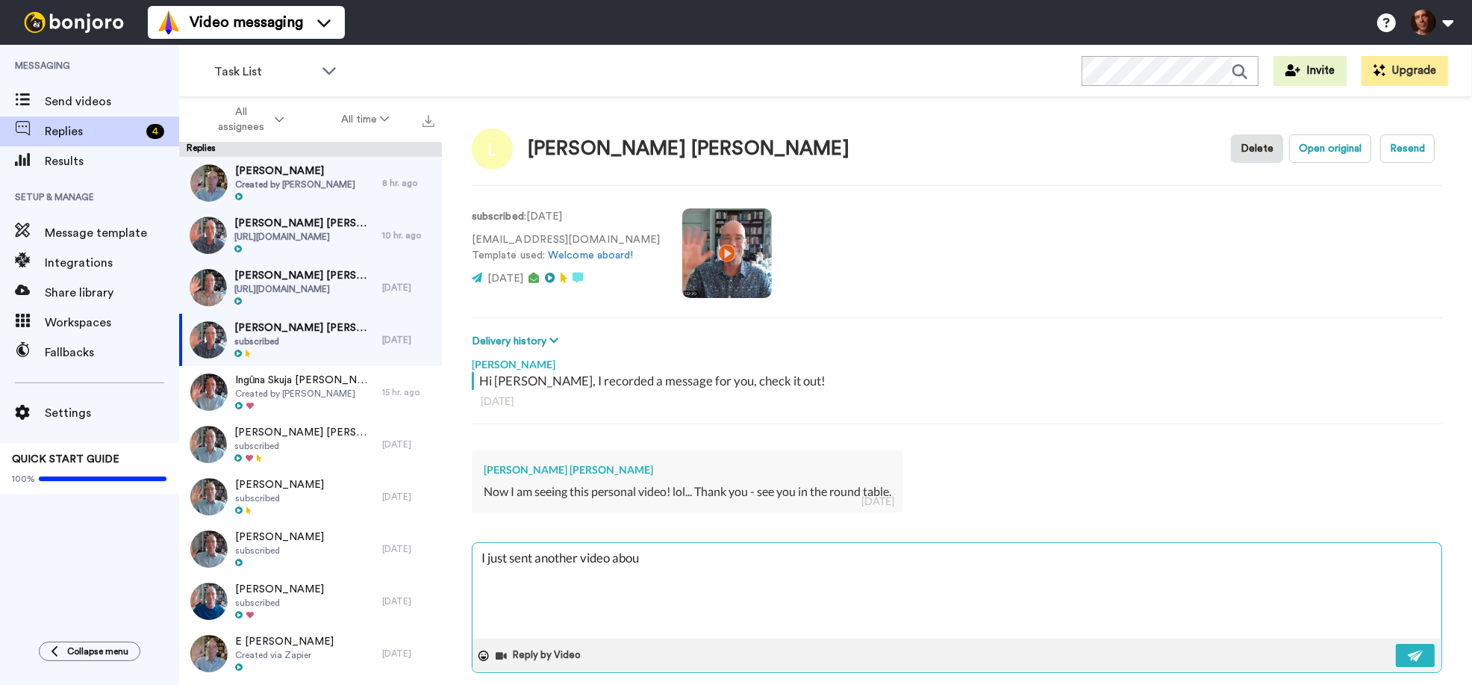
type textarea "x"
type textarea "I just sent another video about"
type textarea "x"
type textarea "I just sent another video about"
type textarea "x"
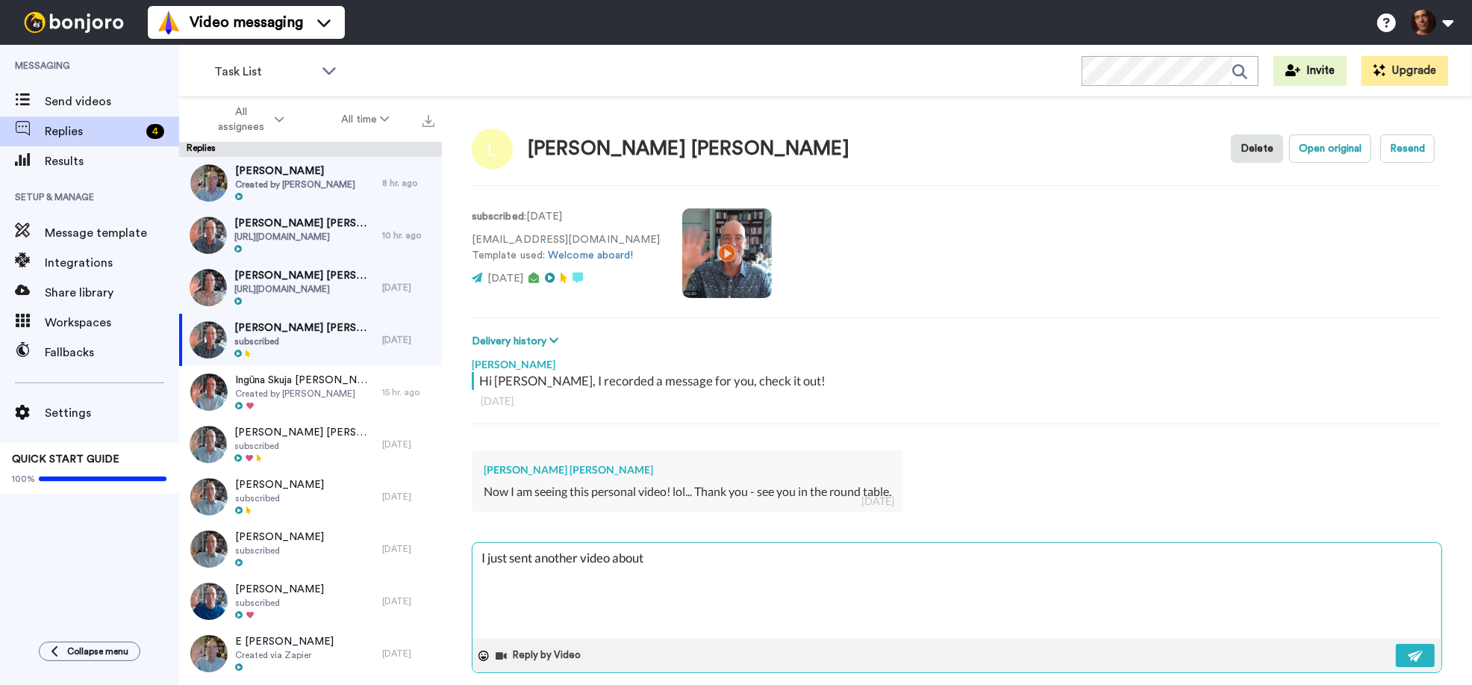
type textarea "I just sent another video about y"
type textarea "x"
type textarea "I just sent another video about yo"
type textarea "x"
type textarea "I just sent another video about you"
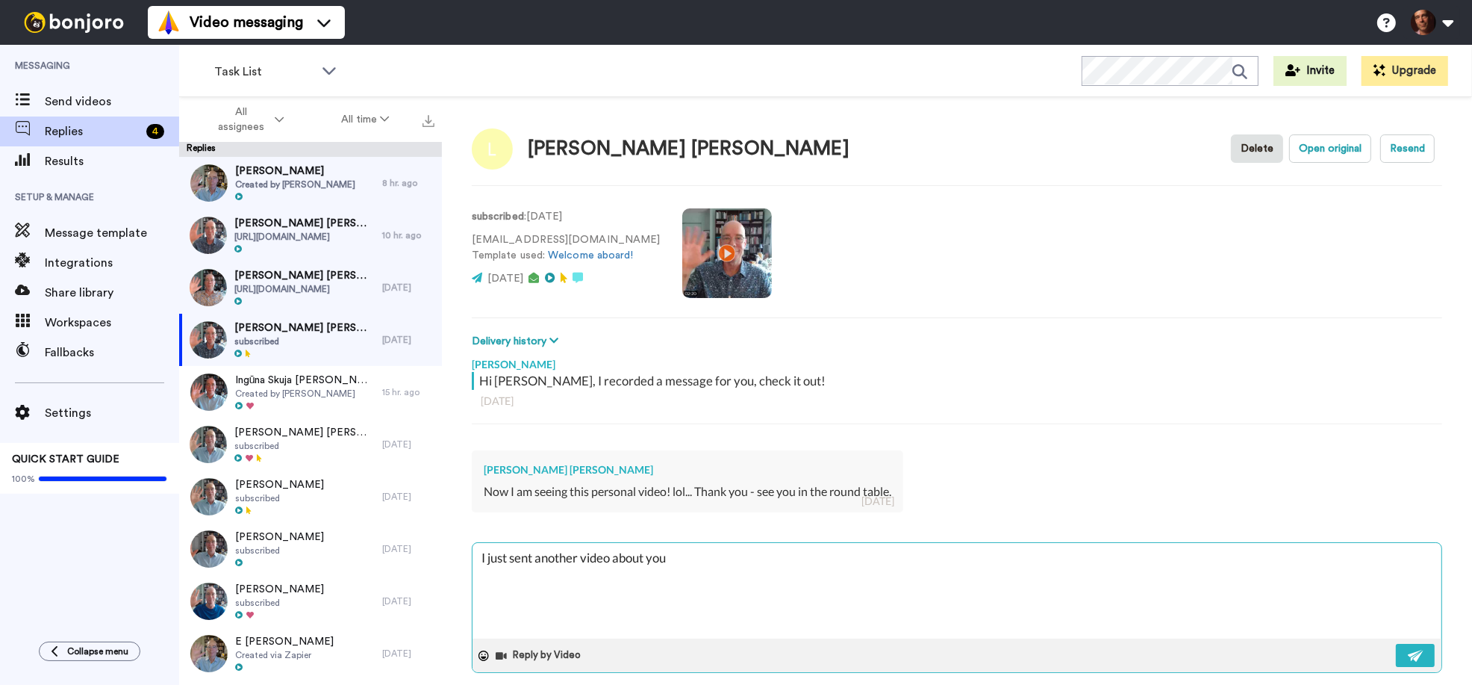
type textarea "x"
type textarea "I just sent another video about your"
type textarea "x"
type textarea "I just sent another video about your"
type textarea "x"
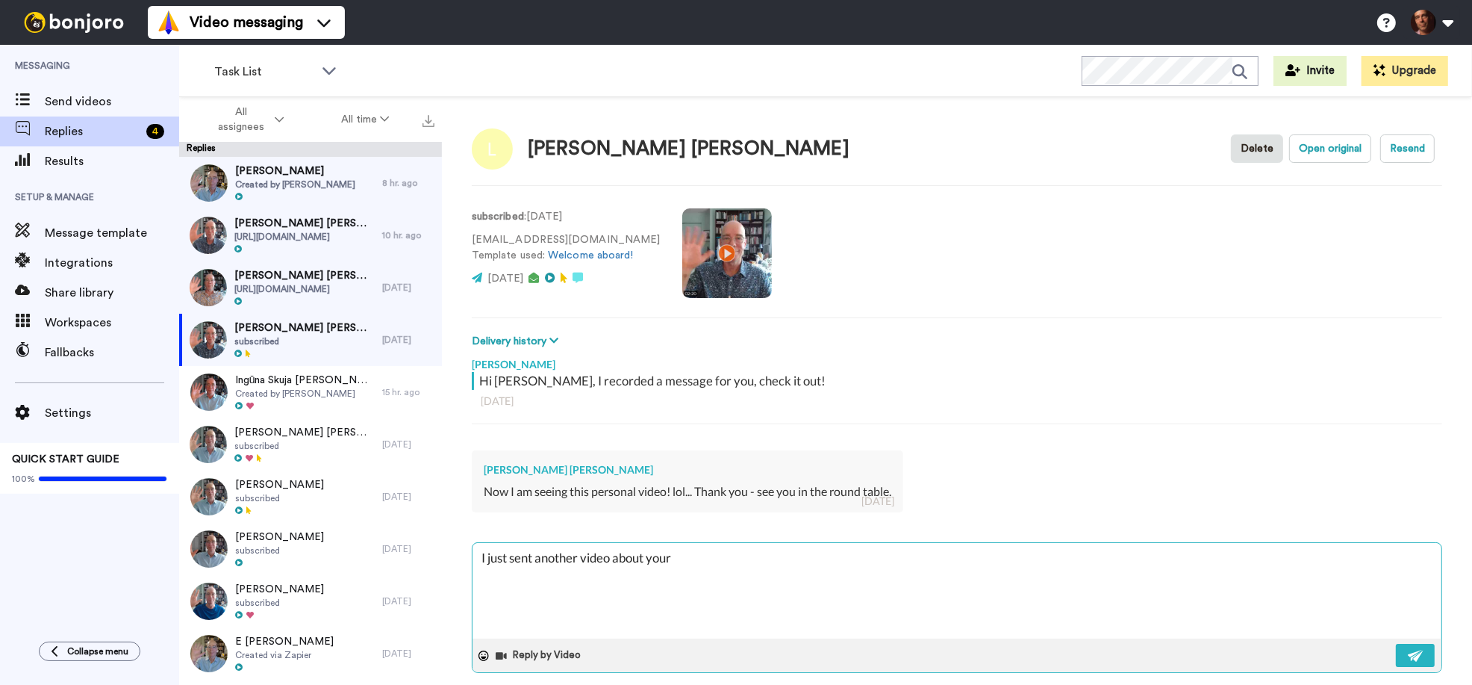
type textarea "I just sent another video about your w"
type textarea "x"
type textarea "I just sent another video about your we"
type textarea "x"
type textarea "I just sent another video about your web"
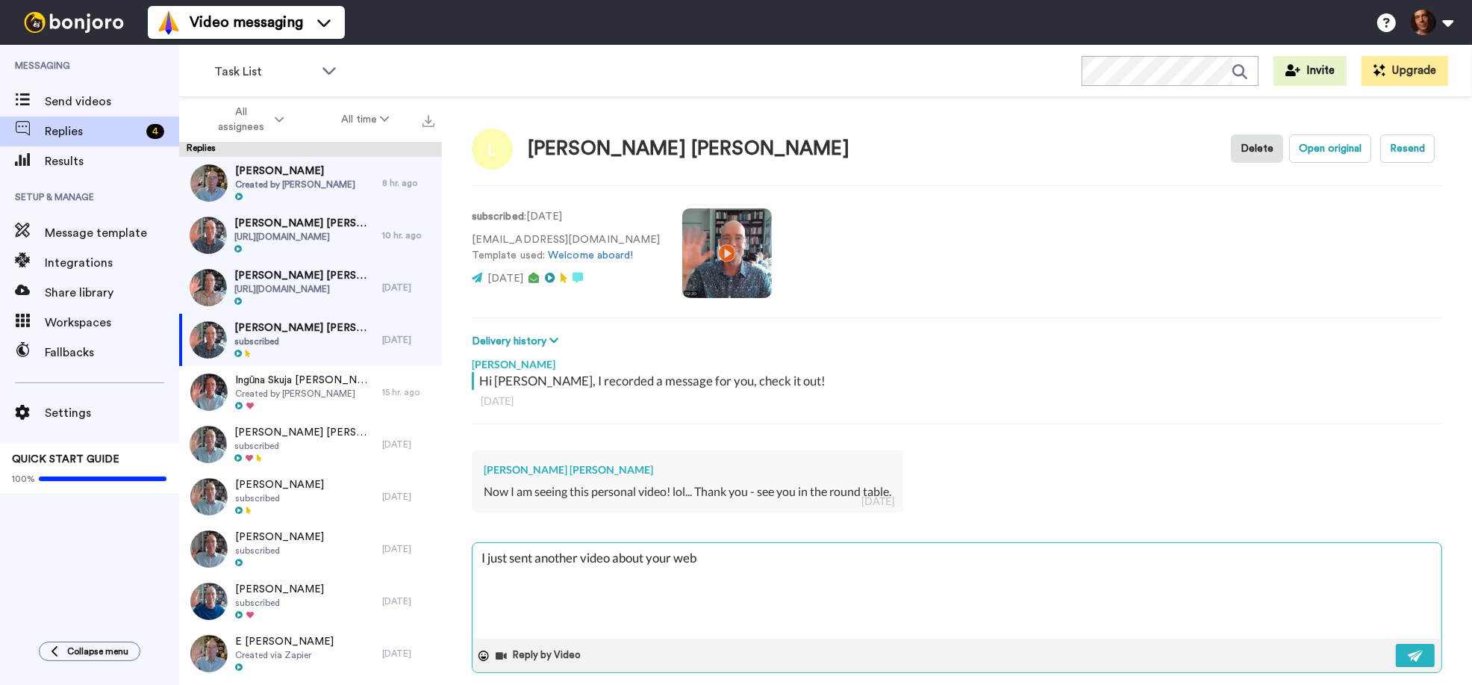
type textarea "x"
type textarea "I just sent another video about your webs"
type textarea "x"
type textarea "I just sent another video about your websi"
type textarea "x"
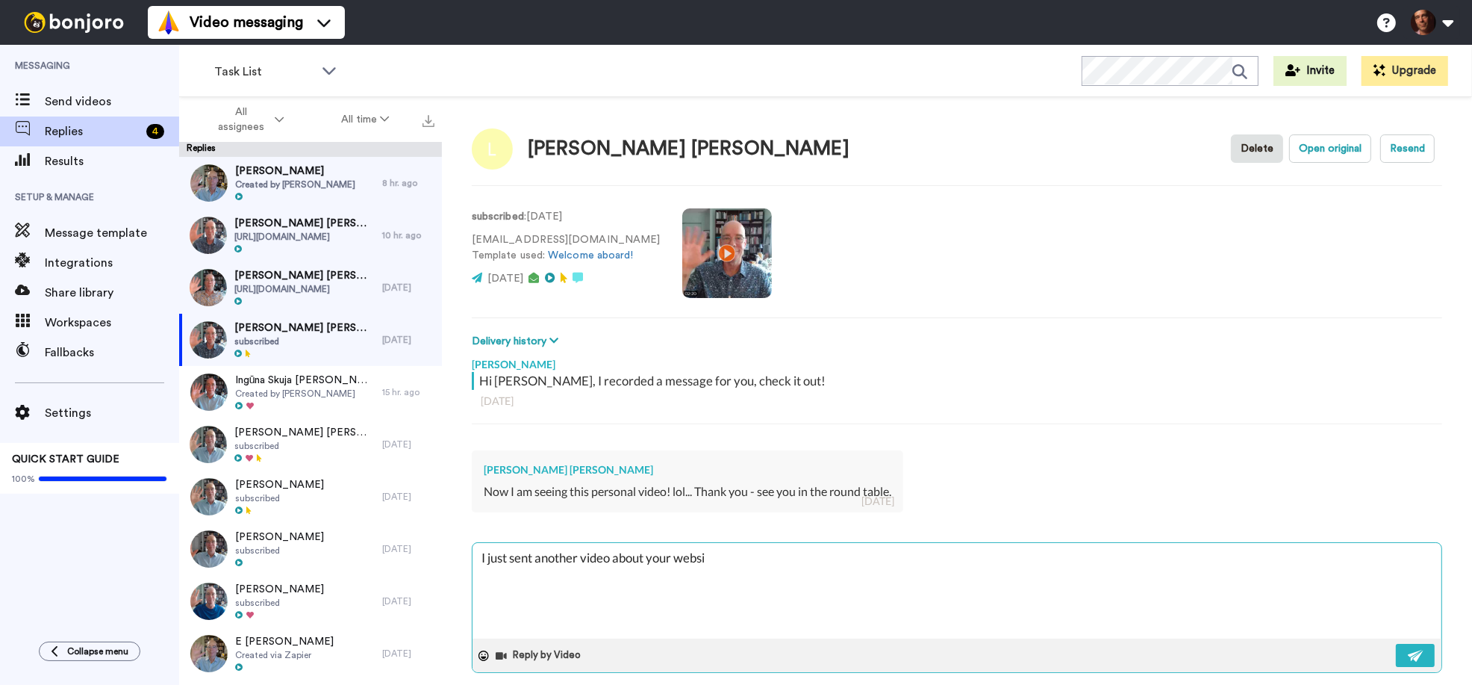
type textarea "I just sent another video about your websit"
type textarea "x"
type textarea "I just sent another video about your website"
type textarea "x"
type textarea "I just sent another video about your websit"
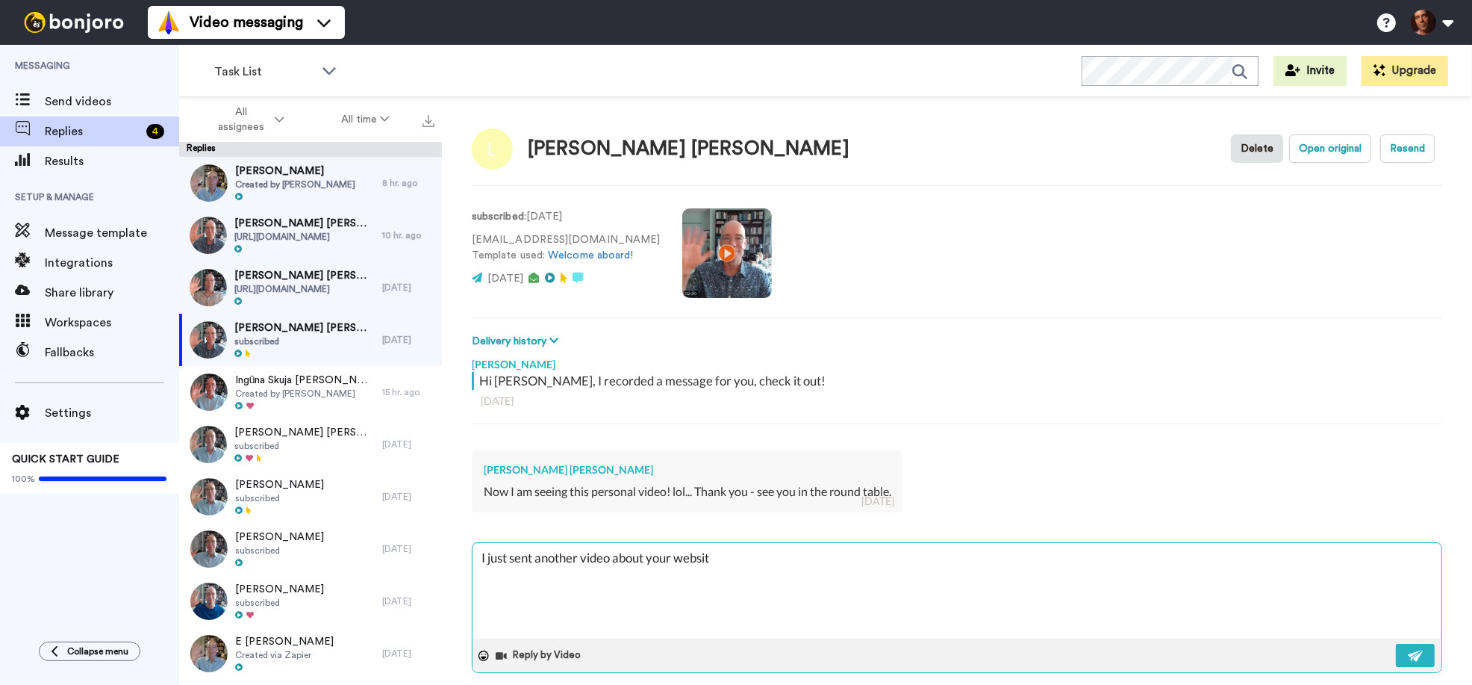
type textarea "x"
type textarea "I just sent another video about your websi"
type textarea "x"
type textarea "I just sent another video about your webs"
type textarea "x"
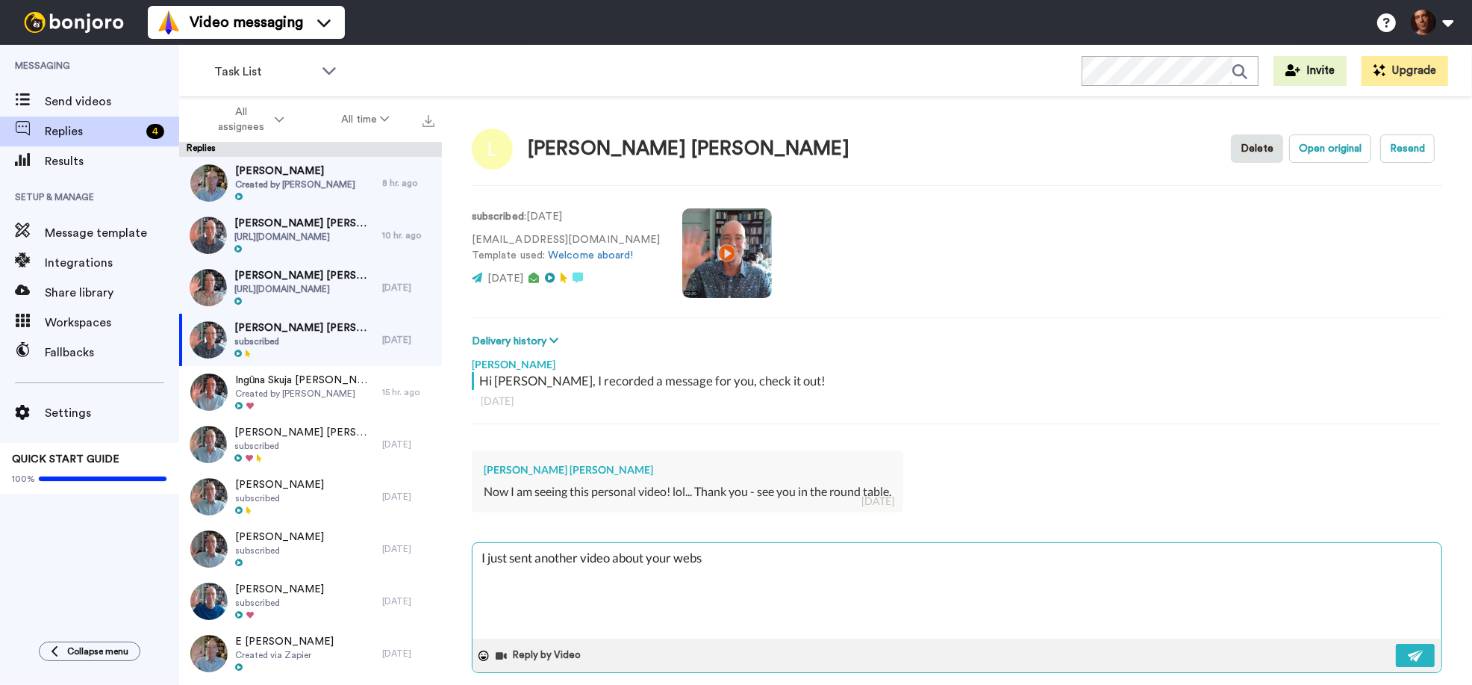
type textarea "I just sent another video about your web"
type textarea "x"
type textarea "I just sent another video about your we"
type textarea "x"
type textarea "I just sent another video about your w"
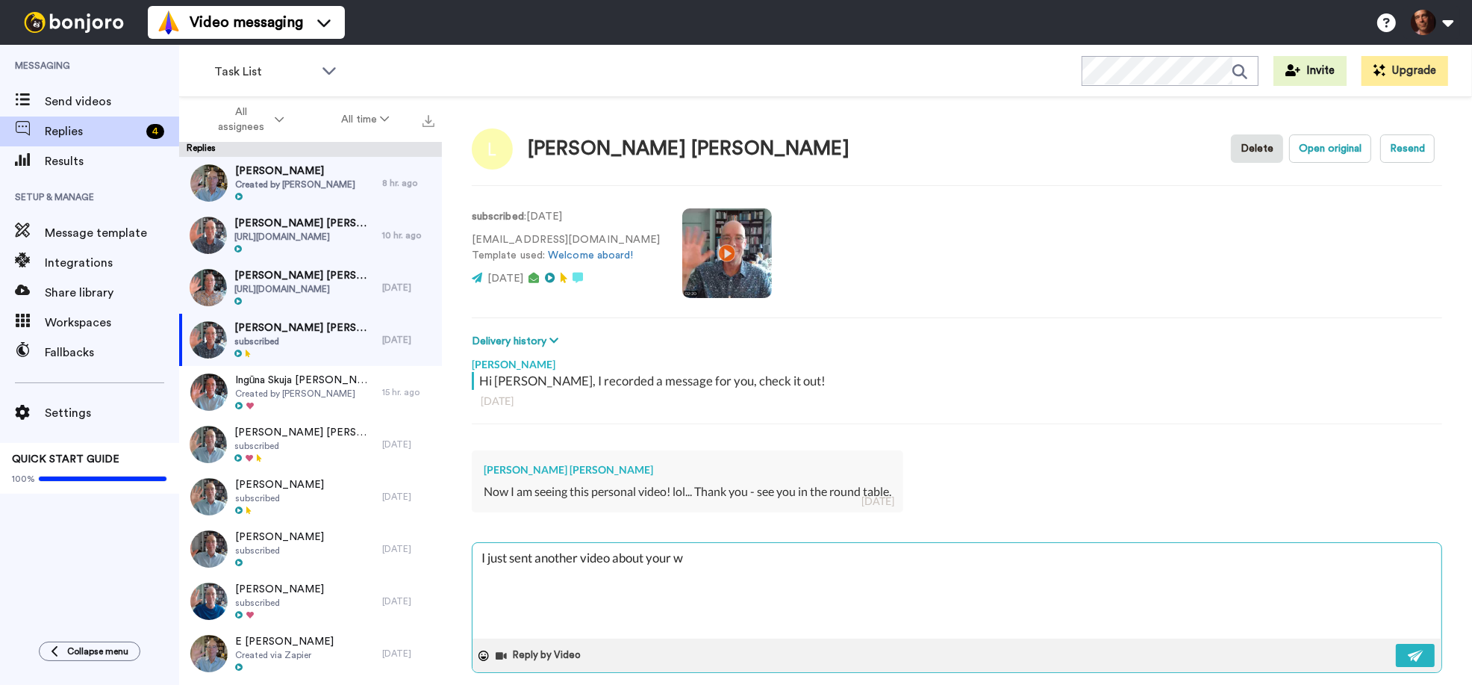
type textarea "x"
type textarea "I just sent another video about your"
type textarea "x"
type textarea "I just sent another video about your"
type textarea "x"
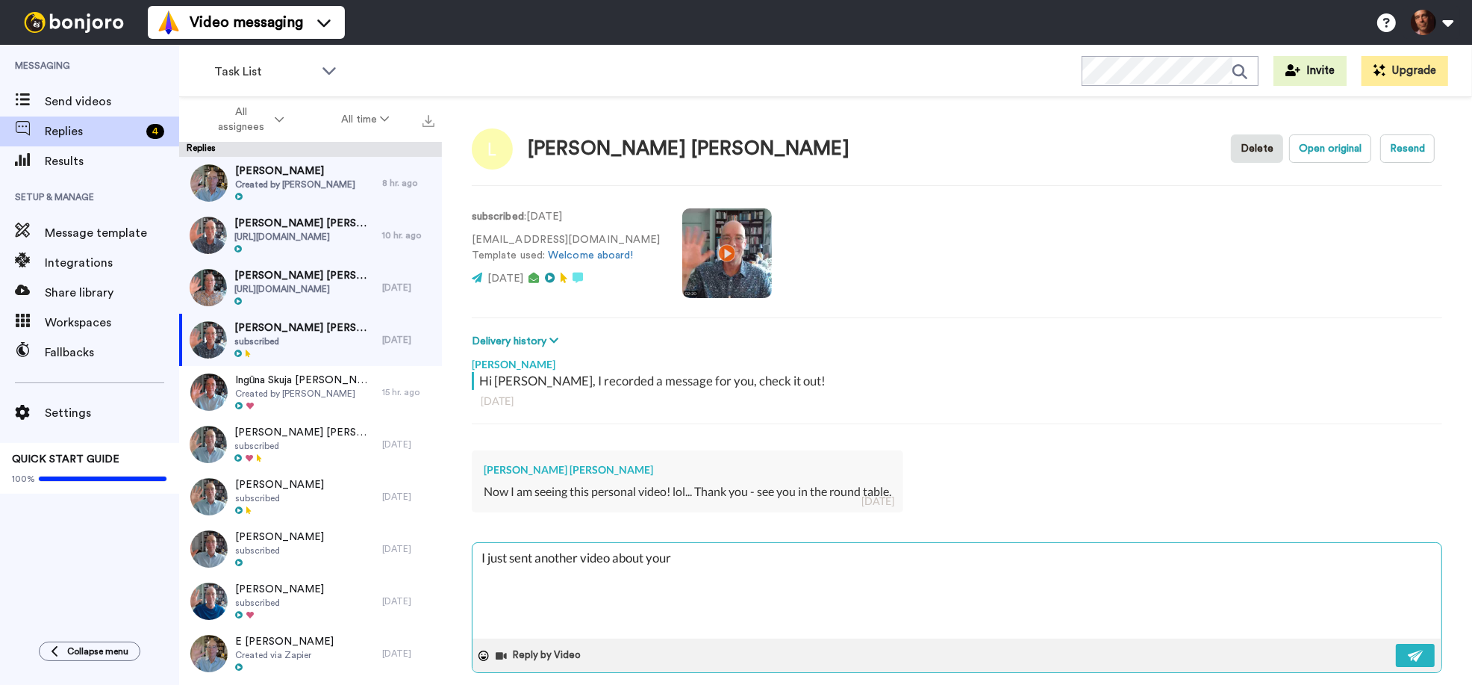
type textarea "I just sent another video about you"
type textarea "x"
type textarea "I just sent another video about yo"
type textarea "x"
type textarea "I just sent another video about y"
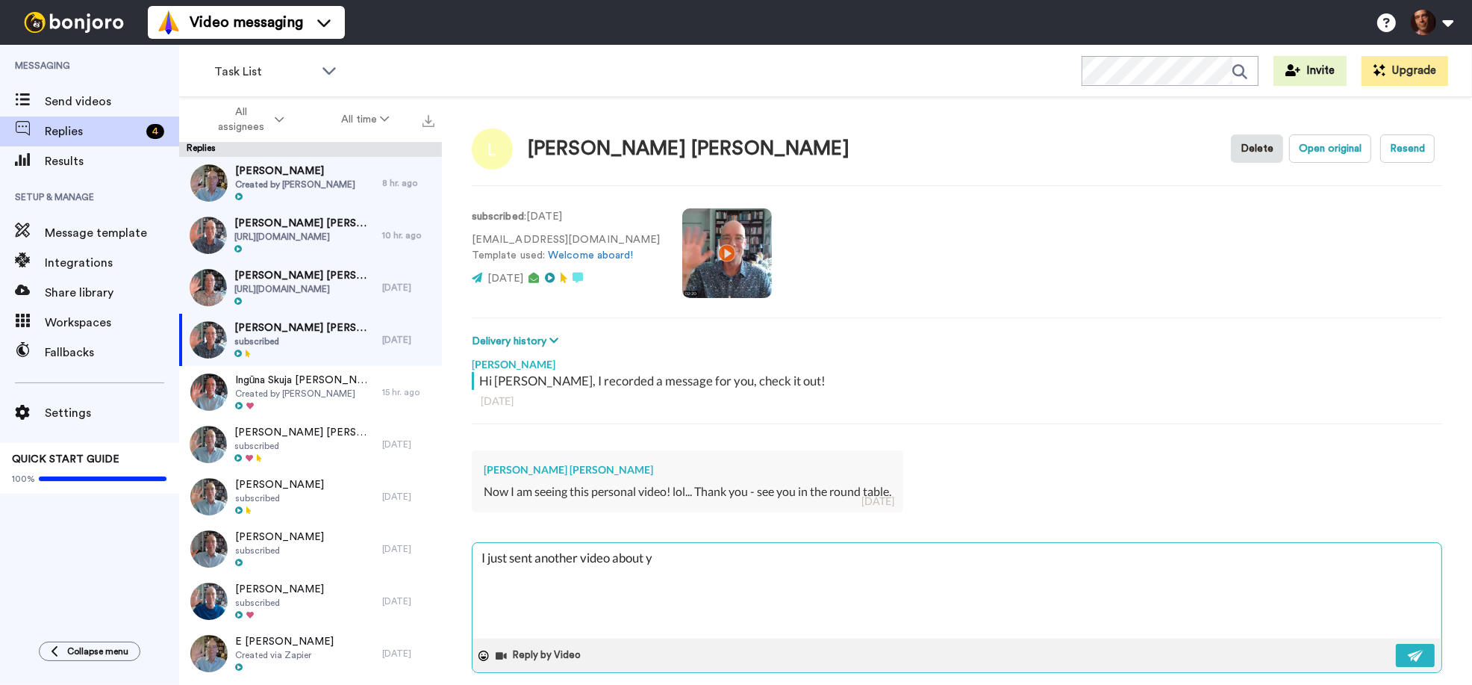
type textarea "x"
type textarea "I just sent another video about"
type textarea "x"
type textarea "I just sent another video about"
type textarea "x"
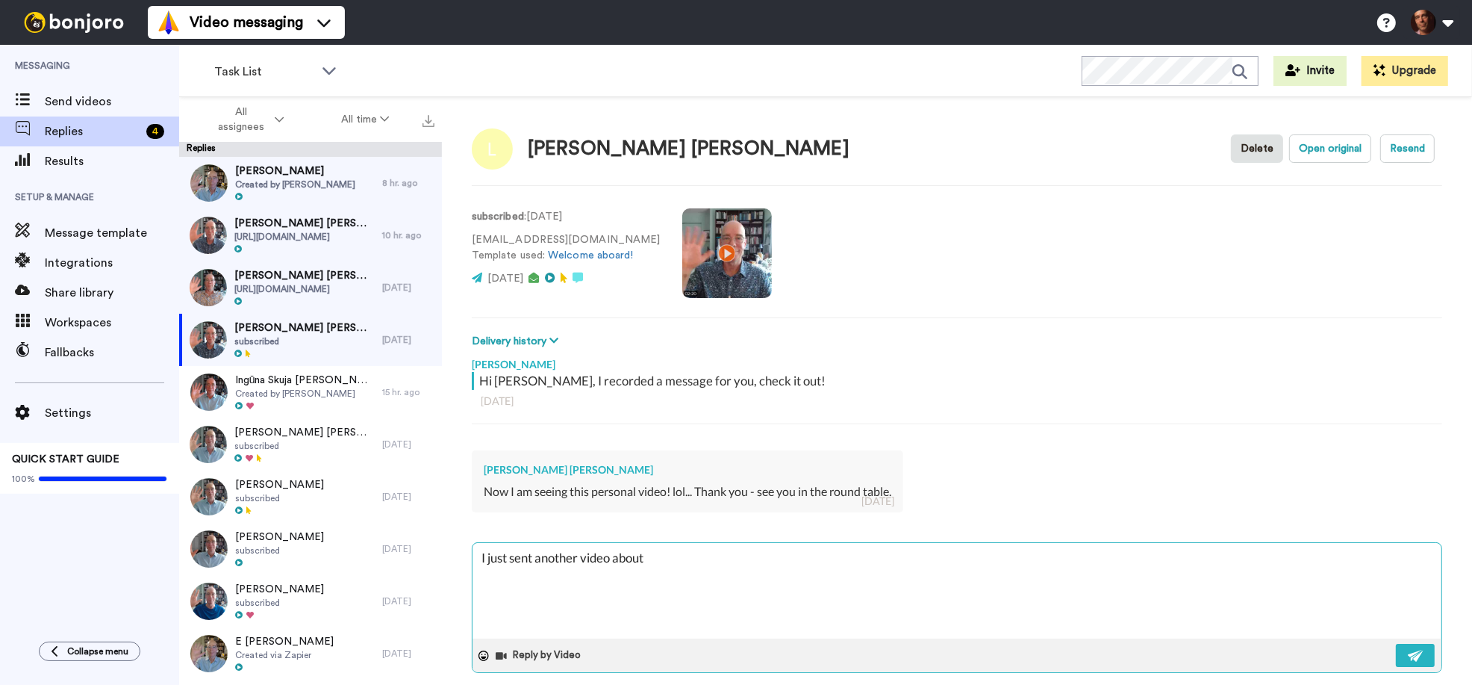
type textarea "I just sent another video abou"
type textarea "x"
type textarea "I just sent another video abo"
type textarea "x"
type textarea "I just sent another video ab"
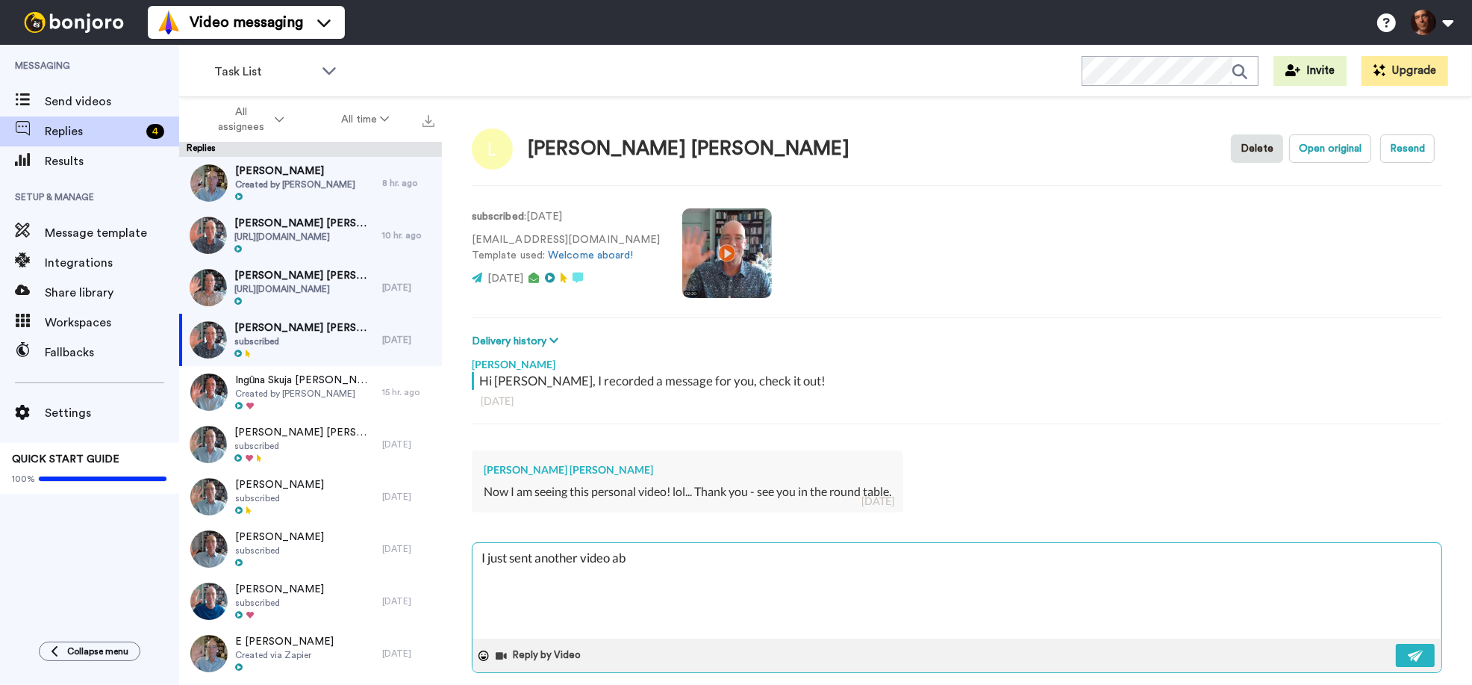
type textarea "x"
type textarea "I just sent another video a"
type textarea "x"
type textarea "I just sent another video"
type textarea "x"
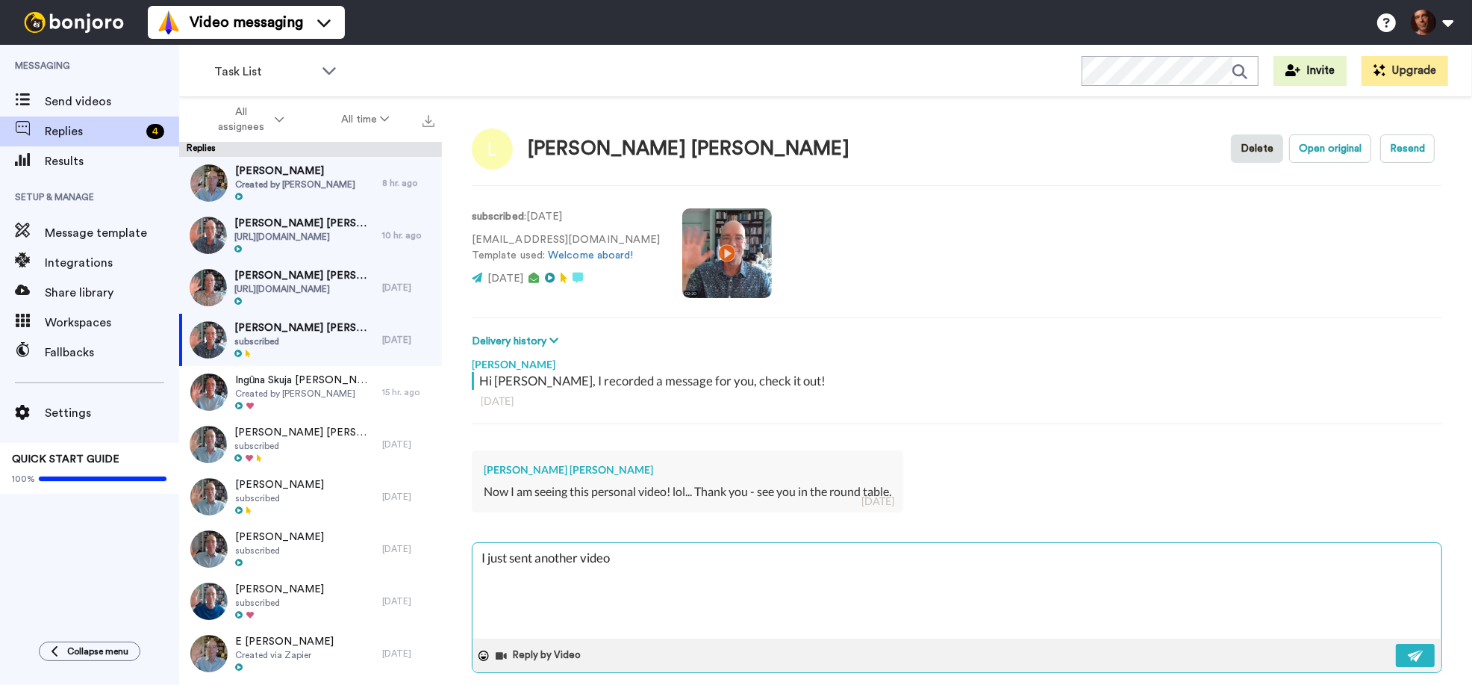
type textarea "I just sent another video"
type textarea "x"
type textarea "I just sent another video,"
type textarea "x"
type textarea "I just sent another video,"
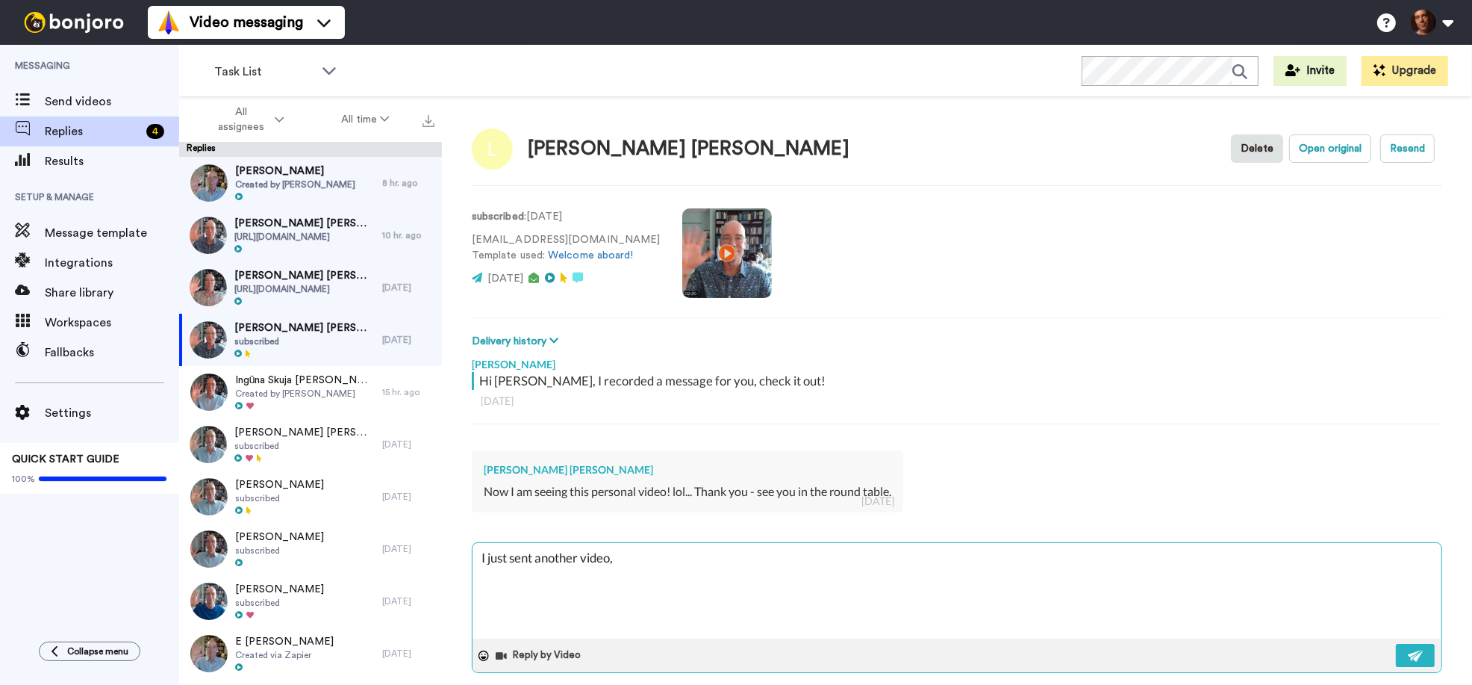
type textarea "x"
type textarea "I just sent another video, l"
type textarea "x"
type textarea "I just sent another video, lo"
type textarea "x"
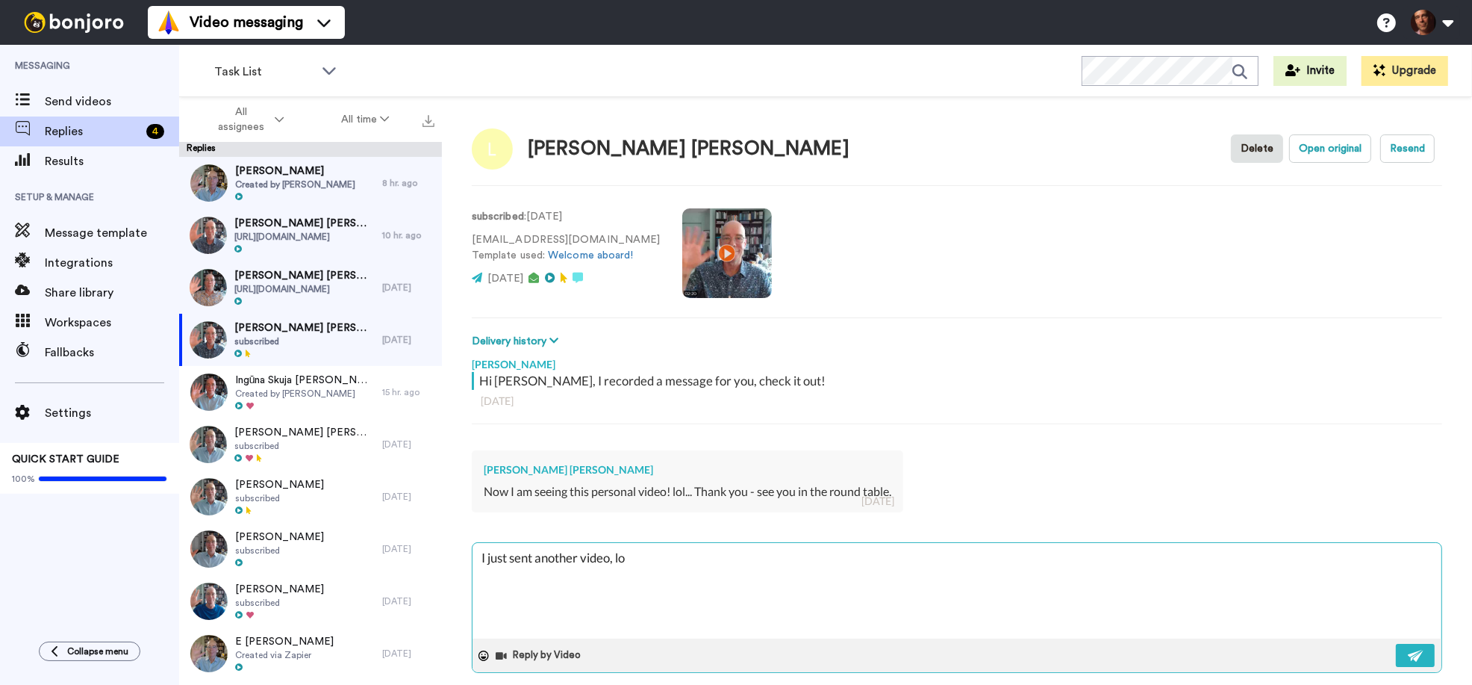
type textarea "I just sent another video, loo"
type textarea "x"
type textarea "I just sent another video, look"
type textarea "x"
type textarea "I just sent another video, look"
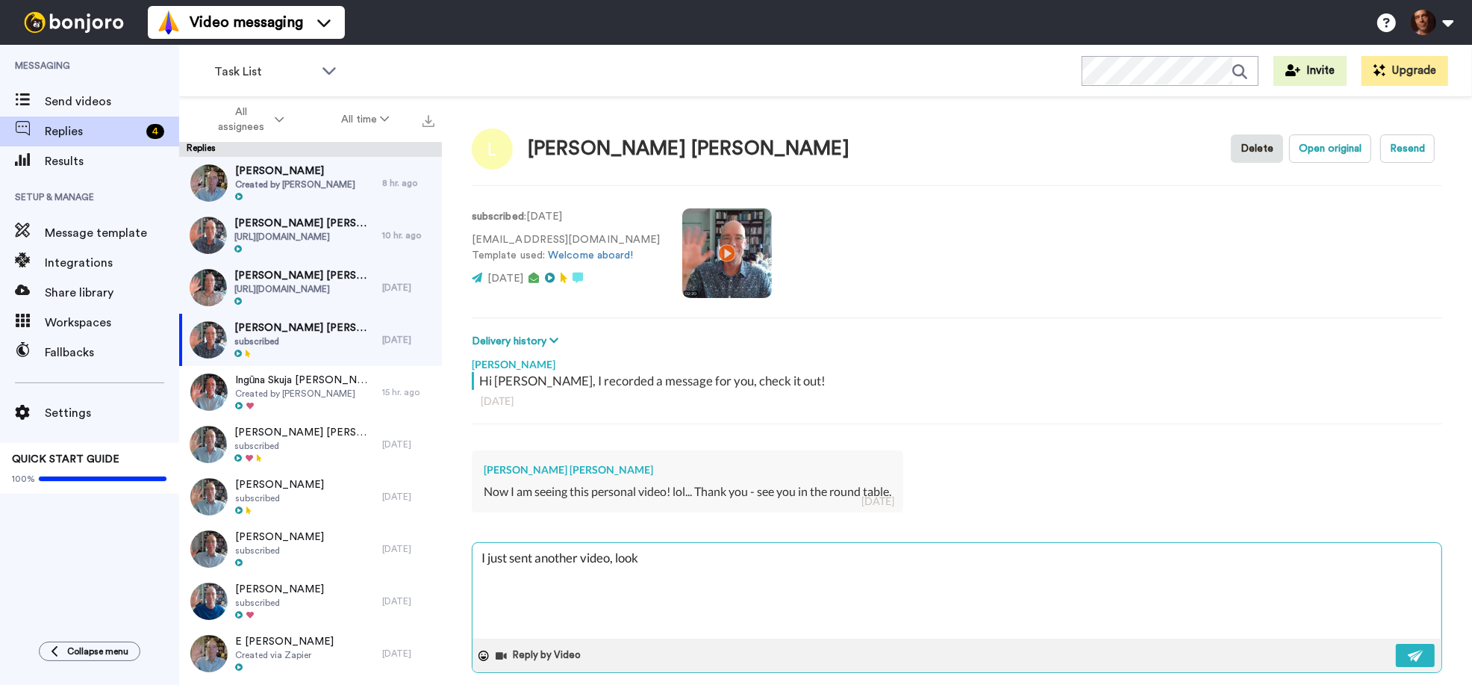
type textarea "x"
type textarea "I just sent another video, look f"
type textarea "x"
type textarea "I just sent another video, look fo"
type textarea "x"
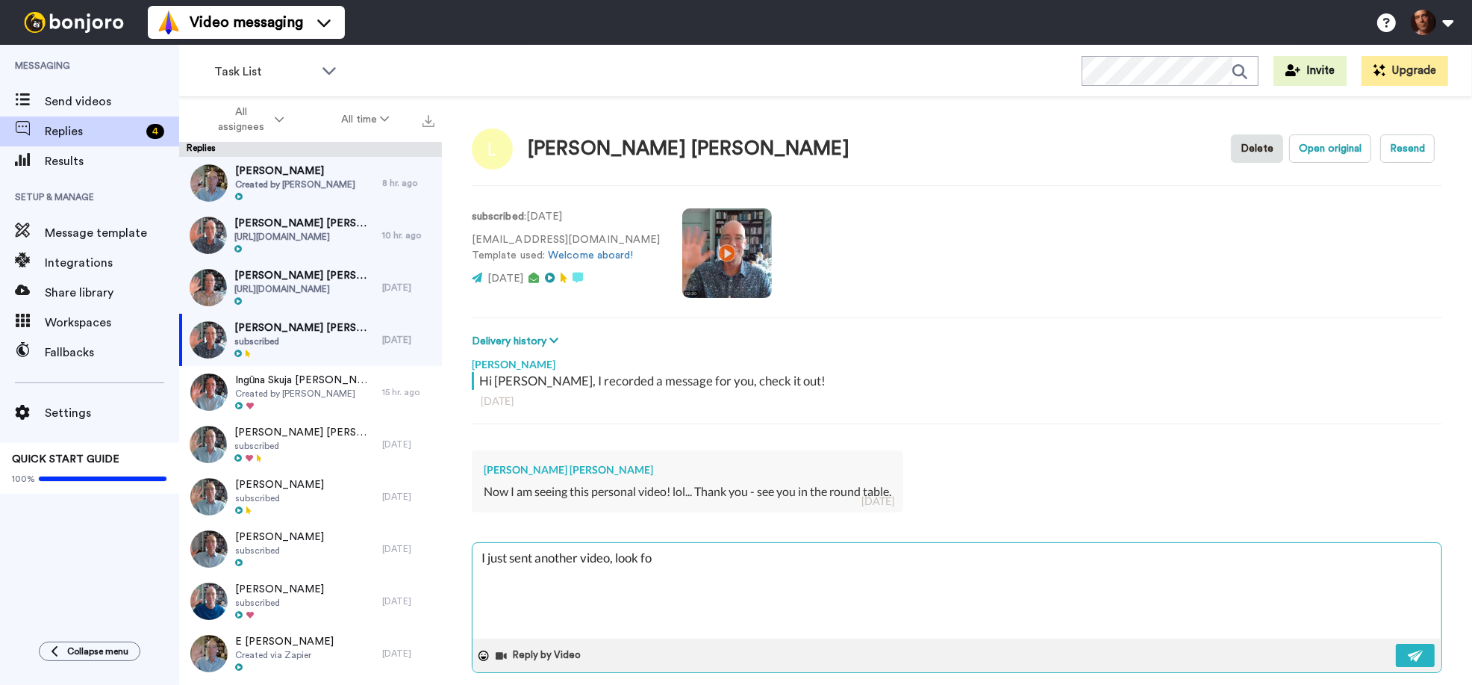
type textarea "I just sent another video, look for"
type textarea "x"
type textarea "I just sent another video, look for"
type textarea "x"
type textarea "I just sent another video, look for i"
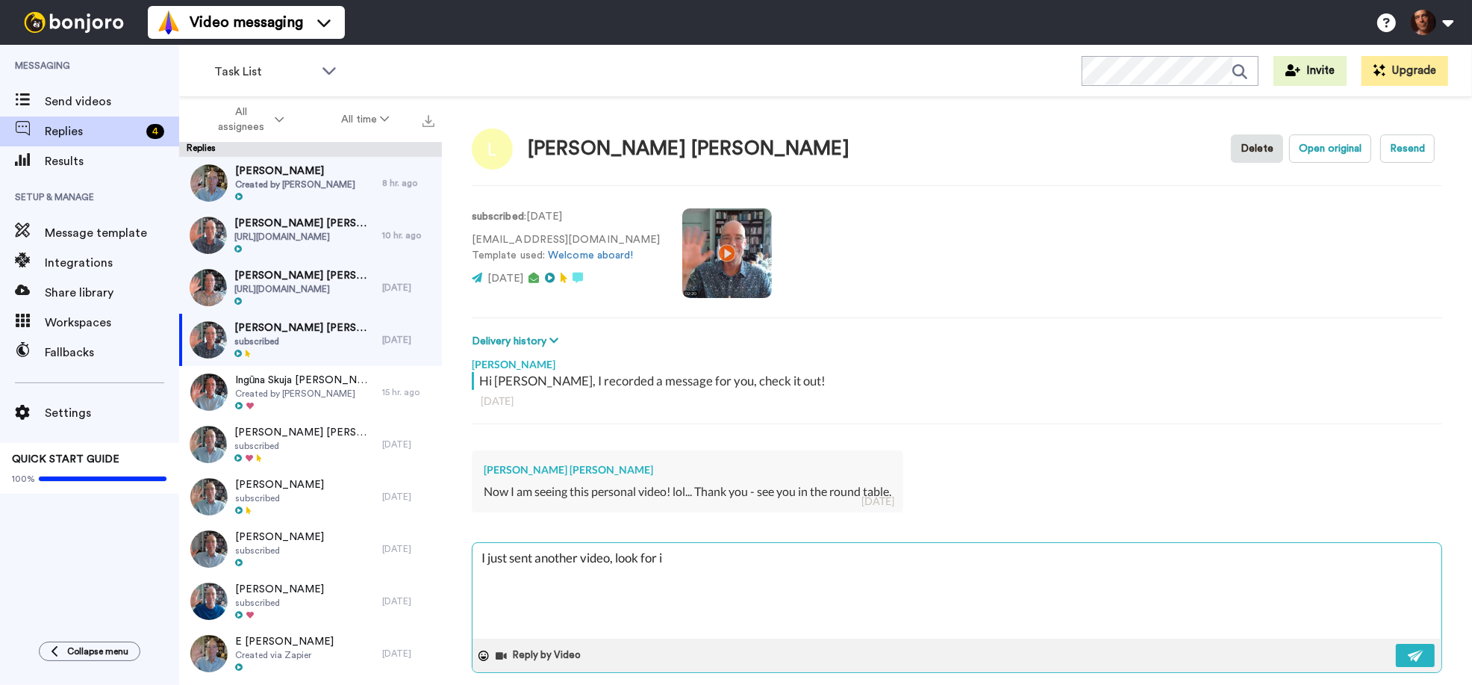
type textarea "x"
type textarea "I just sent another video, look for it"
type textarea "x"
type textarea "I just sent another video, look for it"
type textarea "x"
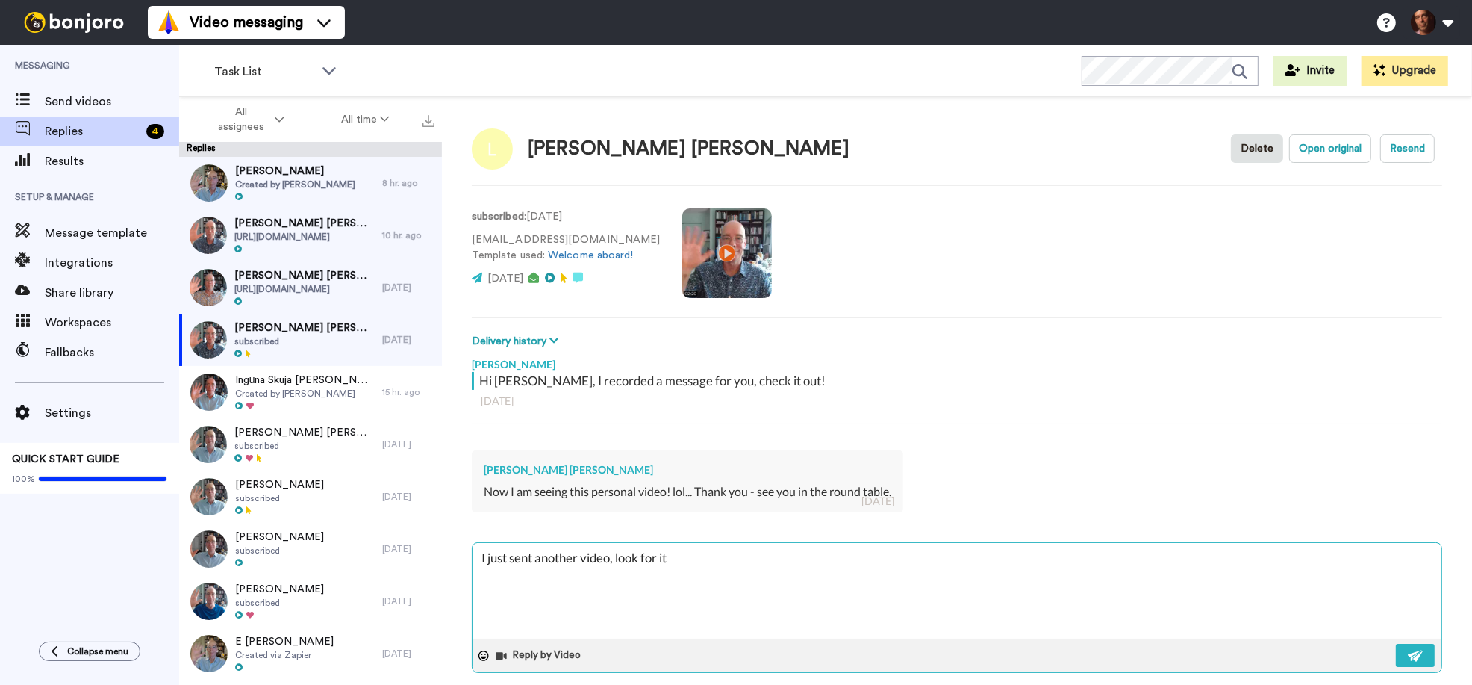
type textarea "I just sent another video, look for it :"
type textarea "x"
type textarea "I just sent another video, look for it :)"
click at [1423, 656] on img at bounding box center [1416, 656] width 16 height 12
type textarea "x"
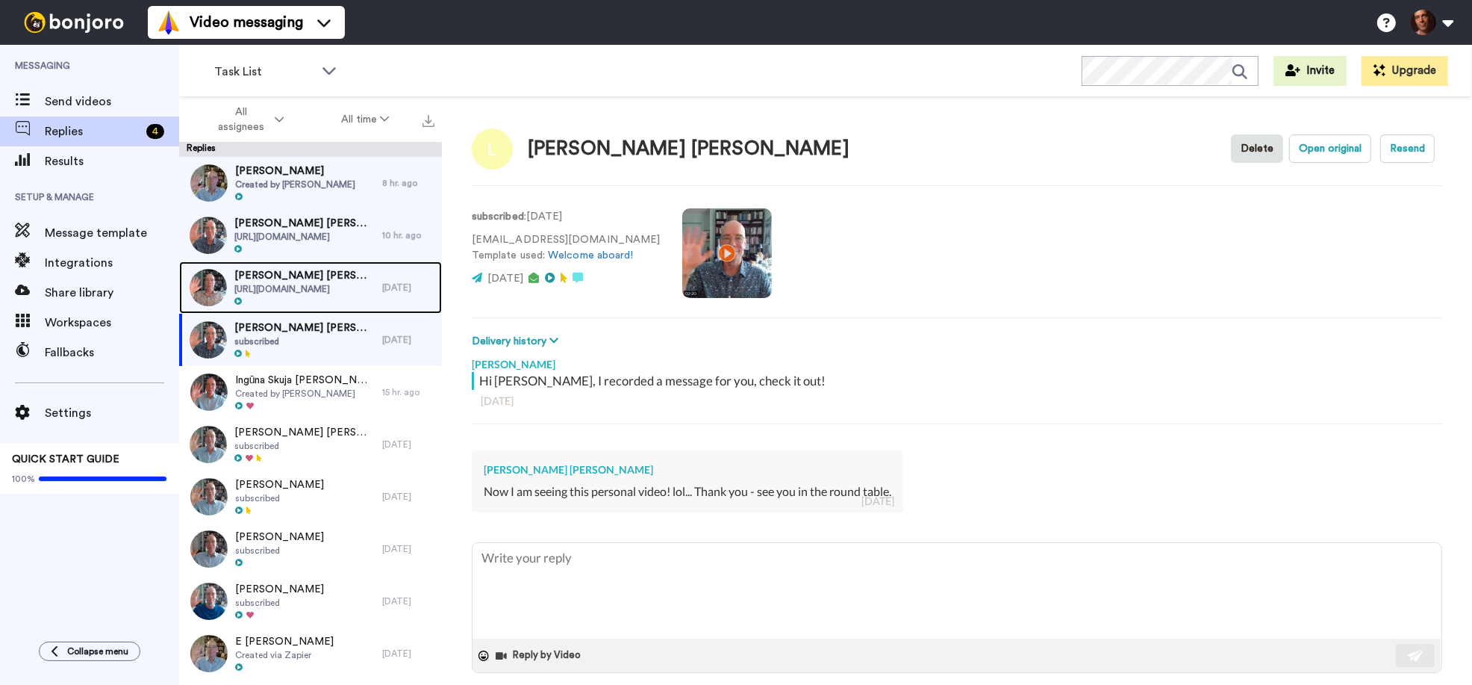
click at [355, 281] on span "Robin Schwartz Robin Schwartz" at bounding box center [304, 275] width 140 height 15
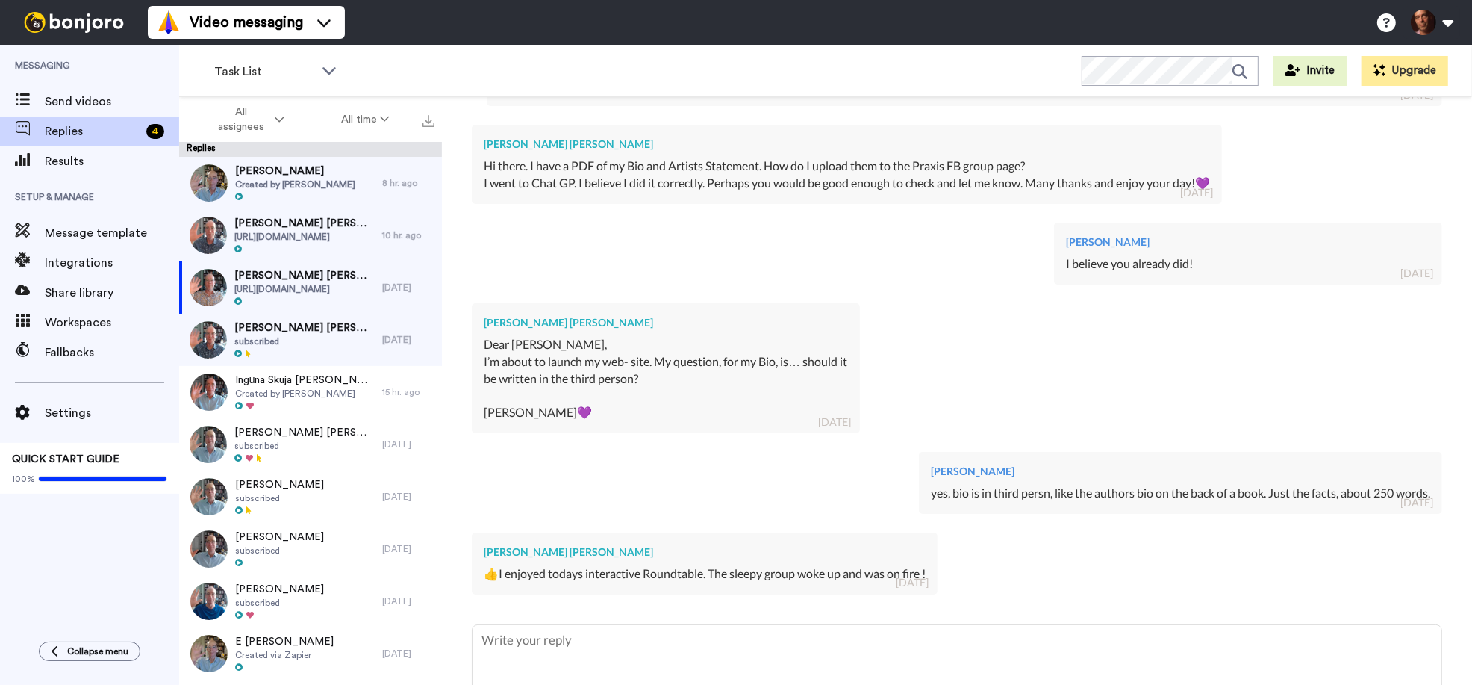
scroll to position [1128, 0]
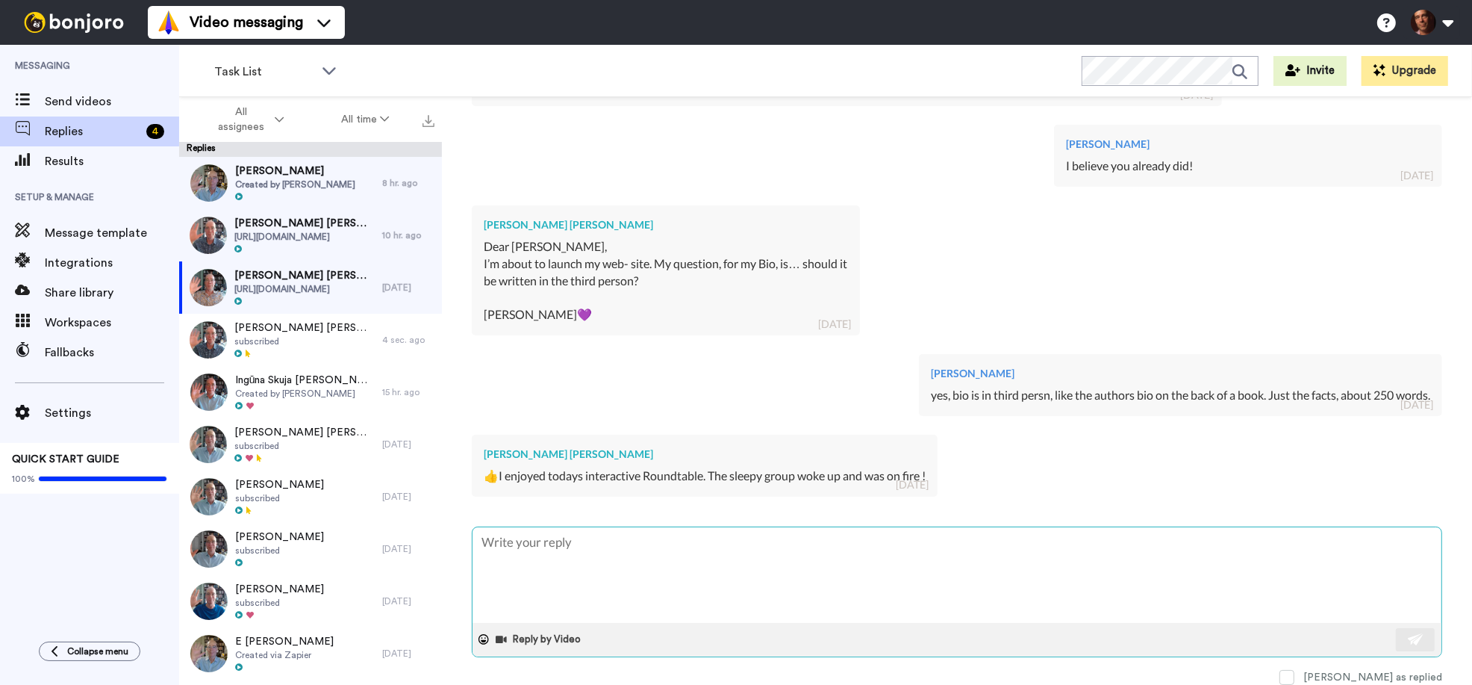
click at [729, 551] on textarea at bounding box center [957, 575] width 969 height 96
type textarea "x"
type textarea "Y"
type textarea "x"
type textarea "Ye"
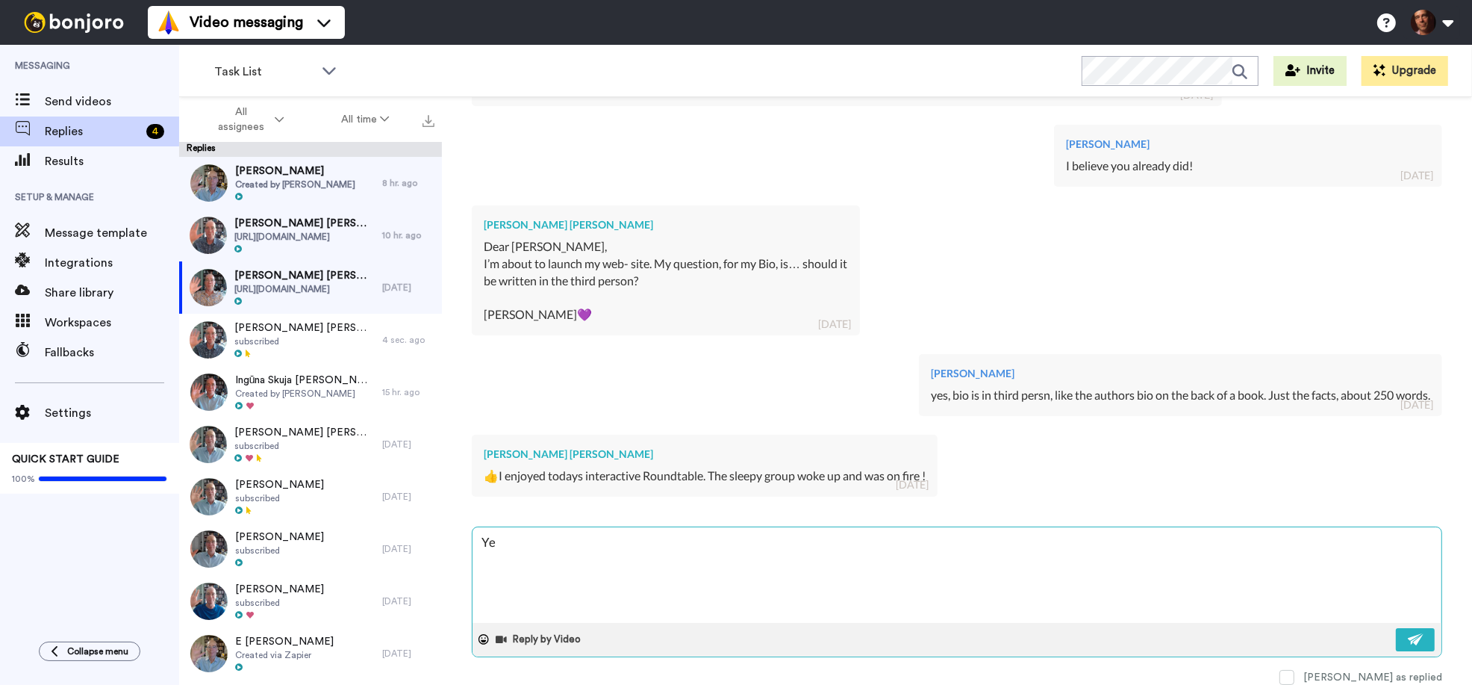
type textarea "x"
type textarea "Yes"
type textarea "x"
type textarea "Yes!"
click at [1419, 632] on button at bounding box center [1415, 639] width 39 height 23
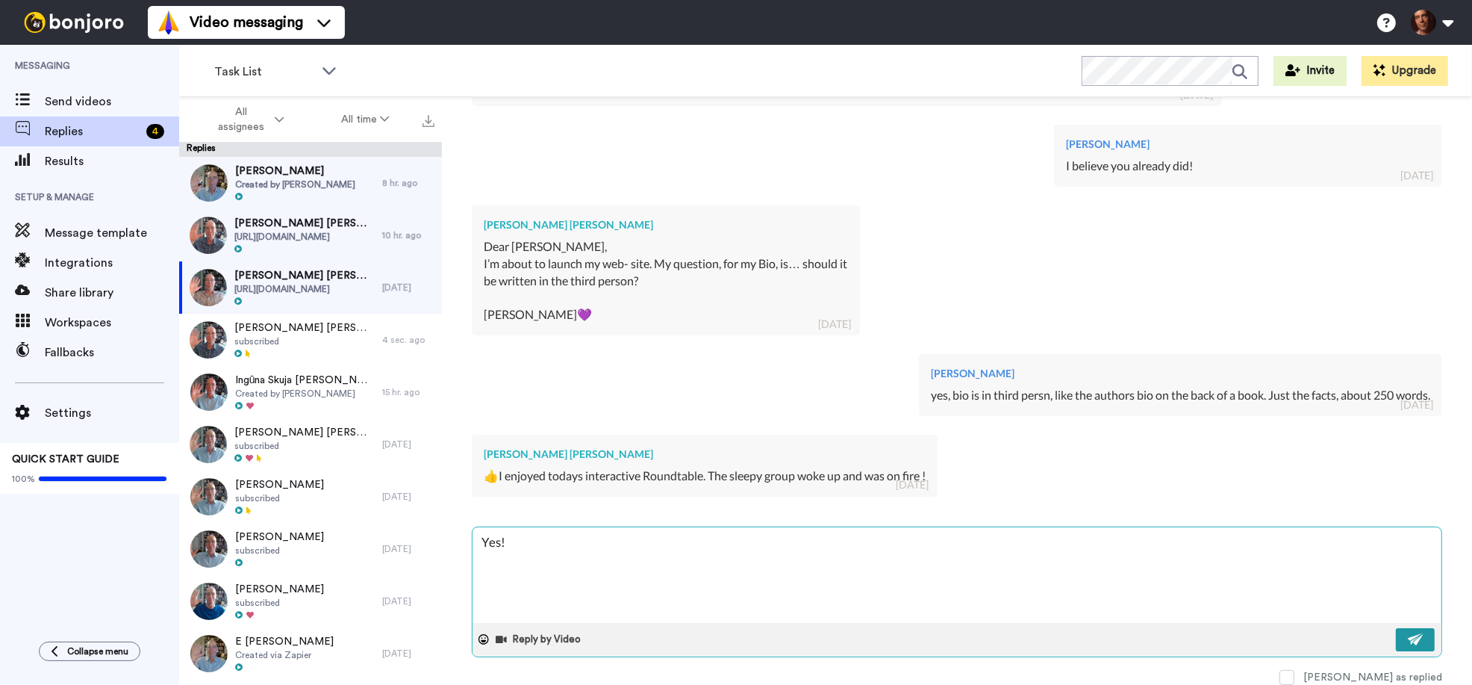
type textarea "x"
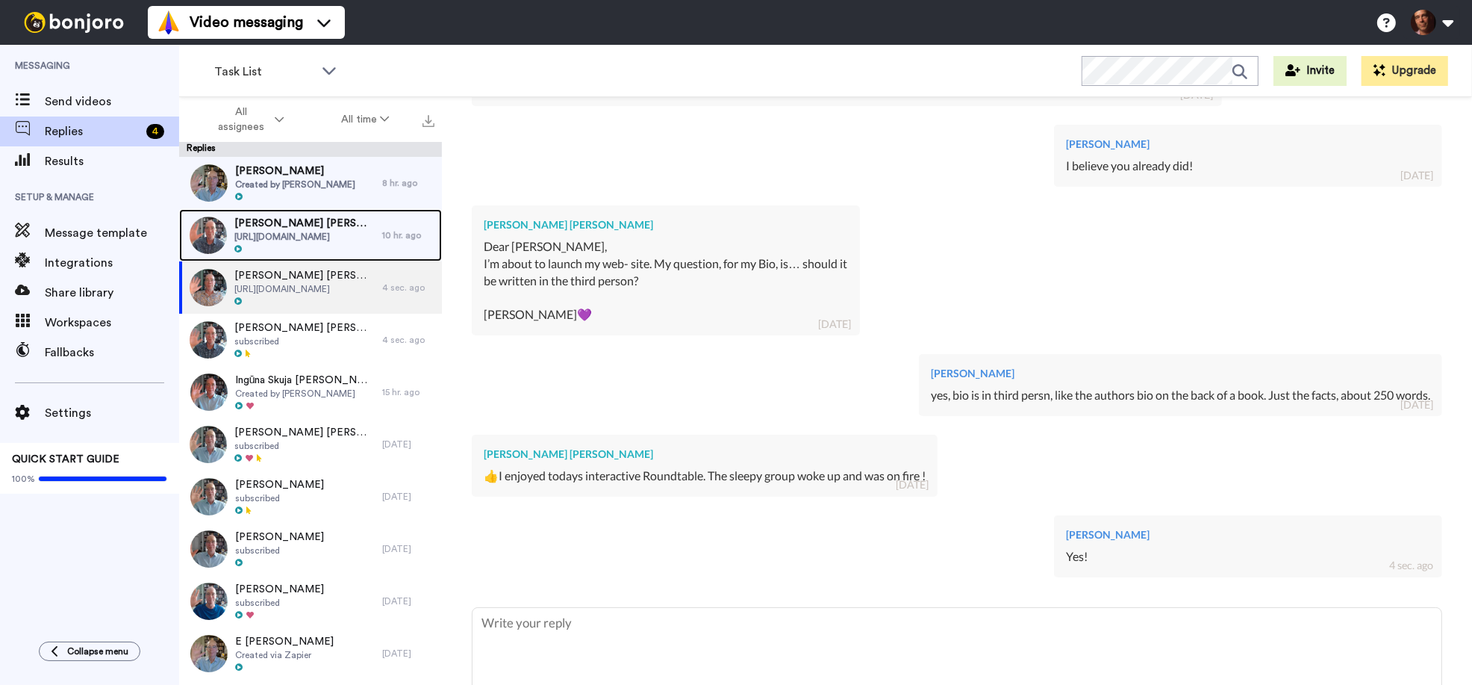
click at [343, 242] on span "https://www.joeyglover.com" at bounding box center [304, 237] width 140 height 12
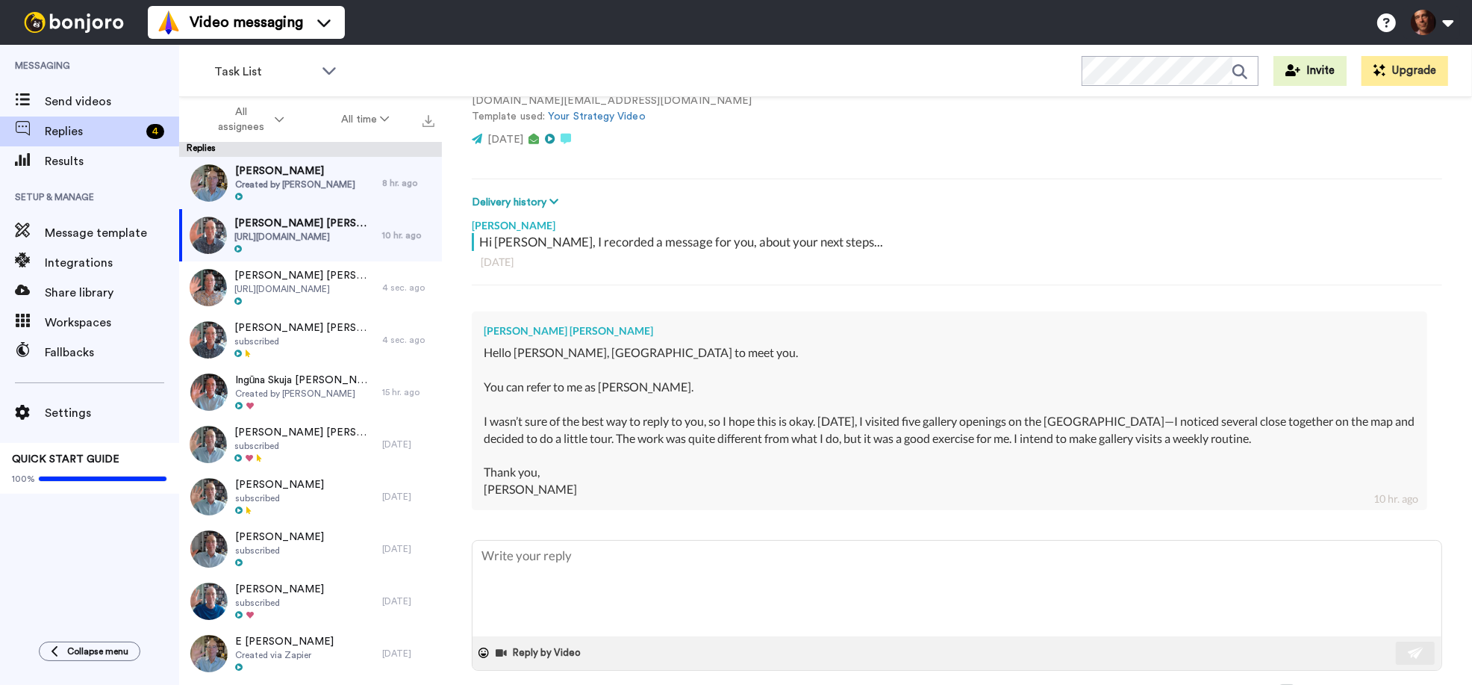
scroll to position [152, 0]
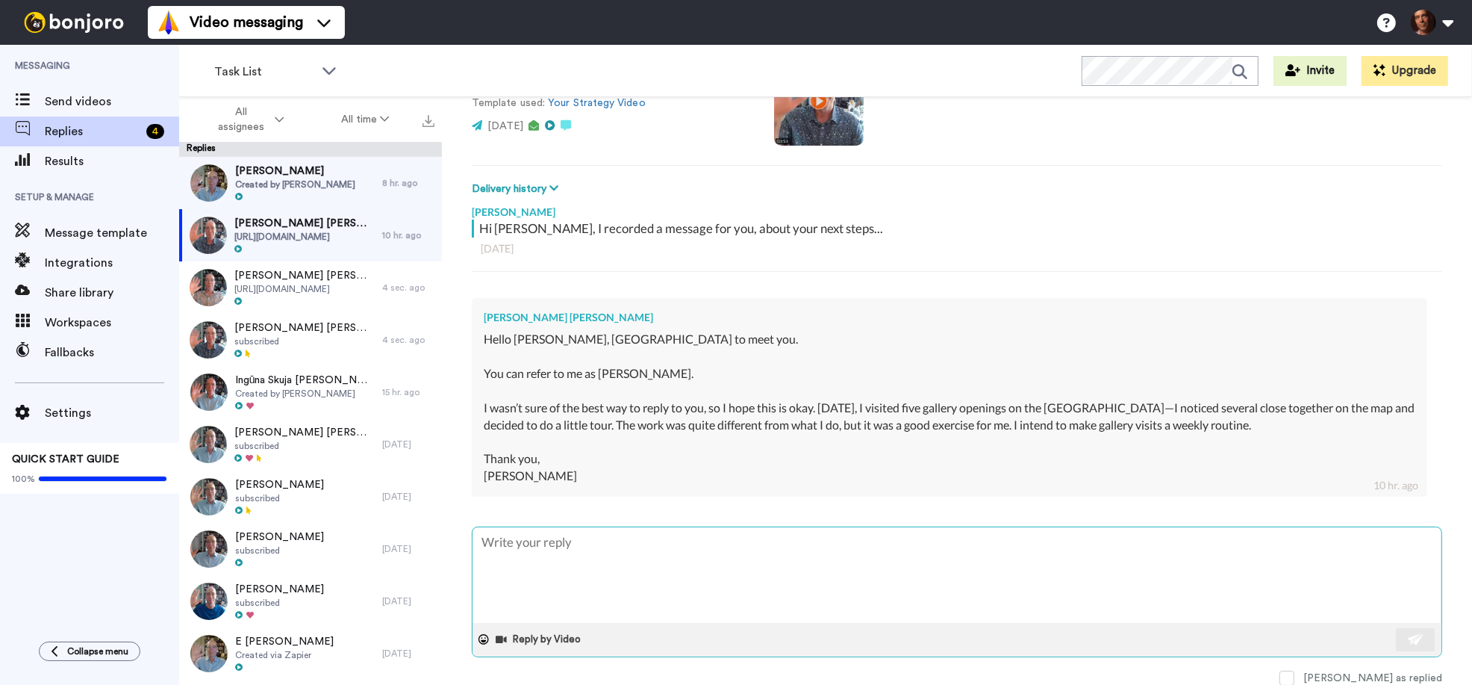
click at [582, 546] on textarea at bounding box center [957, 575] width 969 height 96
type textarea "x"
type textarea "G"
type textarea "x"
type textarea "Gl"
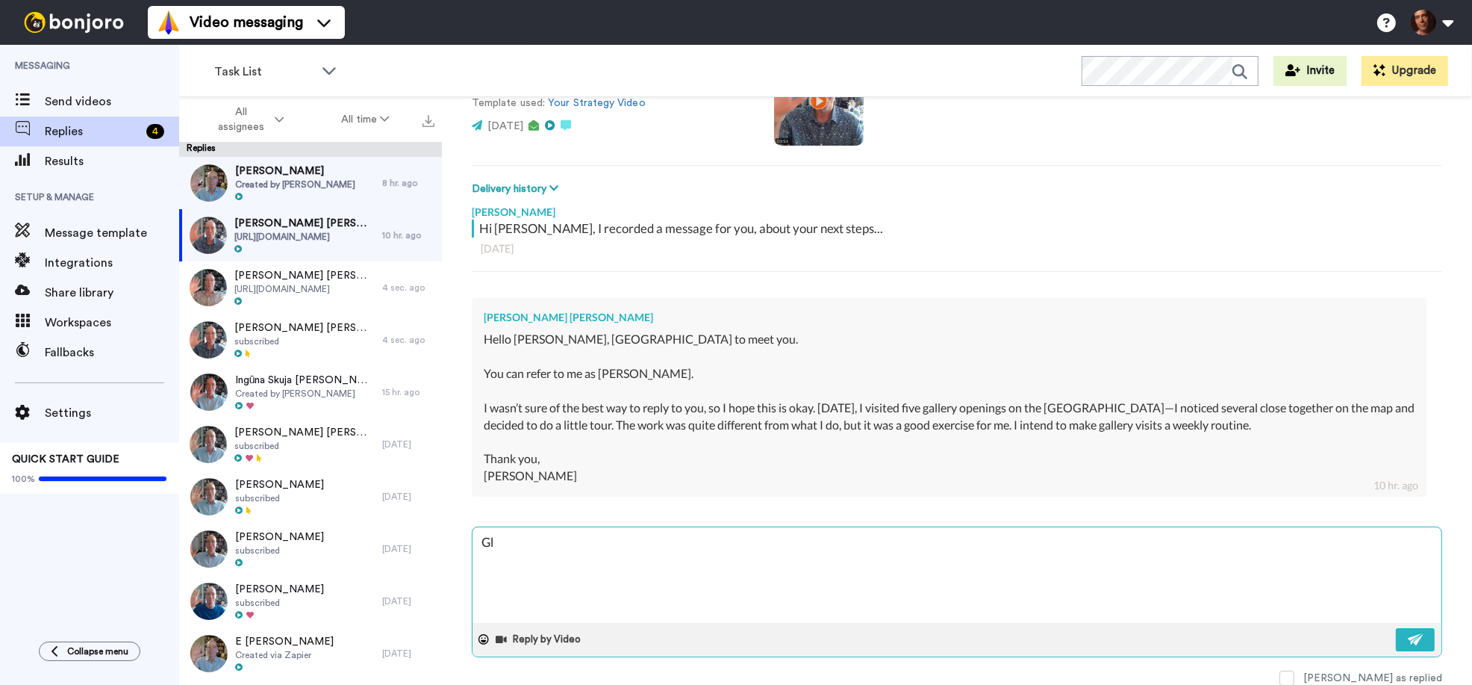
type textarea "x"
type textarea "Gla"
type textarea "x"
type textarea "Glad"
type textarea "x"
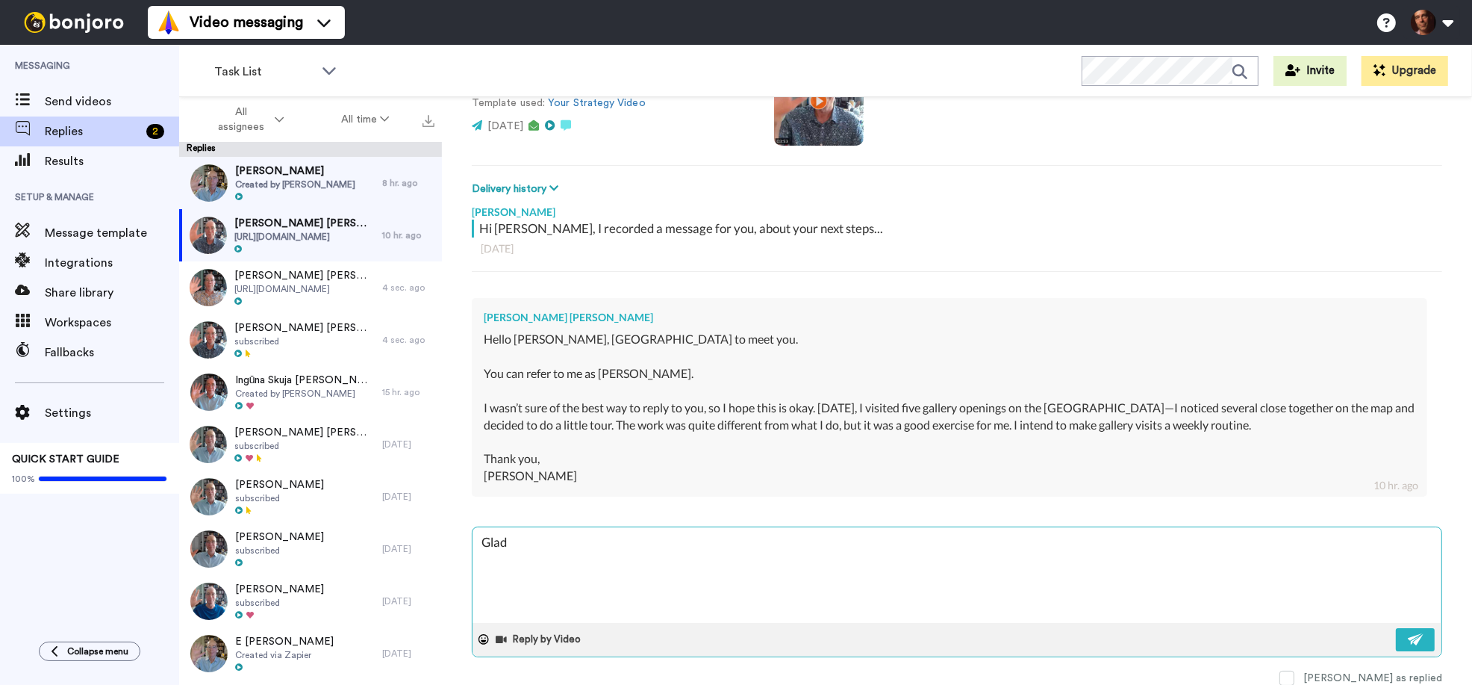
type textarea "Glad"
type textarea "x"
type textarea "Glad t"
type textarea "x"
type textarea "Glad to"
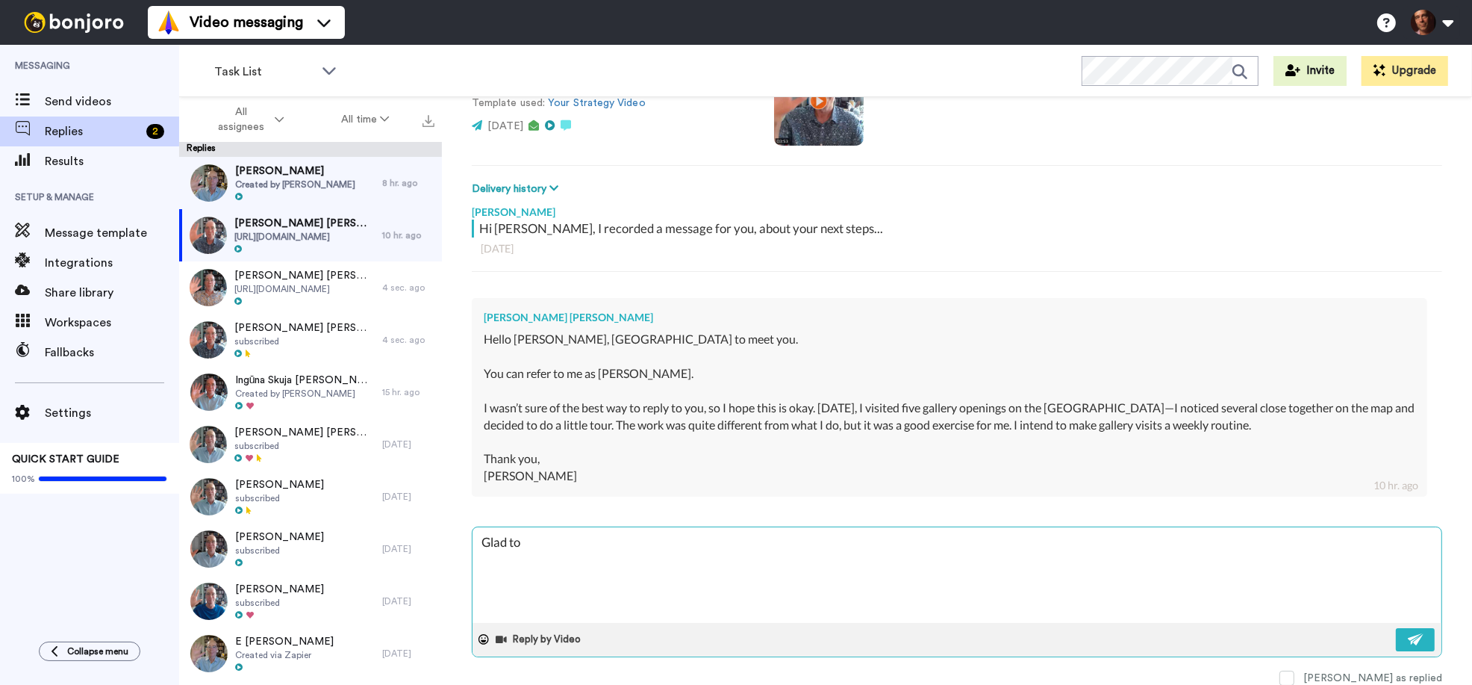
type textarea "x"
type textarea "Glad to h"
type textarea "x"
type textarea "Glad to he"
type textarea "x"
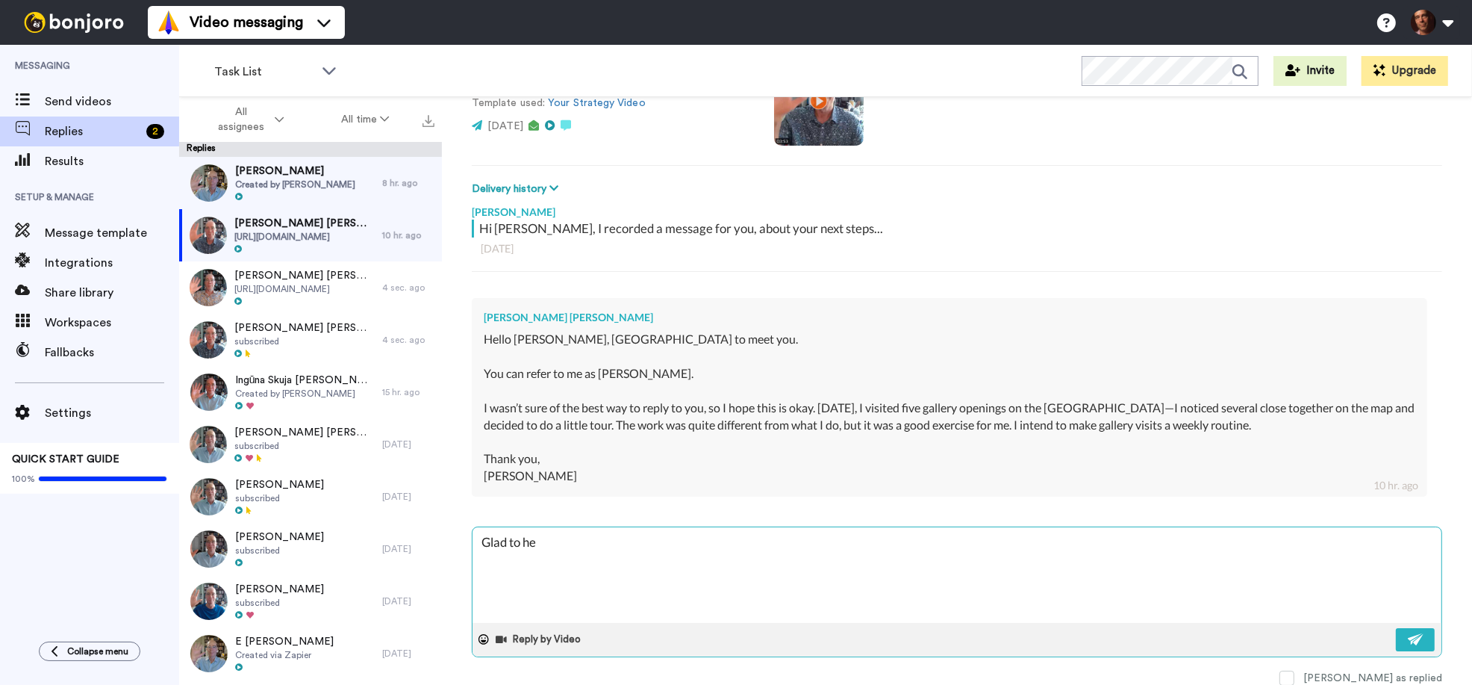
type textarea "Glad to hea"
type textarea "x"
type textarea "Glad to hear"
type textarea "x"
type textarea "Glad to hear"
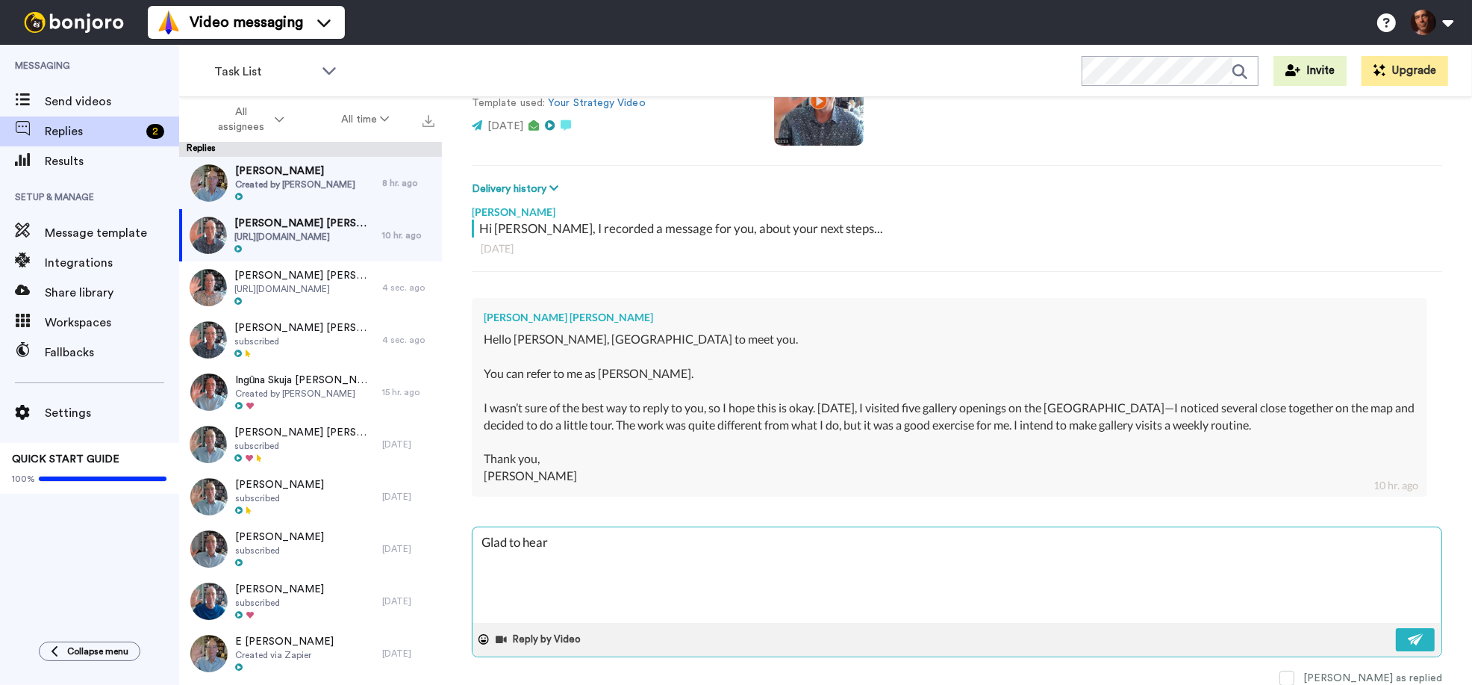
type textarea "x"
type textarea "Glad to hear t"
type textarea "x"
type textarea "Glad to hear th"
type textarea "x"
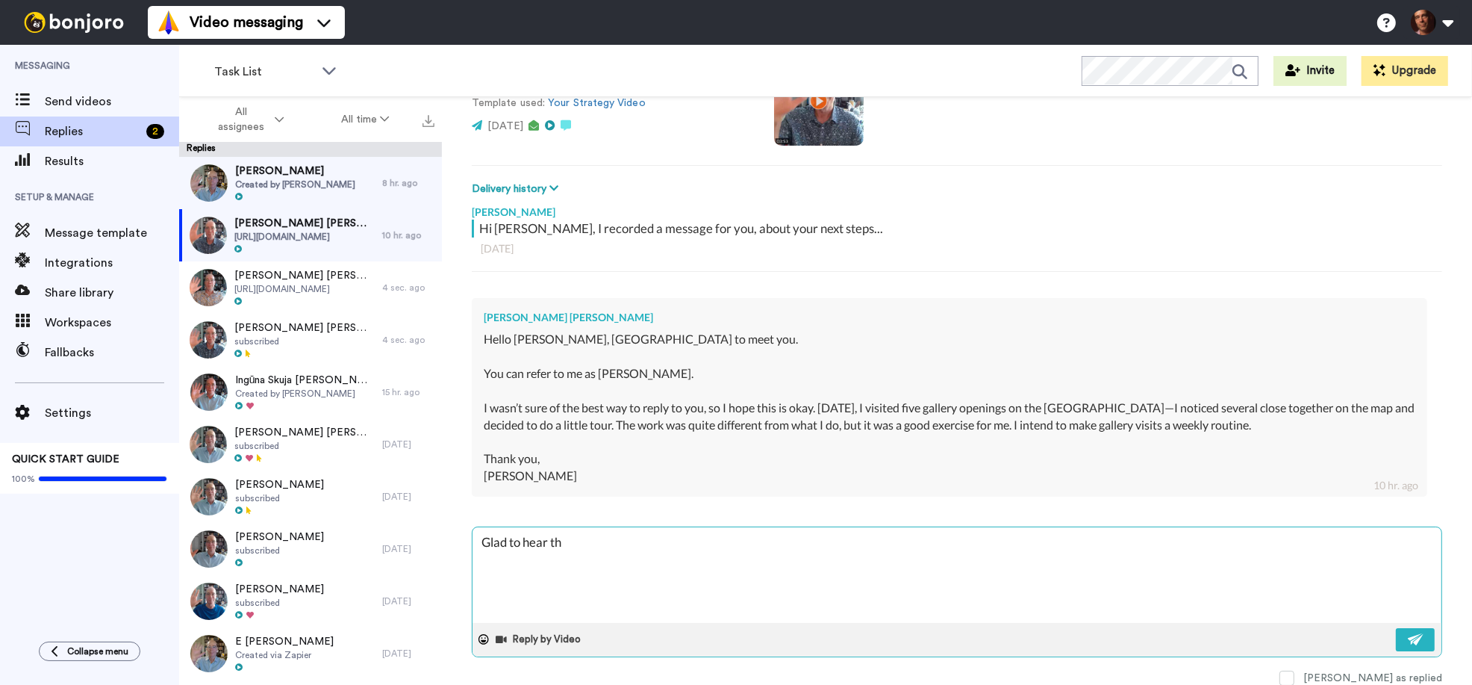
type textarea "Glad to hear thi"
click at [1419, 636] on img at bounding box center [1416, 639] width 16 height 12
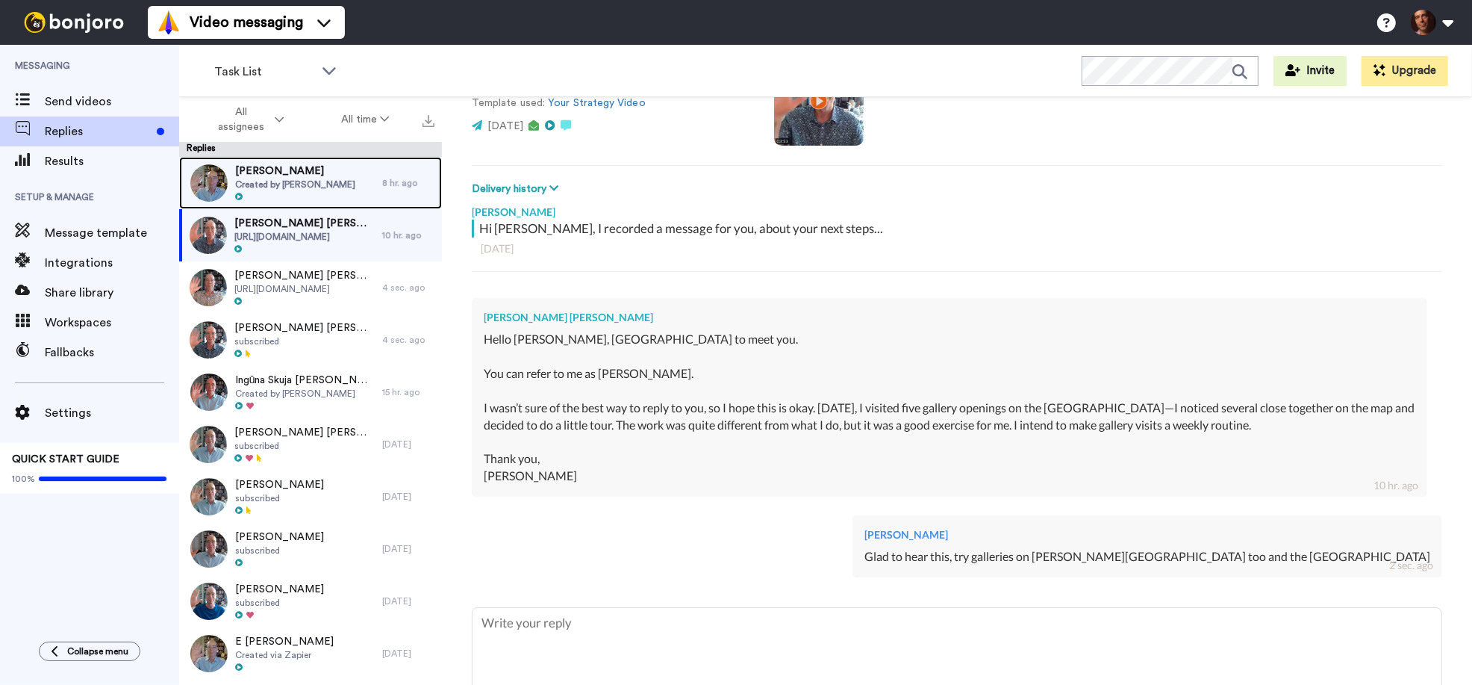
click at [334, 176] on span "David" at bounding box center [295, 171] width 120 height 15
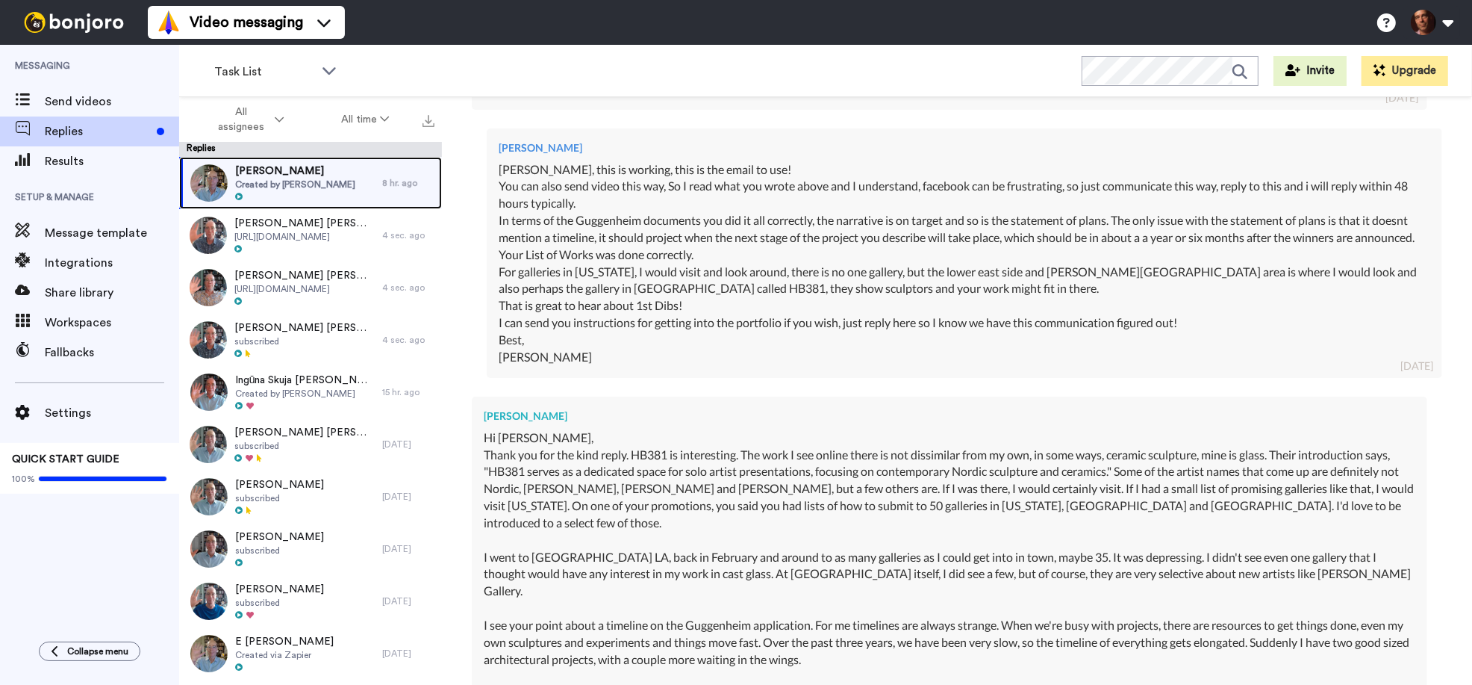
scroll to position [1794, 0]
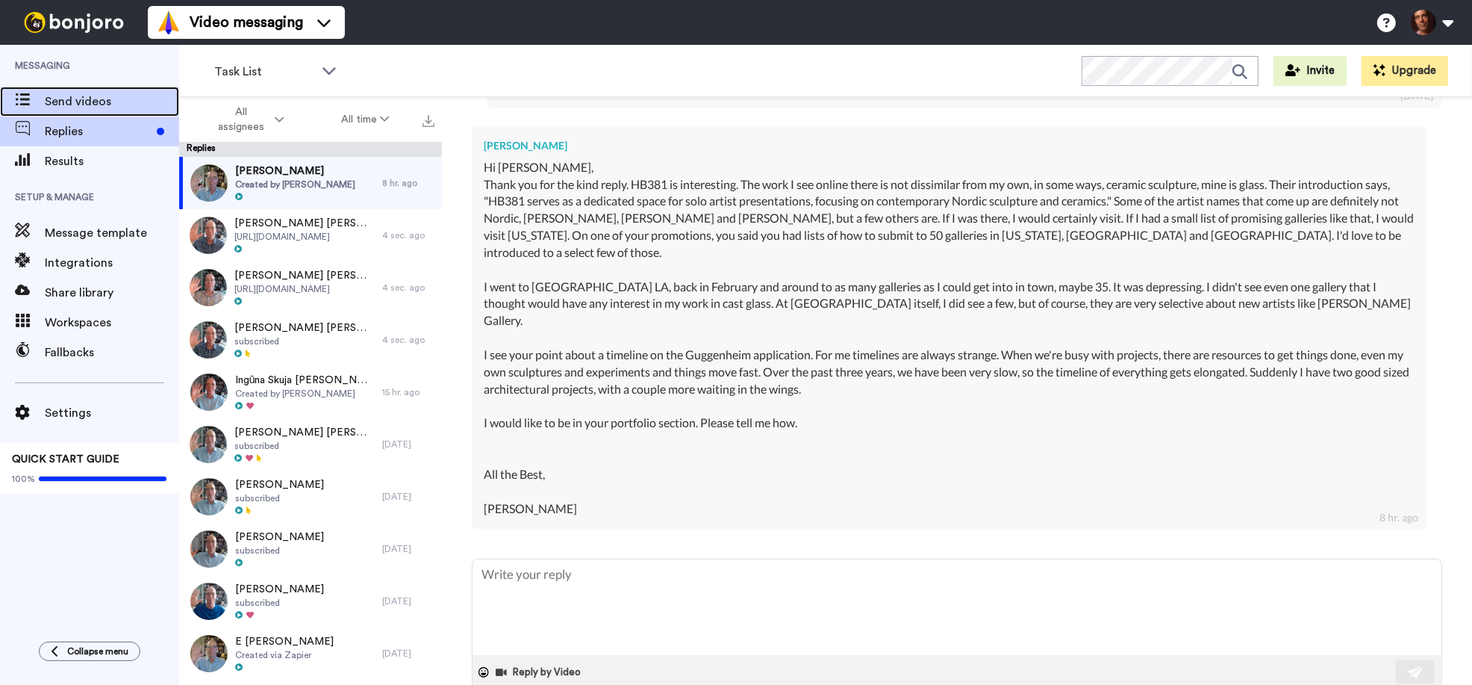
click at [104, 105] on span "Send videos" at bounding box center [112, 102] width 134 height 18
